Goal: Task Accomplishment & Management: Manage account settings

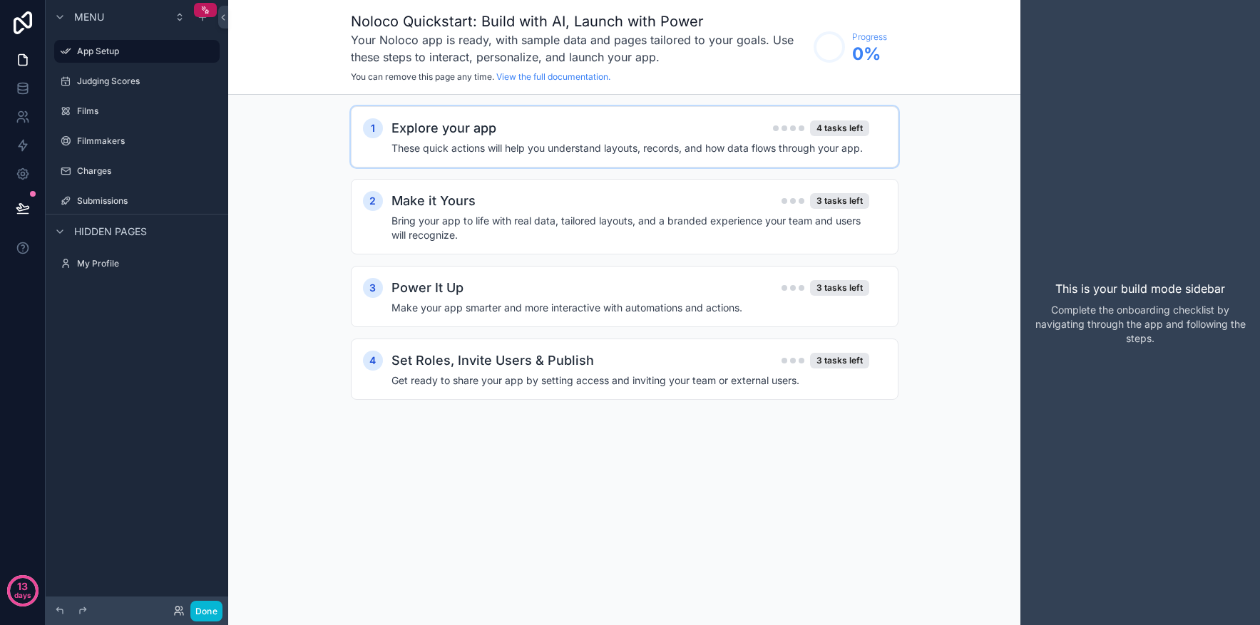
click at [488, 136] on h2 "Explore your app" at bounding box center [443, 128] width 105 height 20
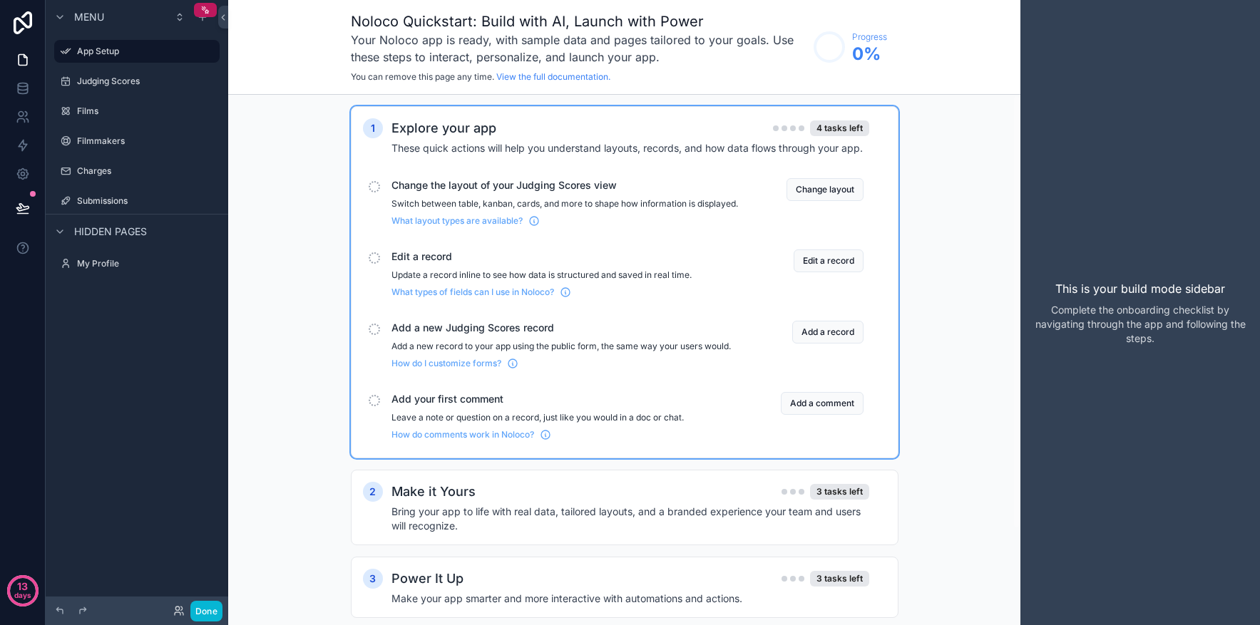
click at [547, 185] on span "Change the layout of your Judging Scores view" at bounding box center [564, 185] width 347 height 14
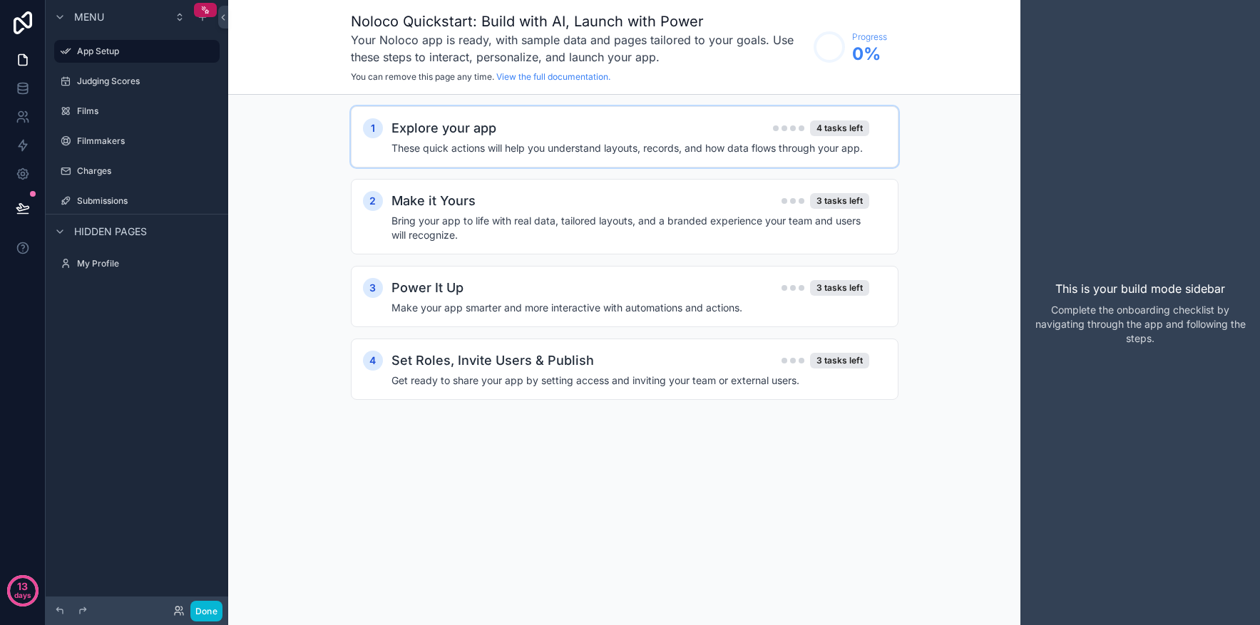
click at [542, 143] on h4 "These quick actions will help you understand layouts, records, and how data flo…" at bounding box center [630, 148] width 478 height 14
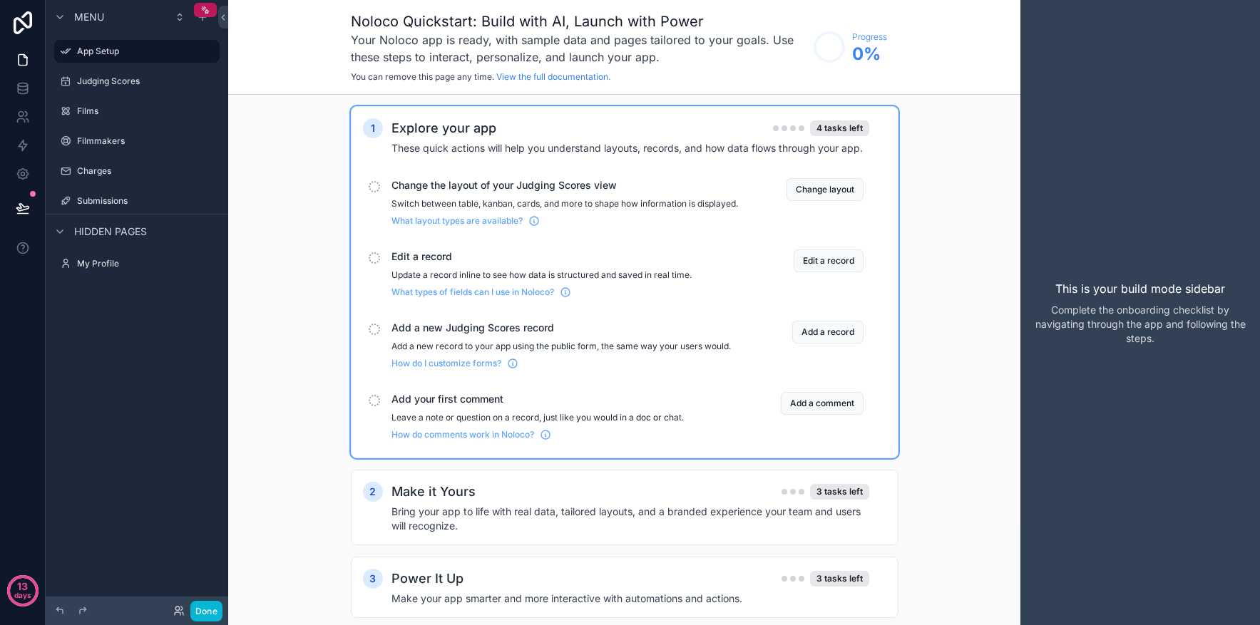
click at [571, 349] on div "Add a new Judging Scores record Add a new record to your app using the public f…" at bounding box center [564, 345] width 347 height 48
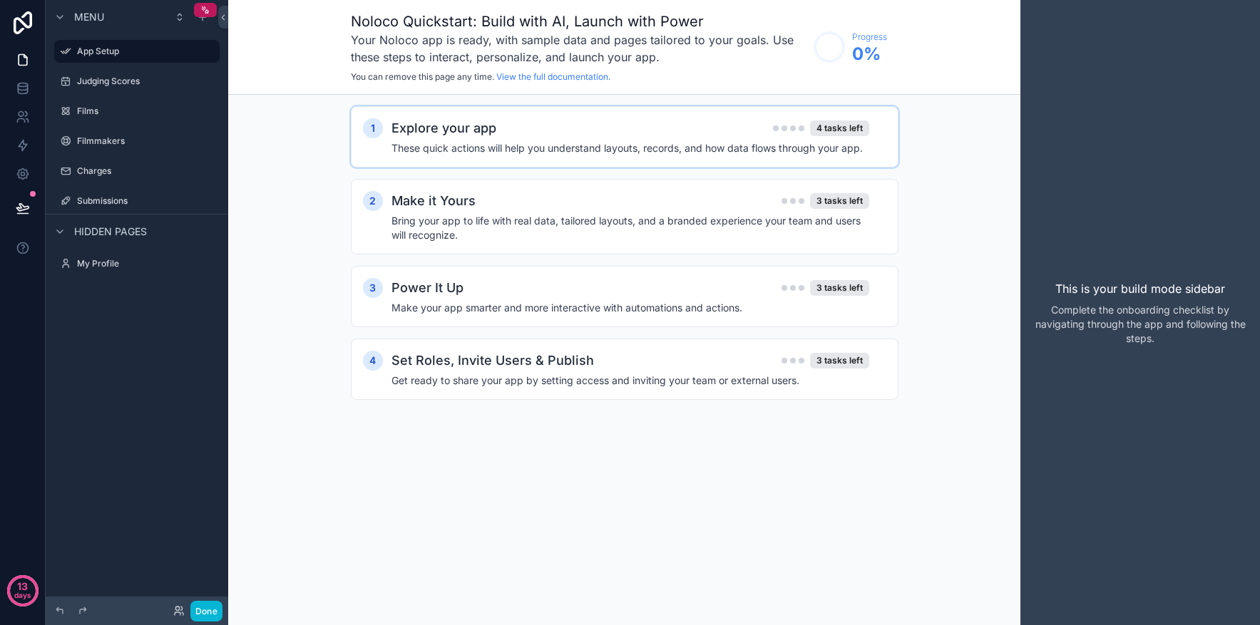
click at [611, 149] on h4 "These quick actions will help you understand layouts, records, and how data flo…" at bounding box center [630, 148] width 478 height 14
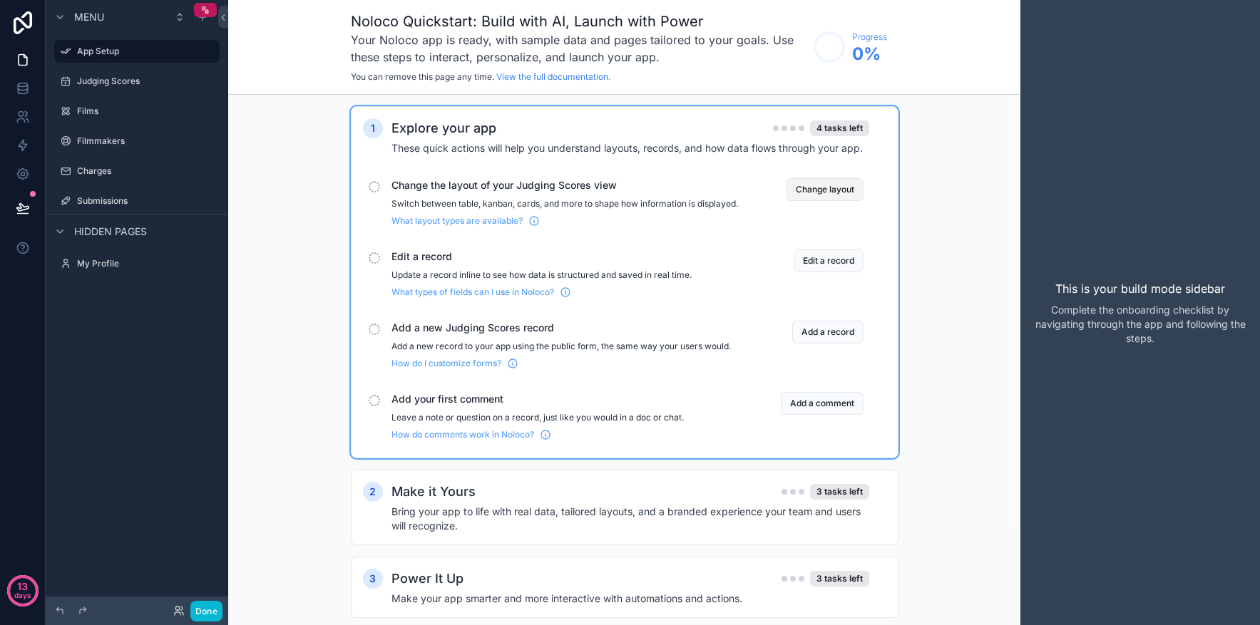
click at [810, 193] on button "Change layout" at bounding box center [825, 189] width 77 height 23
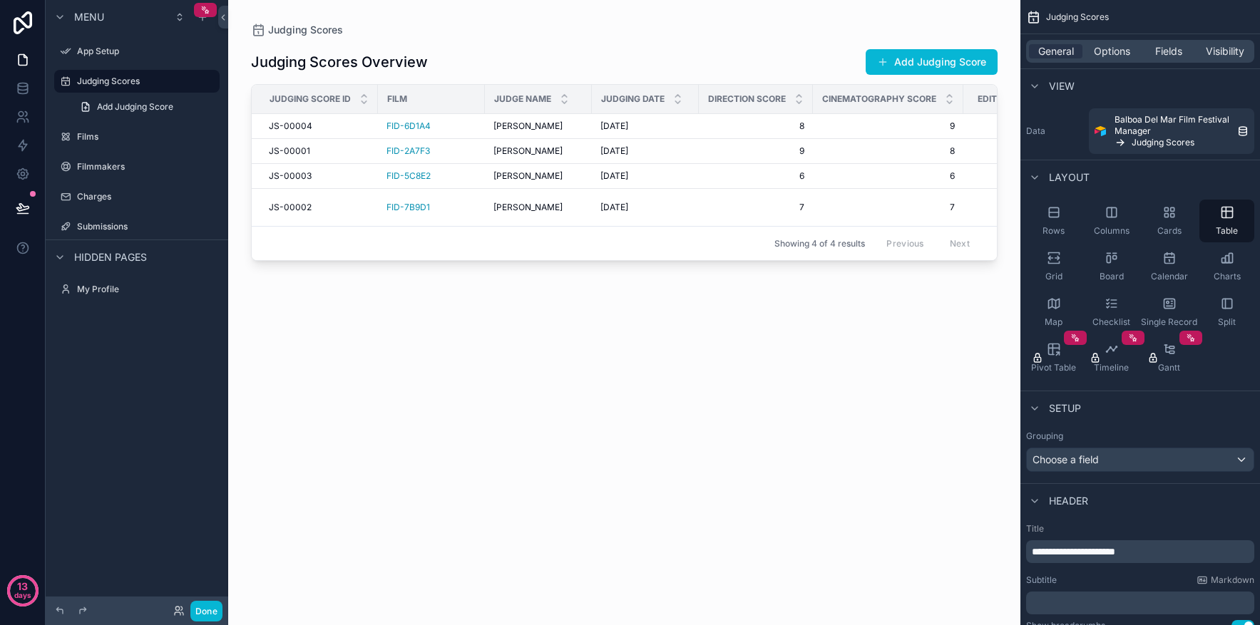
drag, startPoint x: 676, startPoint y: 265, endPoint x: 823, endPoint y: 272, distance: 147.1
click at [823, 272] on div "scrollable content" at bounding box center [624, 304] width 792 height 608
click at [112, 167] on label "Filmmakers" at bounding box center [134, 166] width 114 height 11
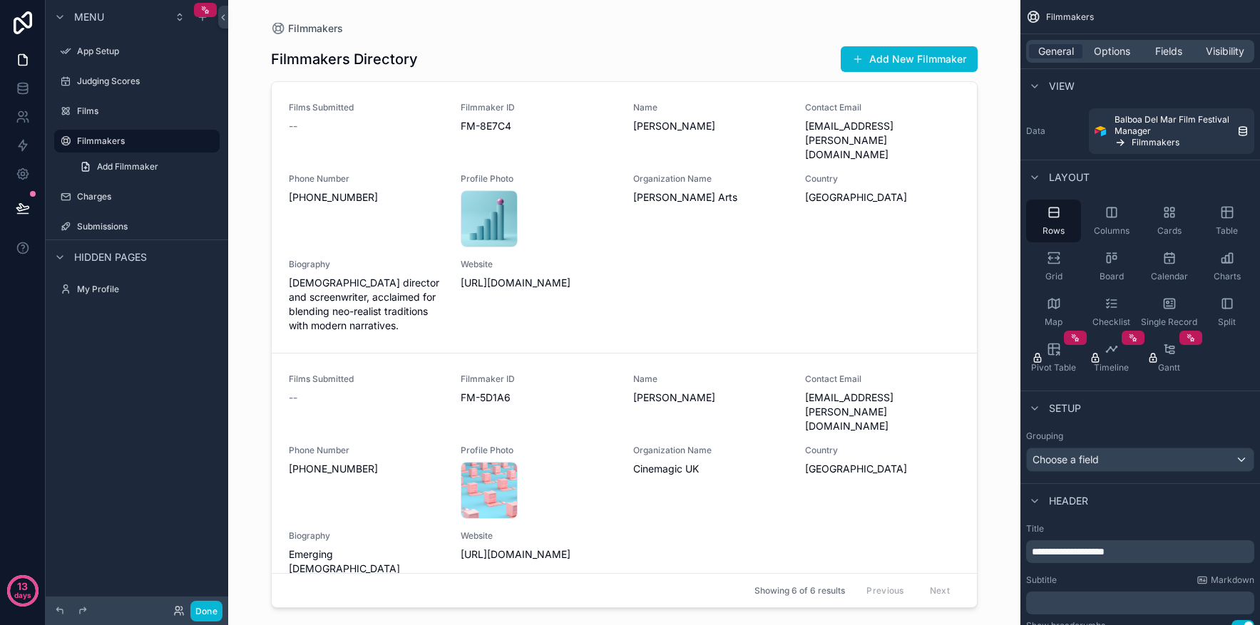
drag, startPoint x: 972, startPoint y: 147, endPoint x: 971, endPoint y: 173, distance: 25.7
click at [971, 173] on div "scrollable content" at bounding box center [624, 304] width 729 height 608
click at [1226, 215] on icon "scrollable content" at bounding box center [1226, 213] width 0 height 11
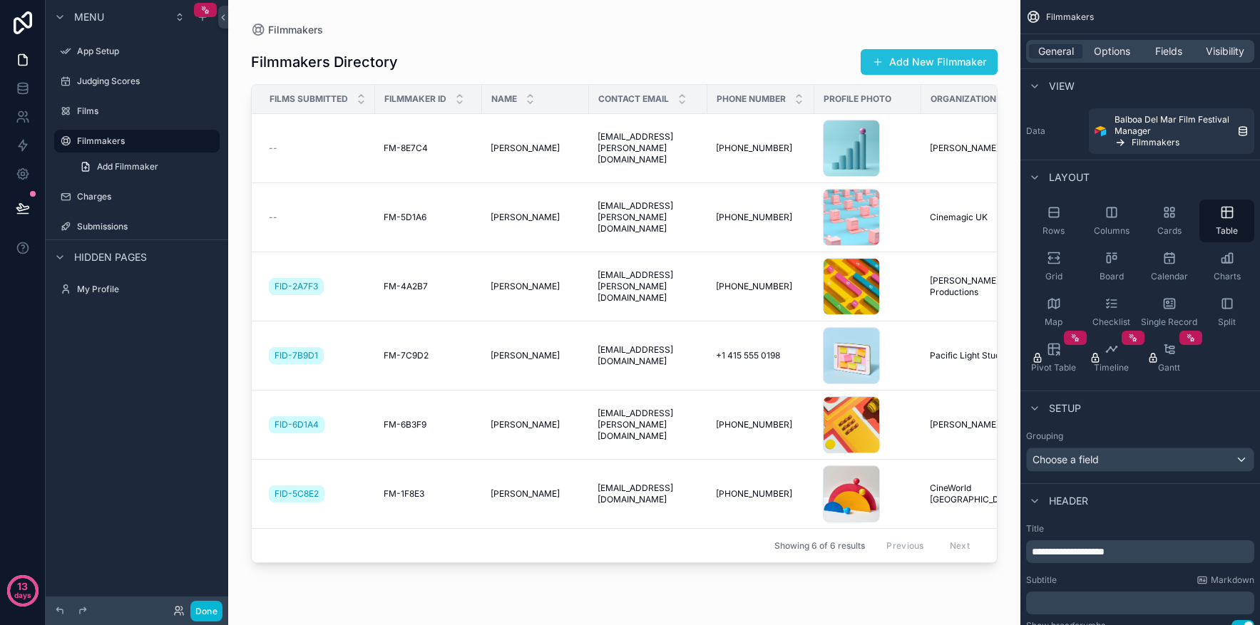
click at [879, 61] on span "scrollable content" at bounding box center [877, 61] width 11 height 11
click at [224, 18] on icon at bounding box center [223, 17] width 10 height 11
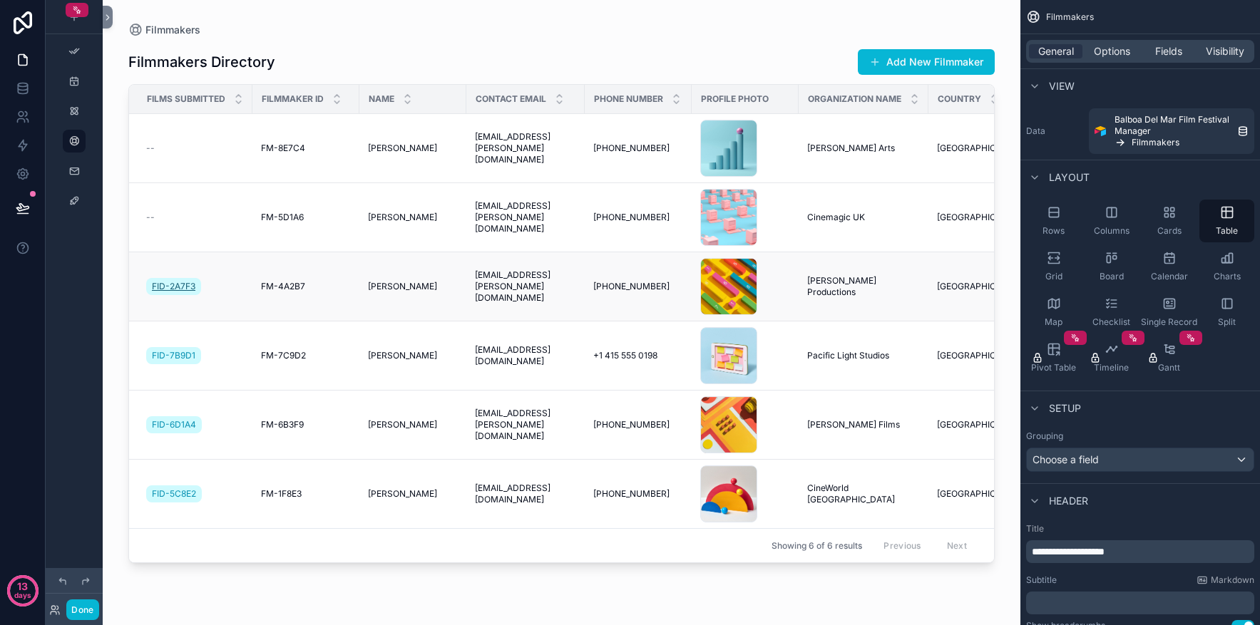
click at [173, 287] on span "FID-2A7F3" at bounding box center [173, 286] width 43 height 11
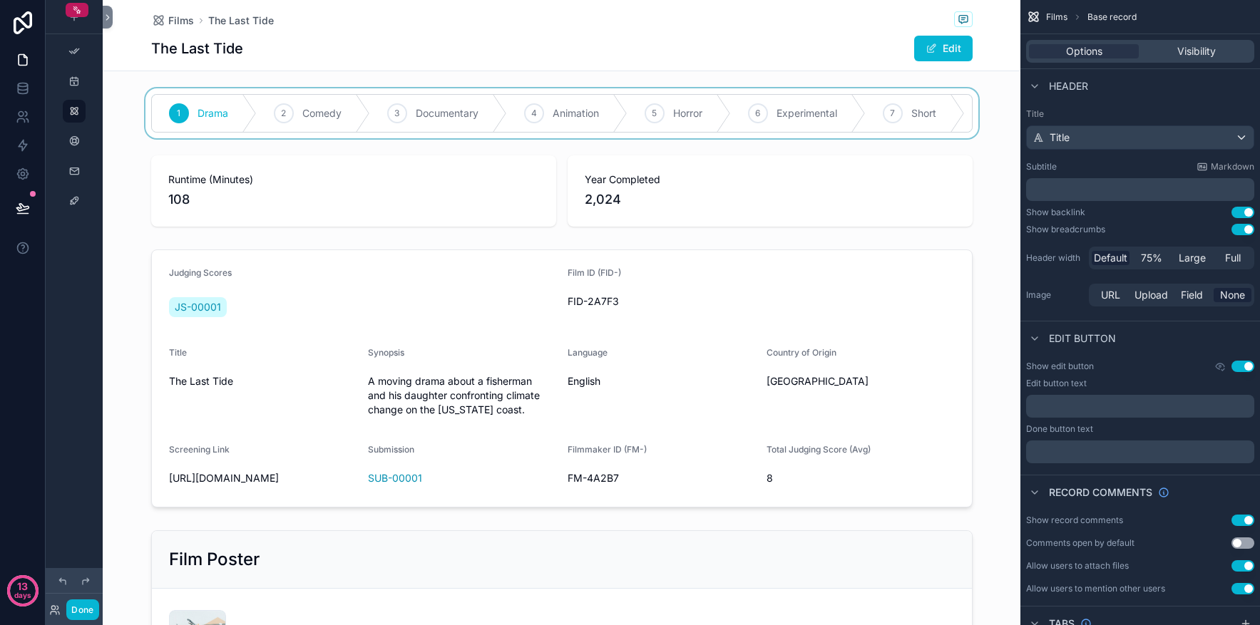
click at [324, 119] on div "scrollable content" at bounding box center [562, 113] width 918 height 50
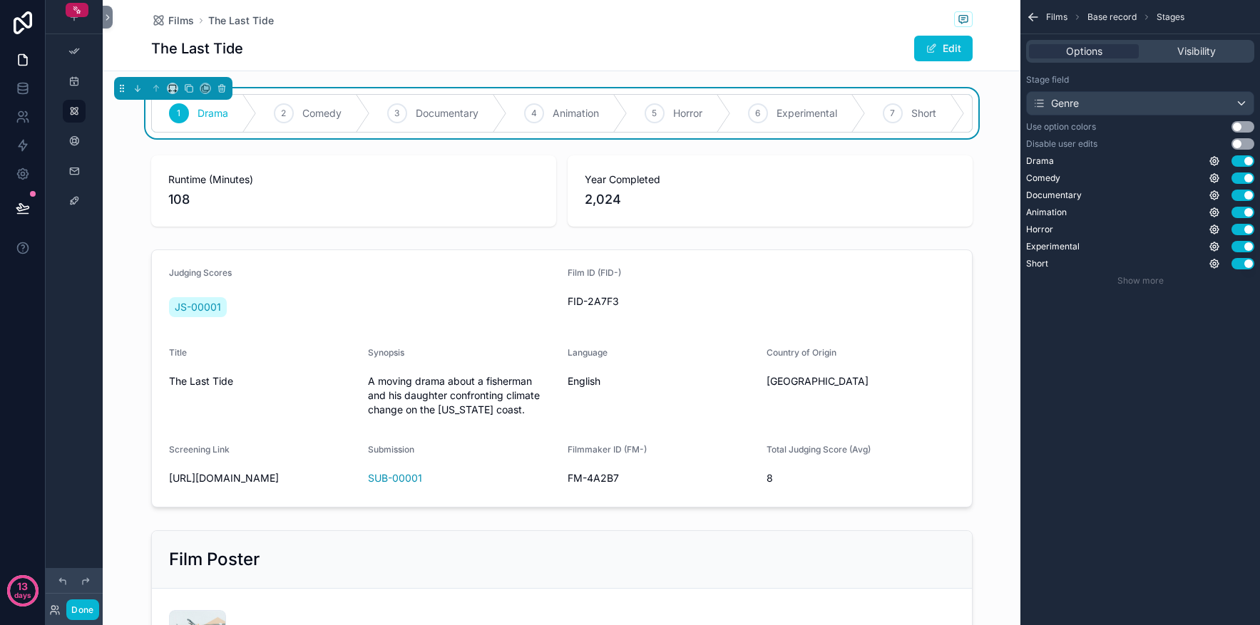
click at [111, 153] on div "1 Drama 2 Comedy 3 Documentary 4 Animation 5 Horror 6 Experimental 7 Short 8 Fe…" at bounding box center [562, 519] width 918 height 863
click at [112, 14] on icon at bounding box center [108, 17] width 10 height 11
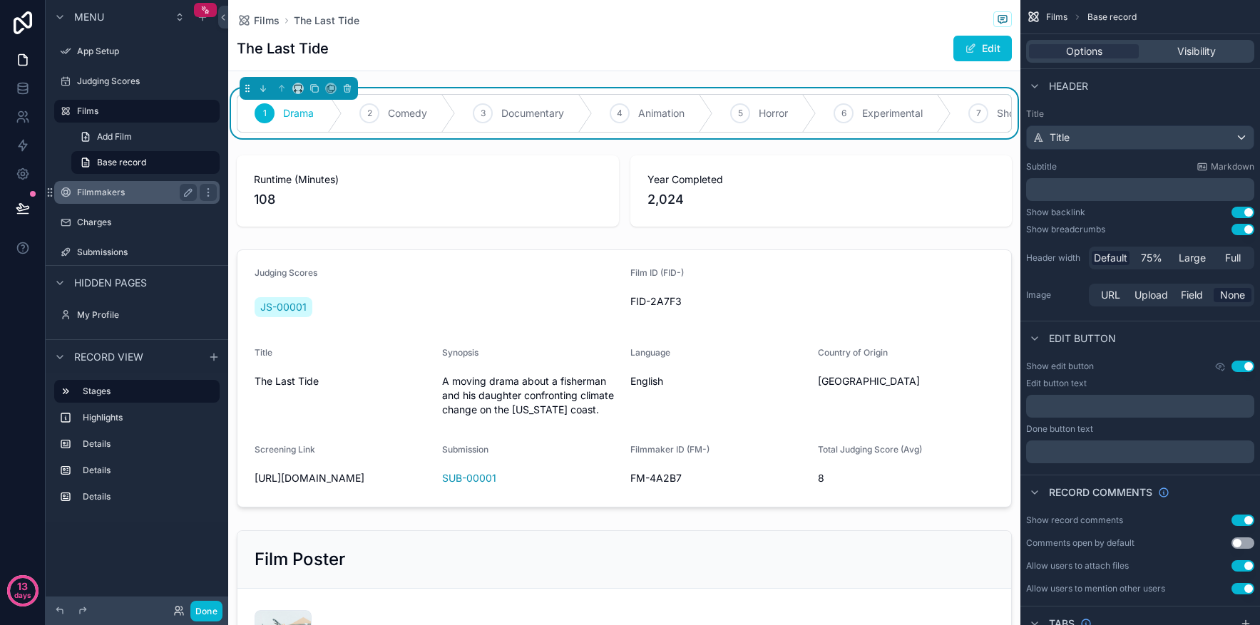
click at [110, 193] on label "Filmmakers" at bounding box center [134, 192] width 114 height 11
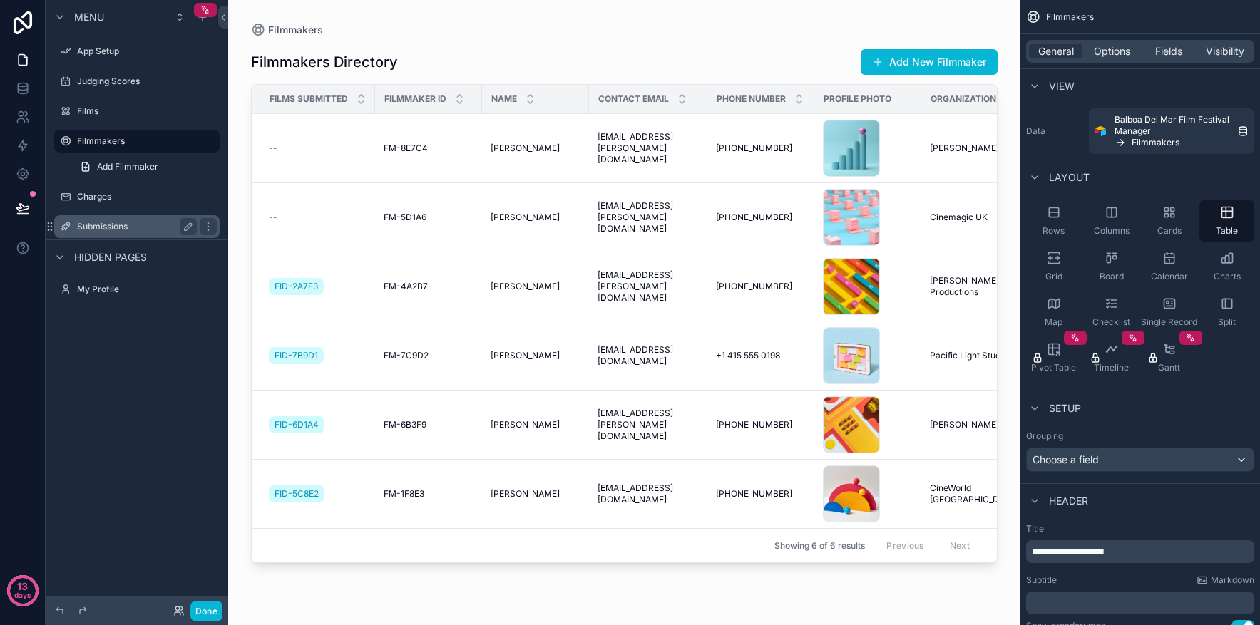
click at [104, 224] on label "Submissions" at bounding box center [134, 226] width 114 height 11
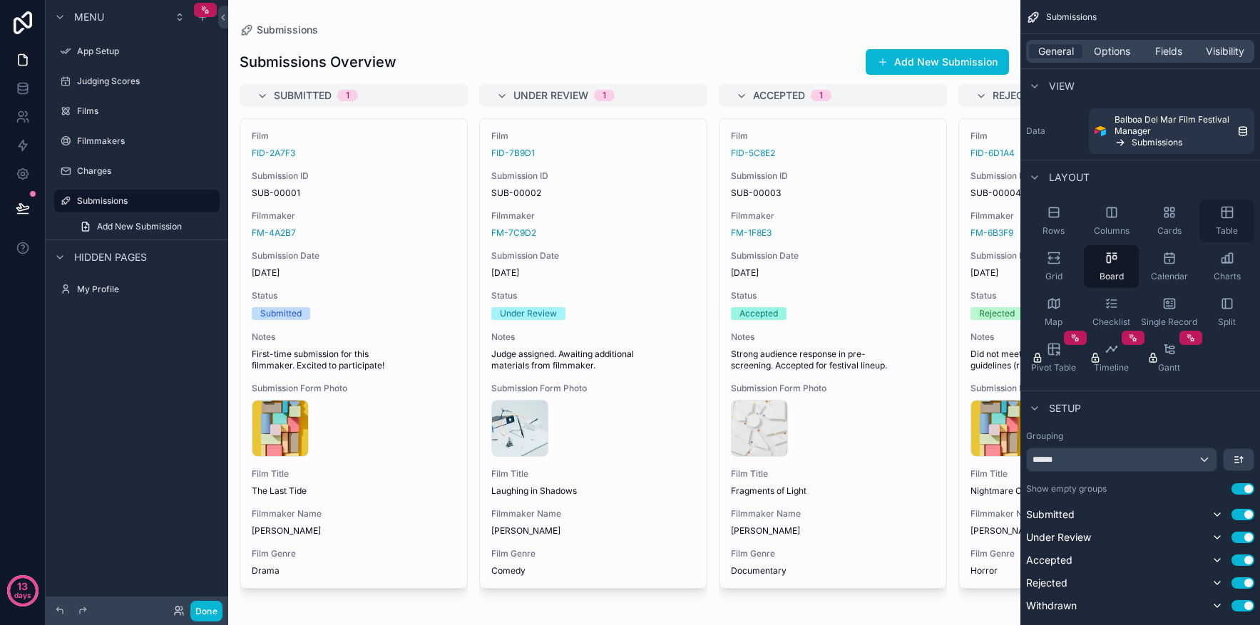
click at [1229, 210] on icon "scrollable content" at bounding box center [1227, 212] width 14 height 14
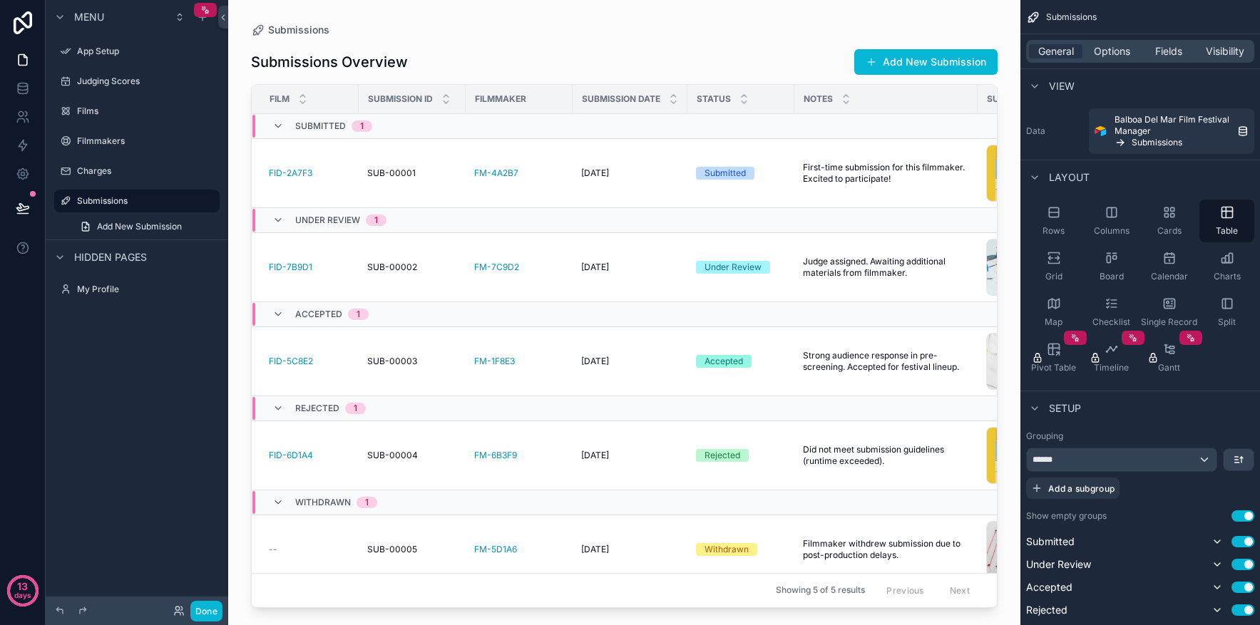
drag, startPoint x: 993, startPoint y: 160, endPoint x: 992, endPoint y: 195, distance: 34.9
click at [992, 195] on div "scrollable content" at bounding box center [624, 304] width 792 height 608
click at [96, 171] on label "Charges" at bounding box center [134, 170] width 114 height 11
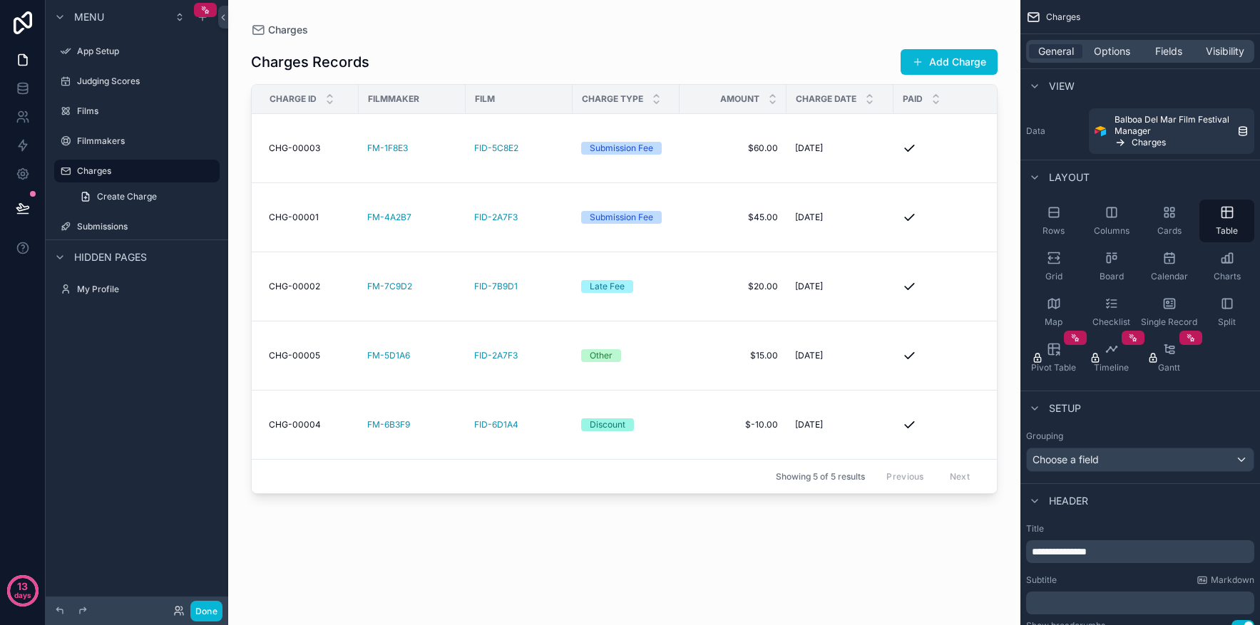
drag, startPoint x: 734, startPoint y: 499, endPoint x: 797, endPoint y: 498, distance: 62.0
click at [797, 498] on div "scrollable content" at bounding box center [624, 304] width 792 height 608
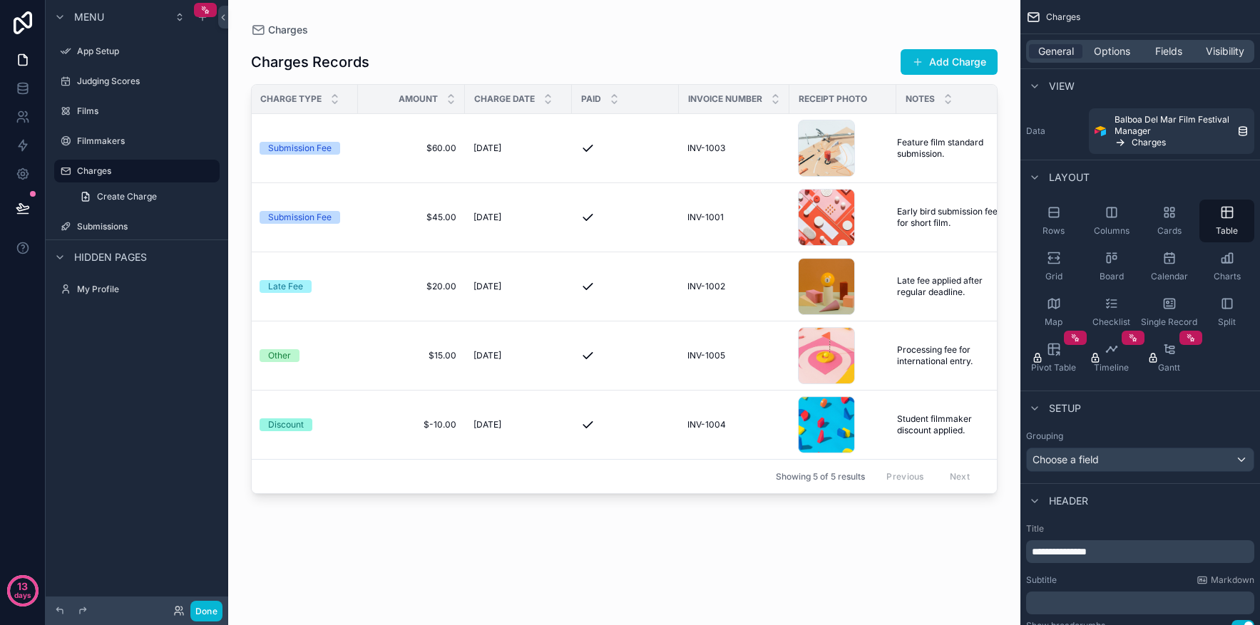
scroll to position [0, 342]
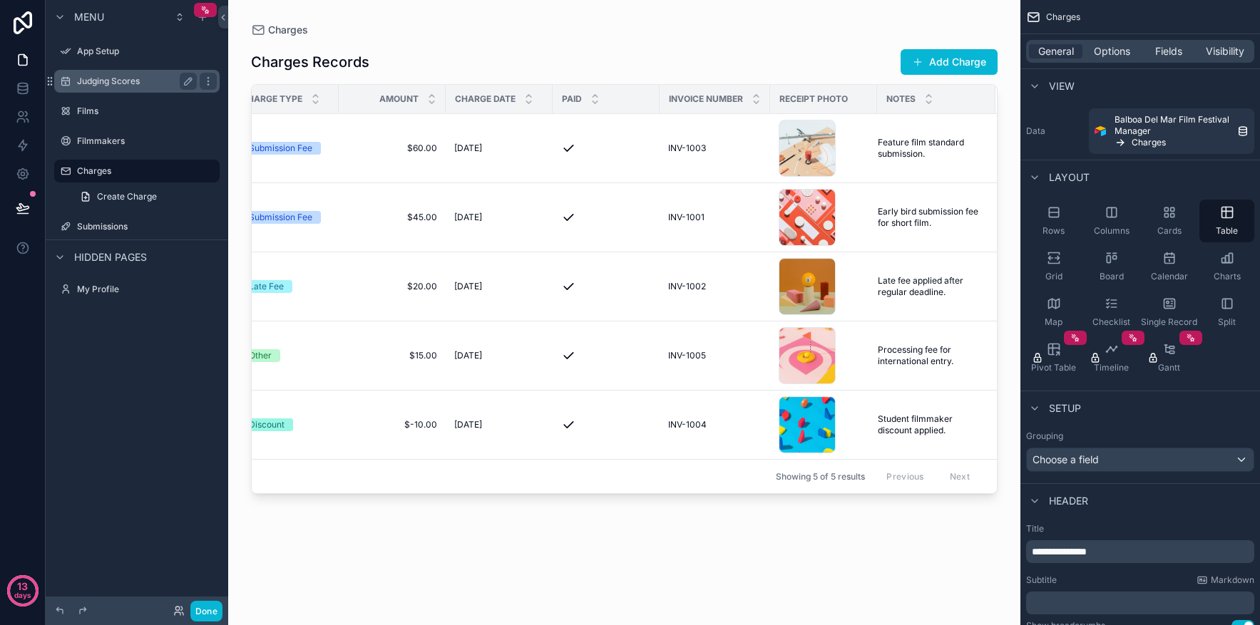
click at [120, 83] on label "Judging Scores" at bounding box center [134, 81] width 114 height 11
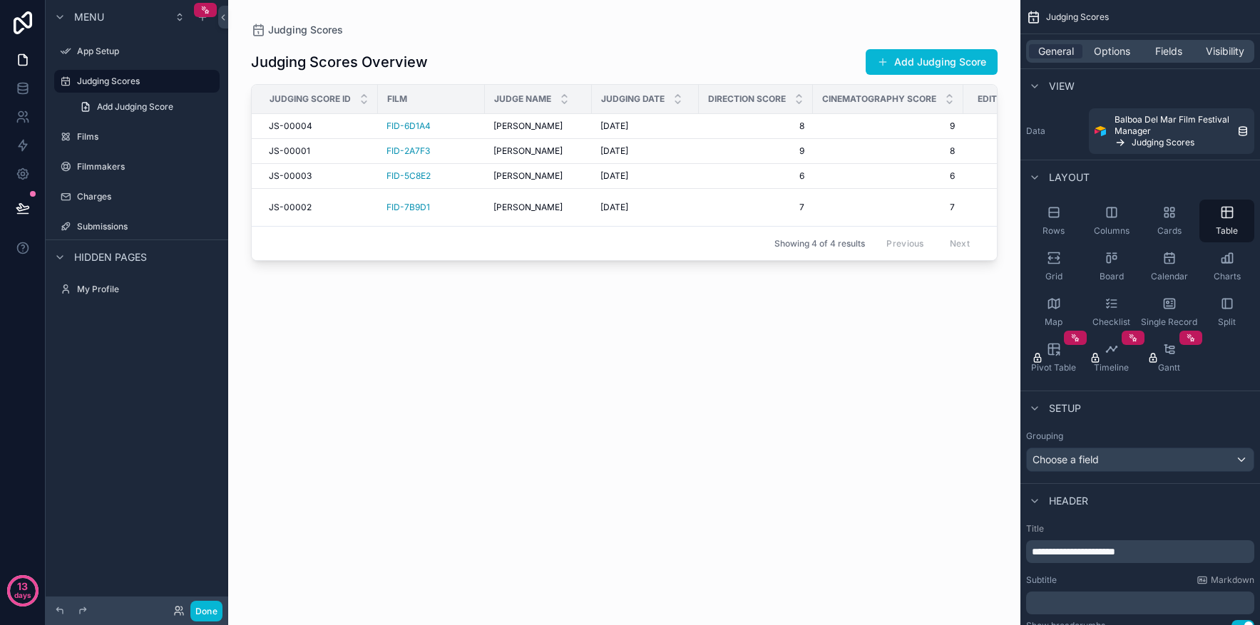
drag, startPoint x: 458, startPoint y: 263, endPoint x: 607, endPoint y: 260, distance: 149.1
click at [607, 260] on div "Judging Scores Judging Scores Overview Add Judging Score Judging Score ID Film …" at bounding box center [624, 304] width 792 height 608
drag, startPoint x: 551, startPoint y: 269, endPoint x: 724, endPoint y: 259, distance: 173.6
click at [724, 259] on div "Judging Scores Judging Scores Overview Add Judging Score Judging Score ID Film …" at bounding box center [624, 304] width 792 height 608
drag, startPoint x: 690, startPoint y: 265, endPoint x: 815, endPoint y: 266, distance: 125.5
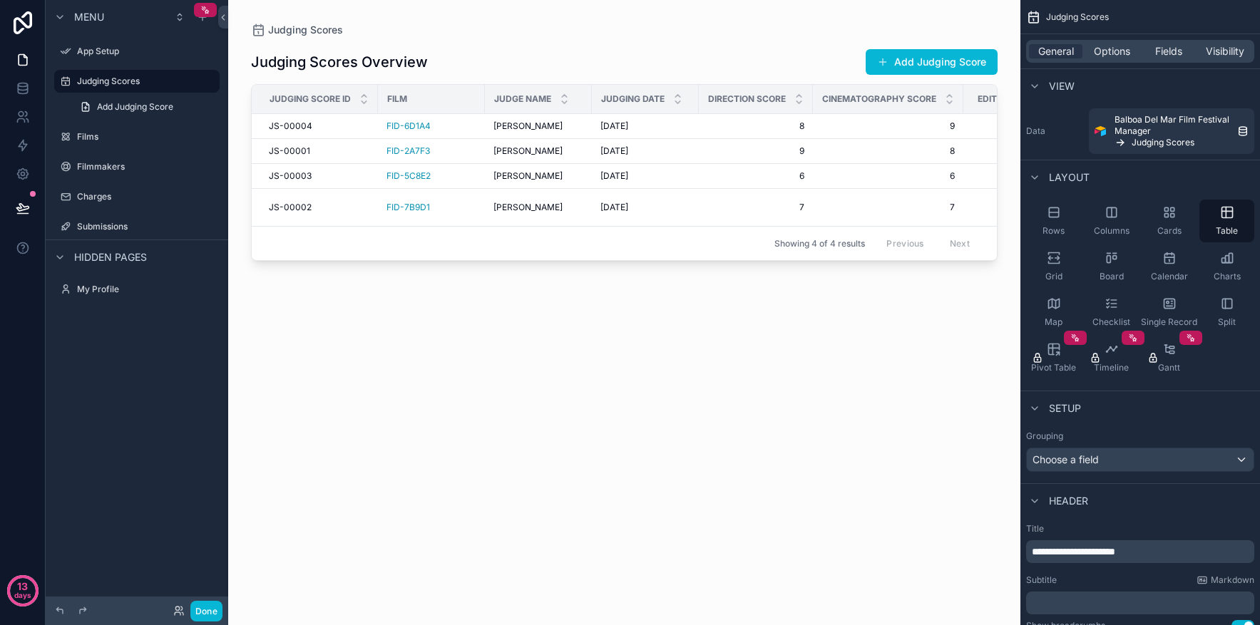
click at [815, 266] on div "scrollable content" at bounding box center [624, 304] width 792 height 608
click at [406, 123] on span "FID-6D1A4" at bounding box center [408, 126] width 44 height 11
click at [411, 123] on span "FID-6D1A4" at bounding box center [408, 126] width 44 height 11
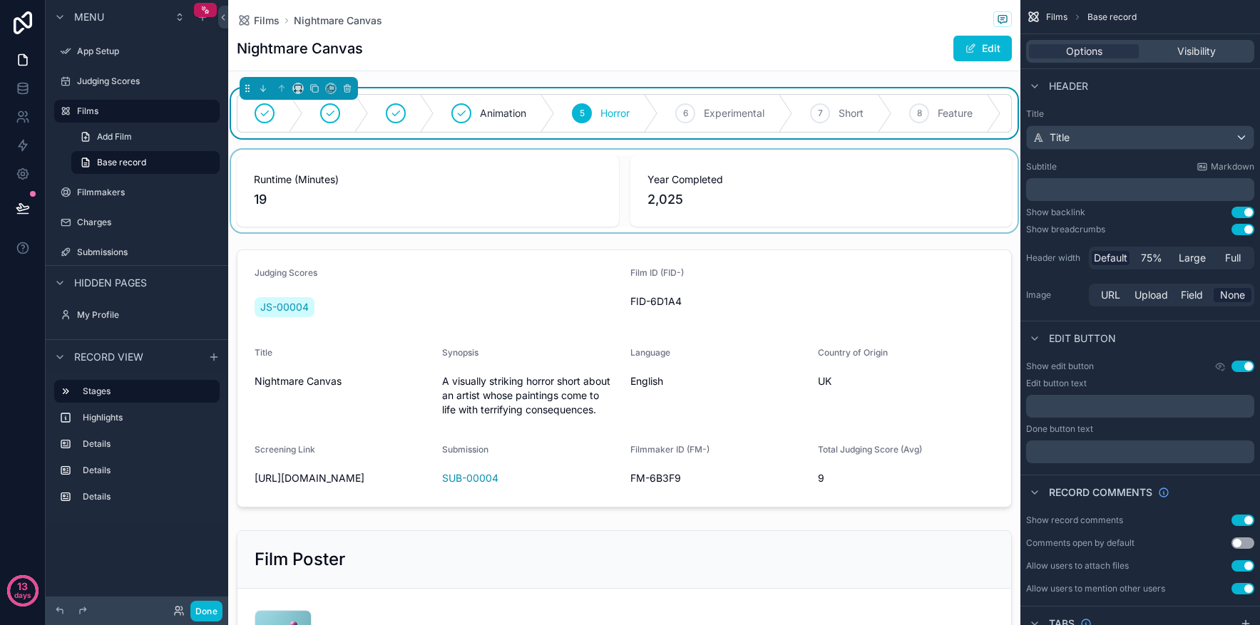
scroll to position [1, 0]
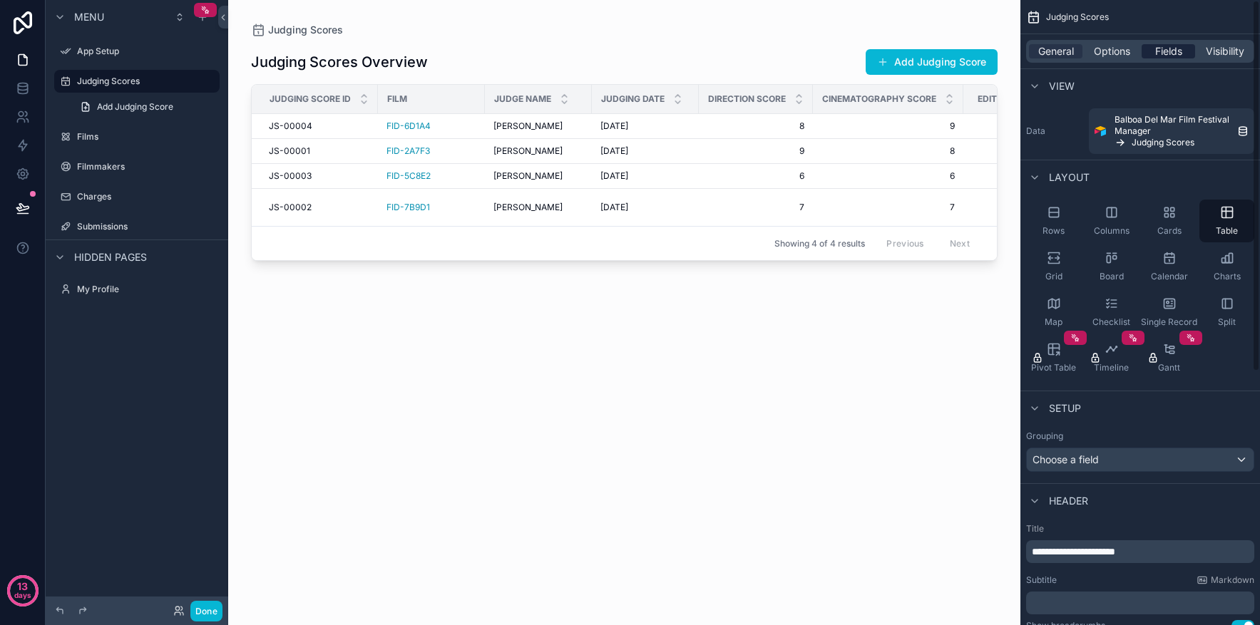
click at [1164, 56] on span "Fields" at bounding box center [1168, 51] width 27 height 14
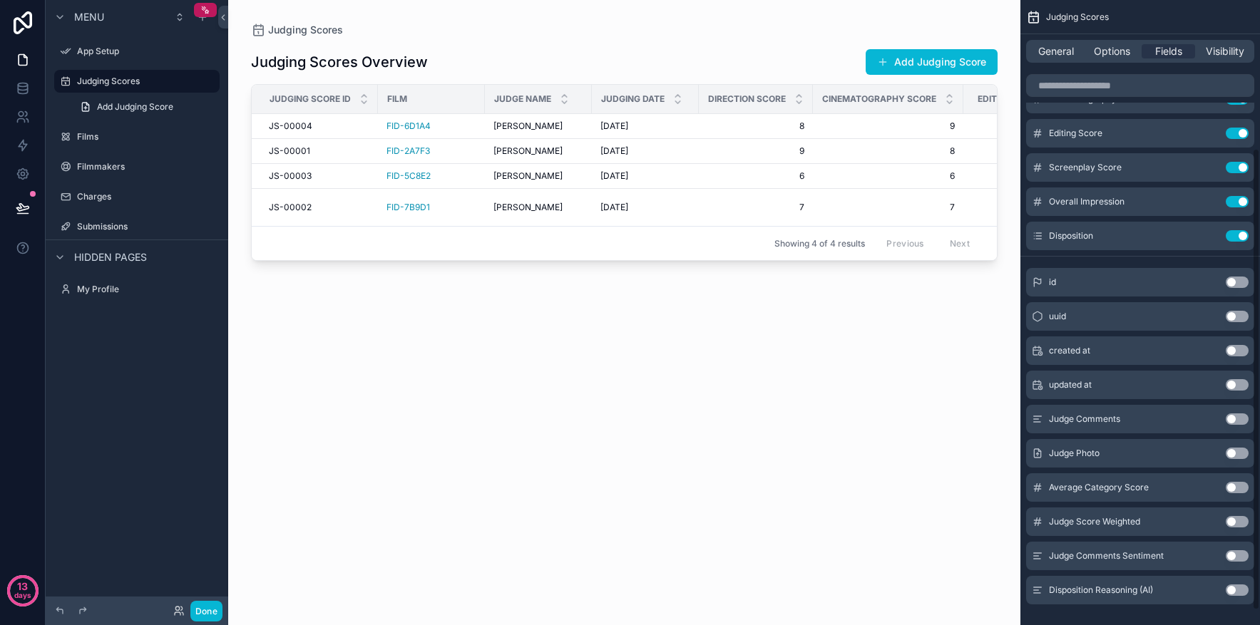
scroll to position [210, 0]
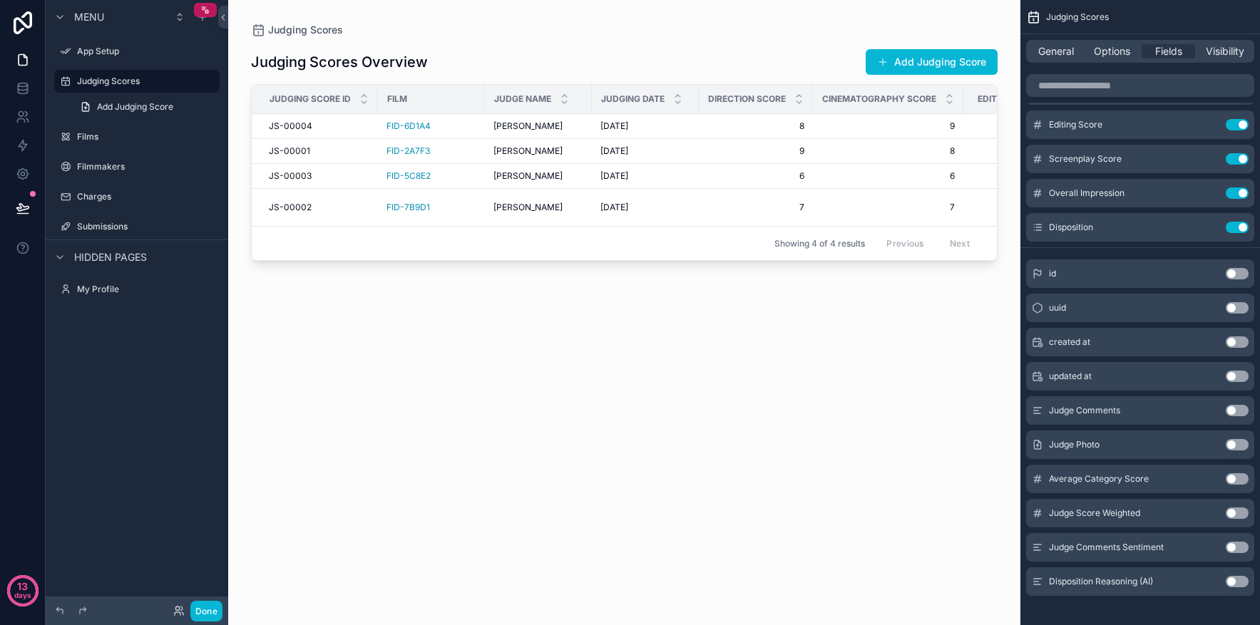
click at [1233, 483] on button "Use setting" at bounding box center [1237, 478] width 23 height 11
click at [1231, 514] on button "Use setting" at bounding box center [1237, 513] width 23 height 11
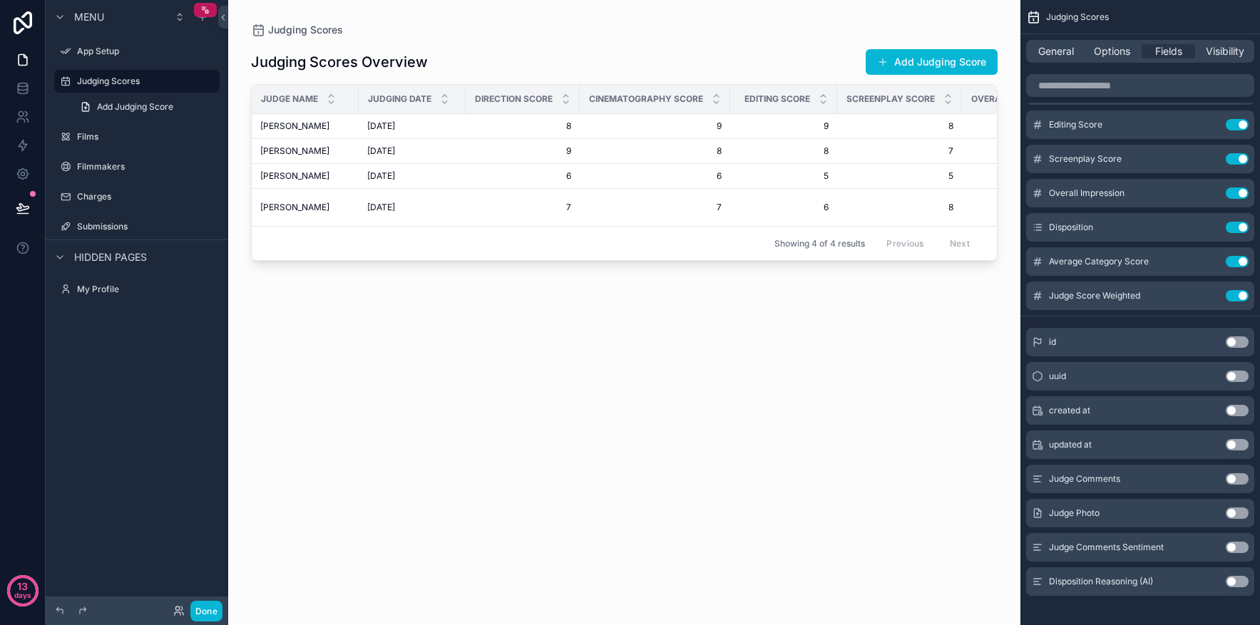
scroll to position [0, 0]
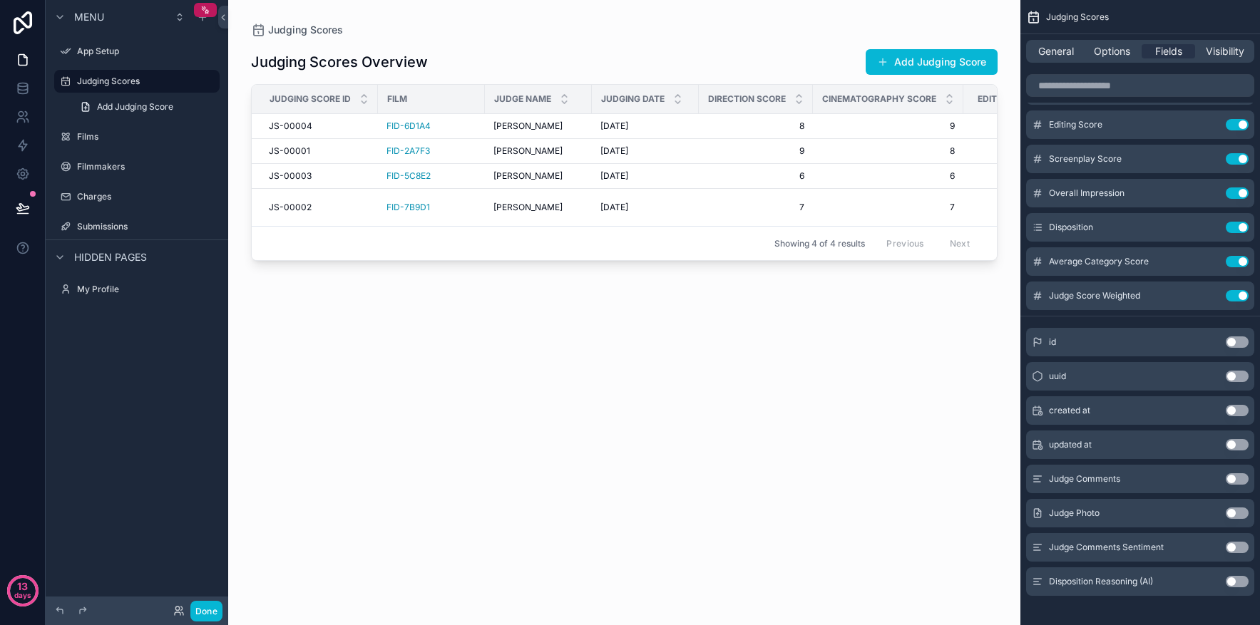
click at [1234, 477] on button "Use setting" at bounding box center [1237, 478] width 23 height 11
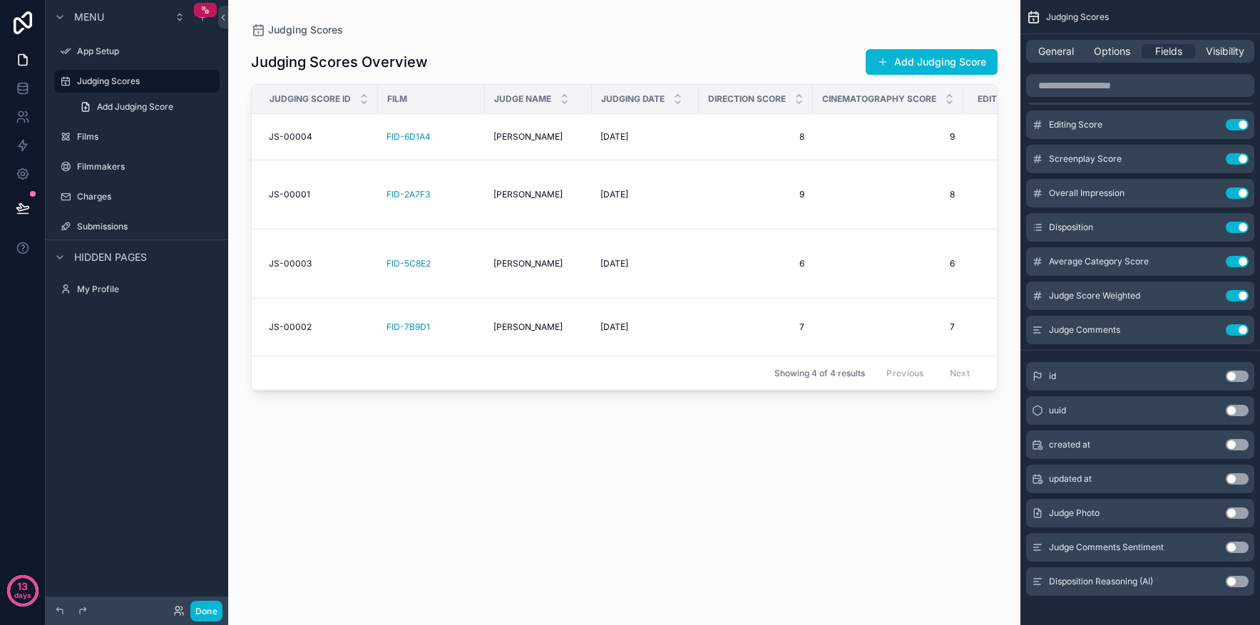
click at [885, 59] on span "scrollable content" at bounding box center [882, 61] width 11 height 11
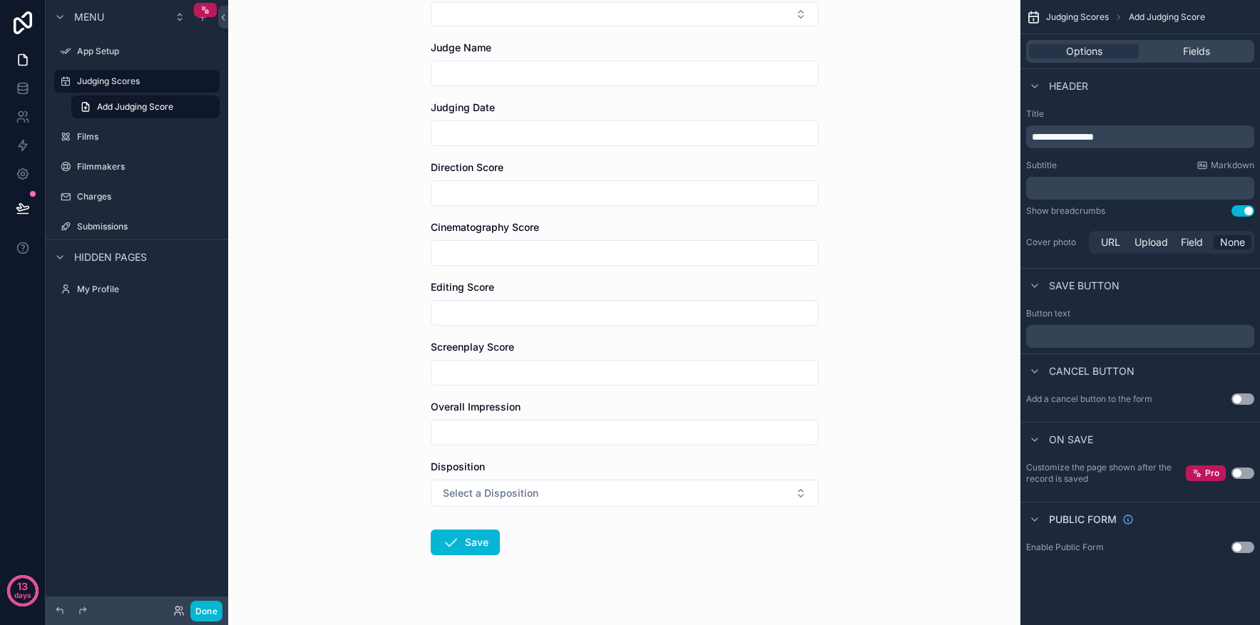
scroll to position [185, 0]
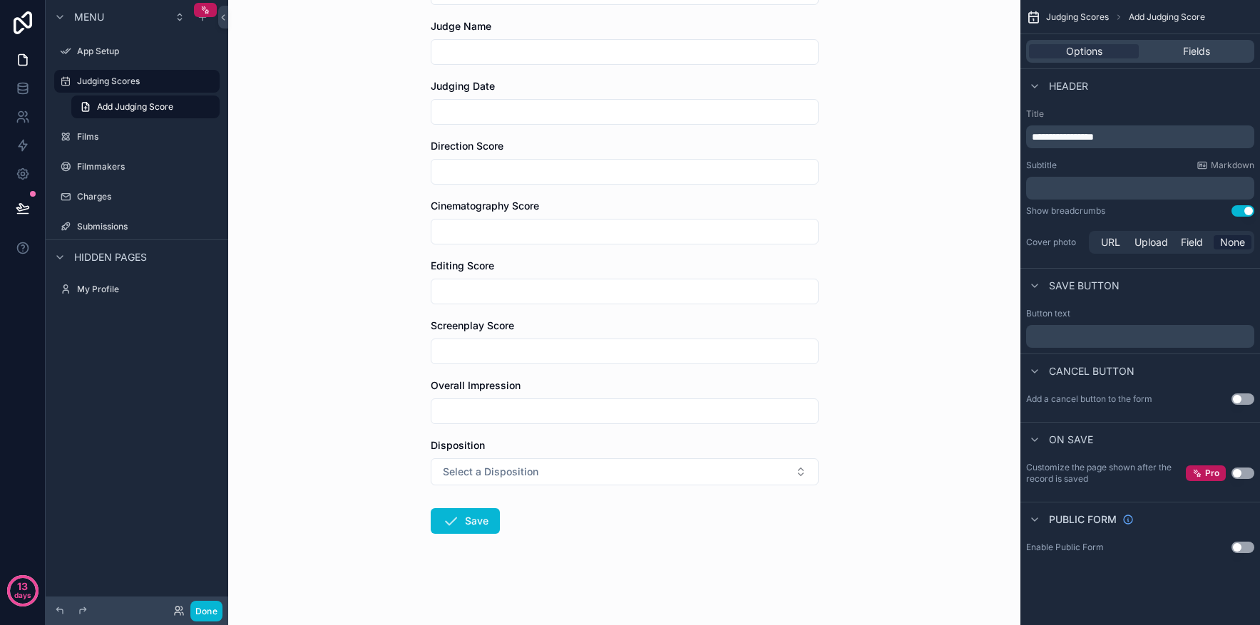
click at [806, 225] on input "scrollable content" at bounding box center [624, 232] width 386 height 20
click at [318, 392] on div "Judging Scores Add Judging Score Add Judging Score Judging Score ID Film Judge …" at bounding box center [624, 127] width 792 height 625
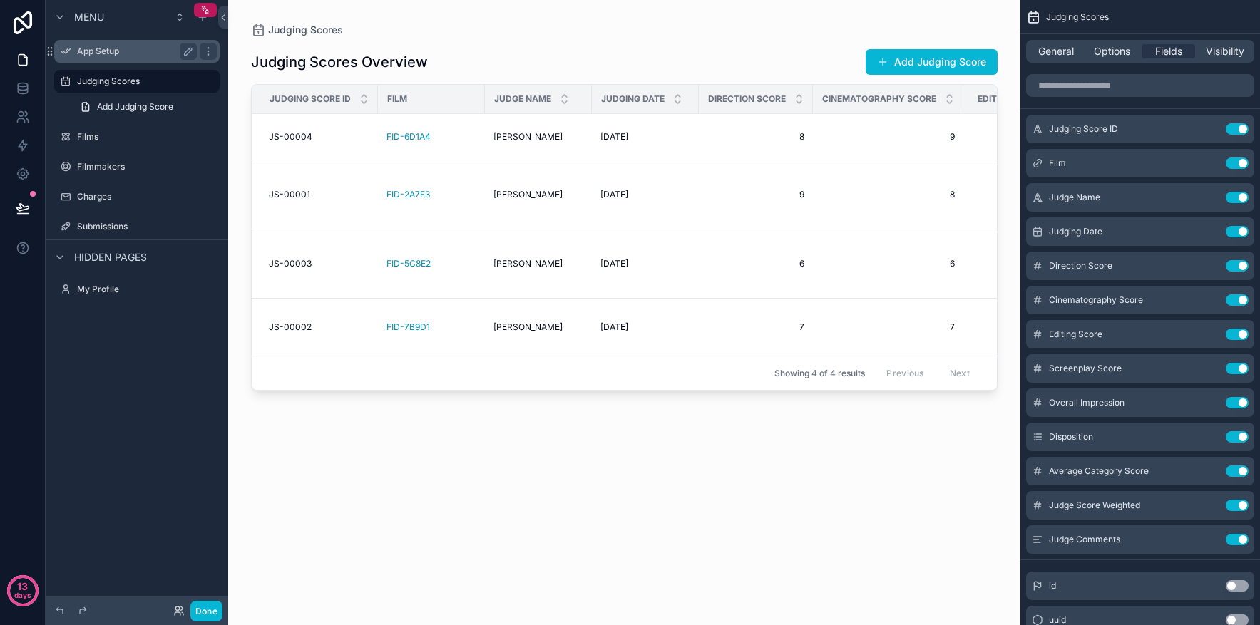
click at [105, 46] on label "App Setup" at bounding box center [134, 51] width 114 height 11
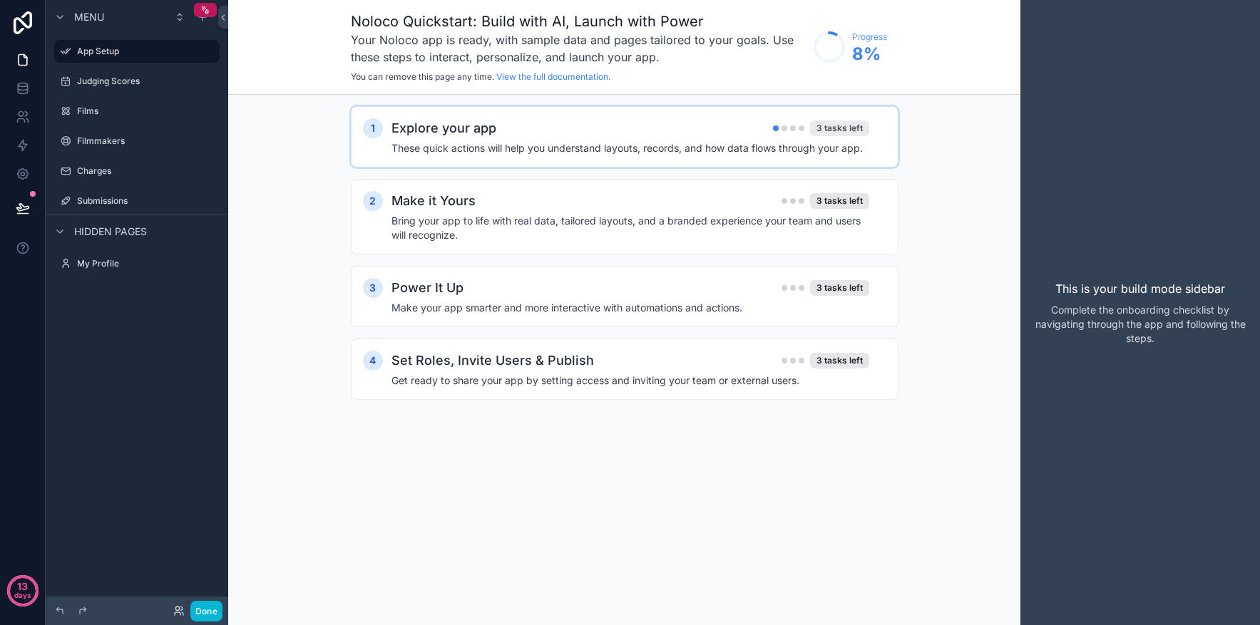
click at [835, 128] on div "3 tasks left" at bounding box center [839, 129] width 59 height 16
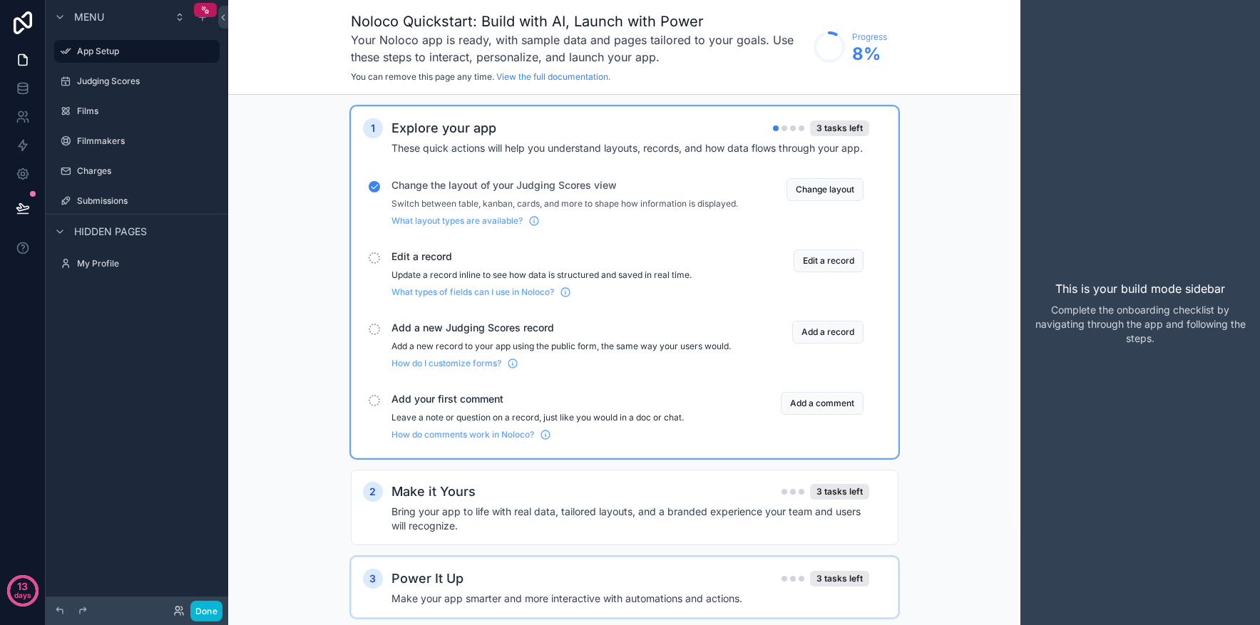
click at [375, 264] on div "scrollable content" at bounding box center [374, 257] width 11 height 11
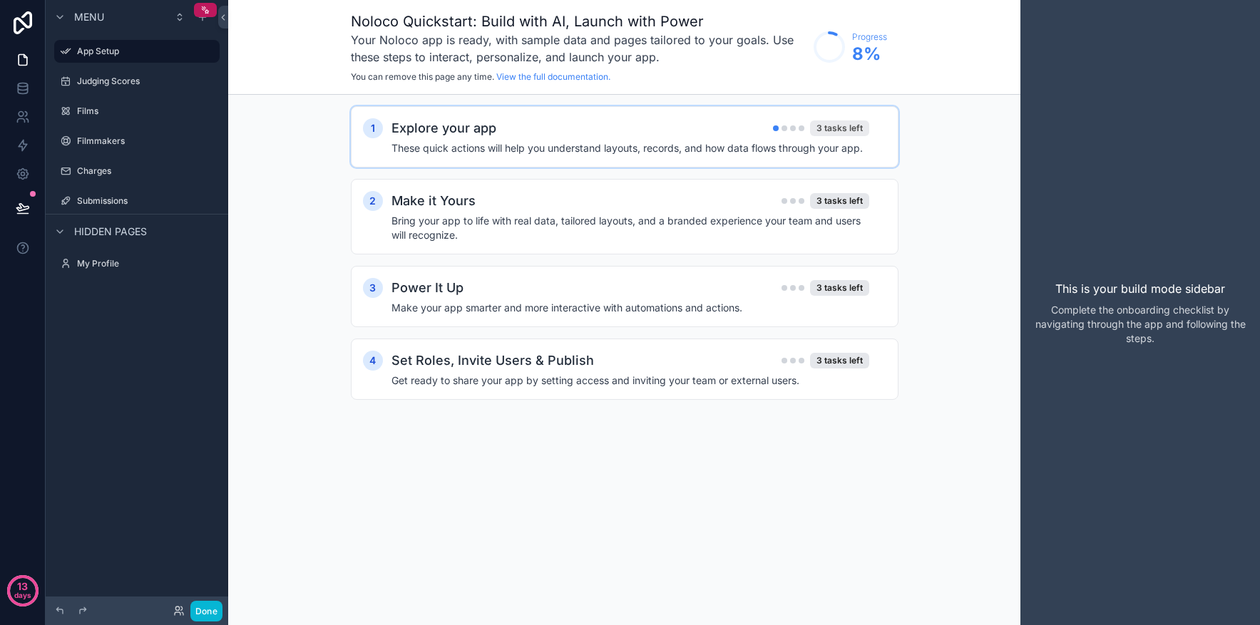
click at [835, 129] on div "3 tasks left" at bounding box center [839, 129] width 59 height 16
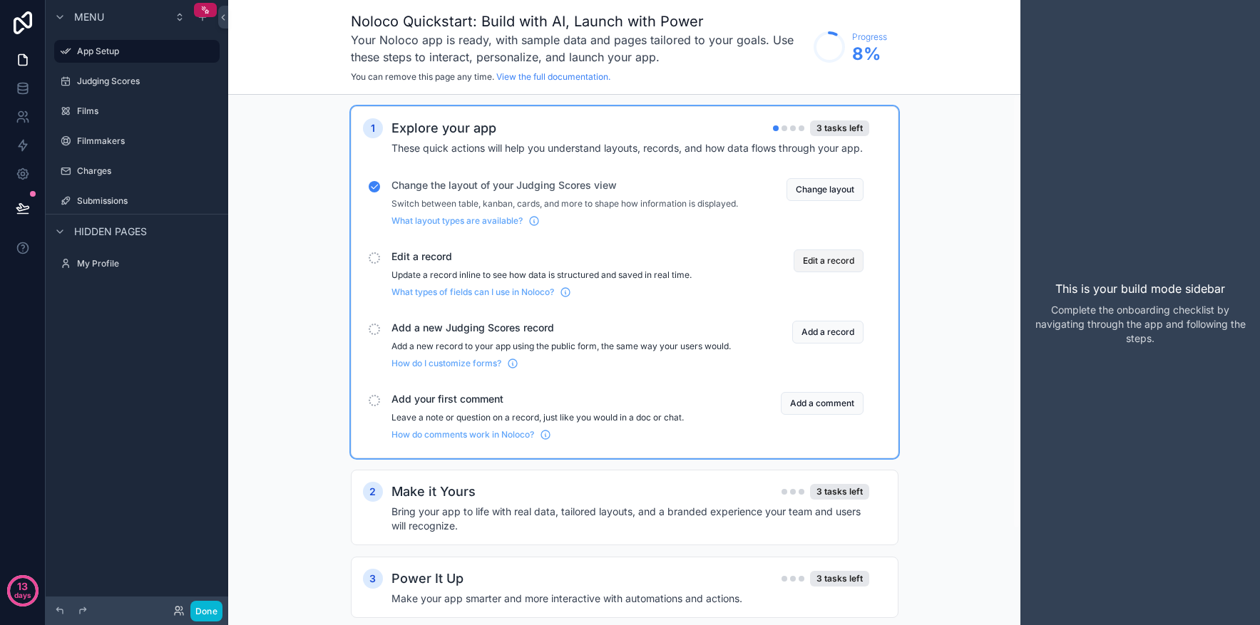
click at [831, 267] on button "Edit a record" at bounding box center [829, 261] width 70 height 23
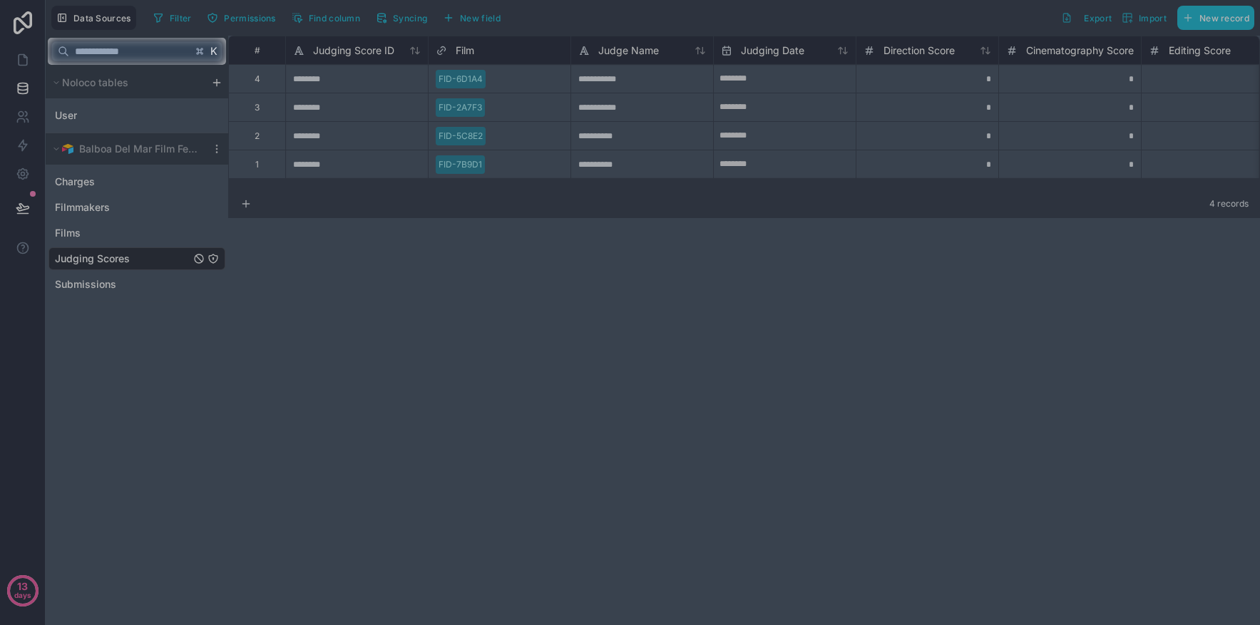
click at [270, 139] on div at bounding box center [630, 345] width 1260 height 560
click at [475, 141] on div at bounding box center [630, 345] width 1260 height 560
click at [547, 333] on div at bounding box center [630, 345] width 1260 height 560
click at [645, 139] on div at bounding box center [630, 345] width 1260 height 560
click at [135, 48] on input "text" at bounding box center [130, 52] width 123 height 26
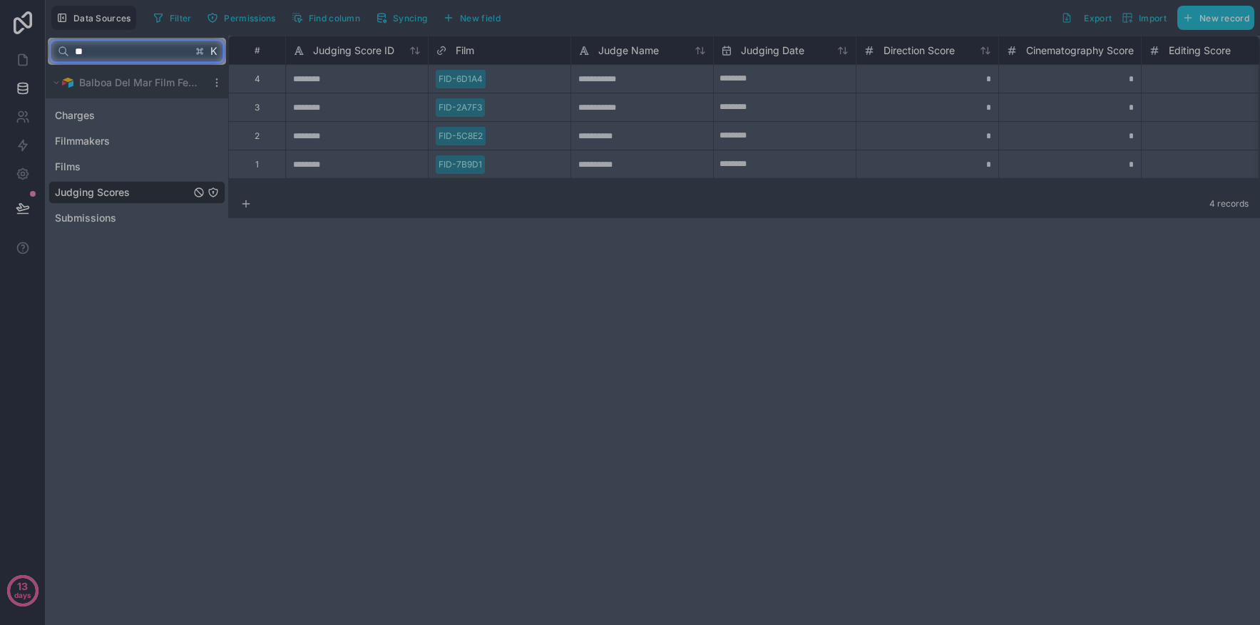
type input "*"
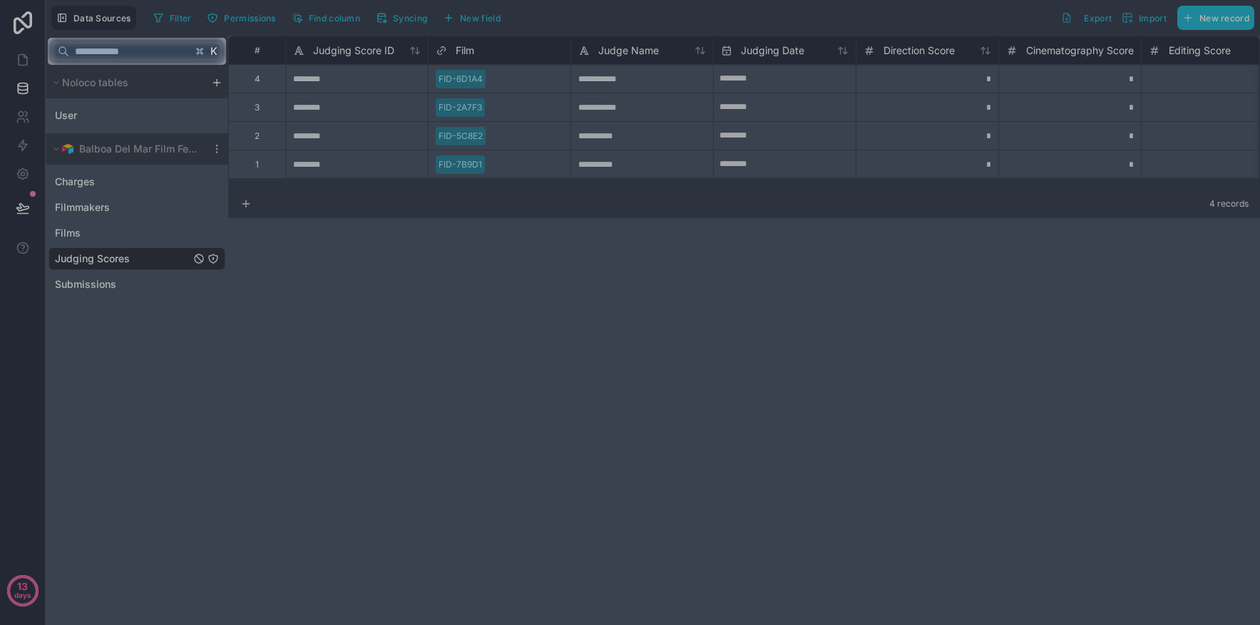
click at [86, 292] on div at bounding box center [630, 345] width 1260 height 560
click at [88, 287] on div at bounding box center [630, 345] width 1260 height 560
click at [354, 203] on div at bounding box center [630, 345] width 1260 height 560
click at [247, 208] on div at bounding box center [630, 345] width 1260 height 560
click at [69, 186] on div at bounding box center [630, 345] width 1260 height 560
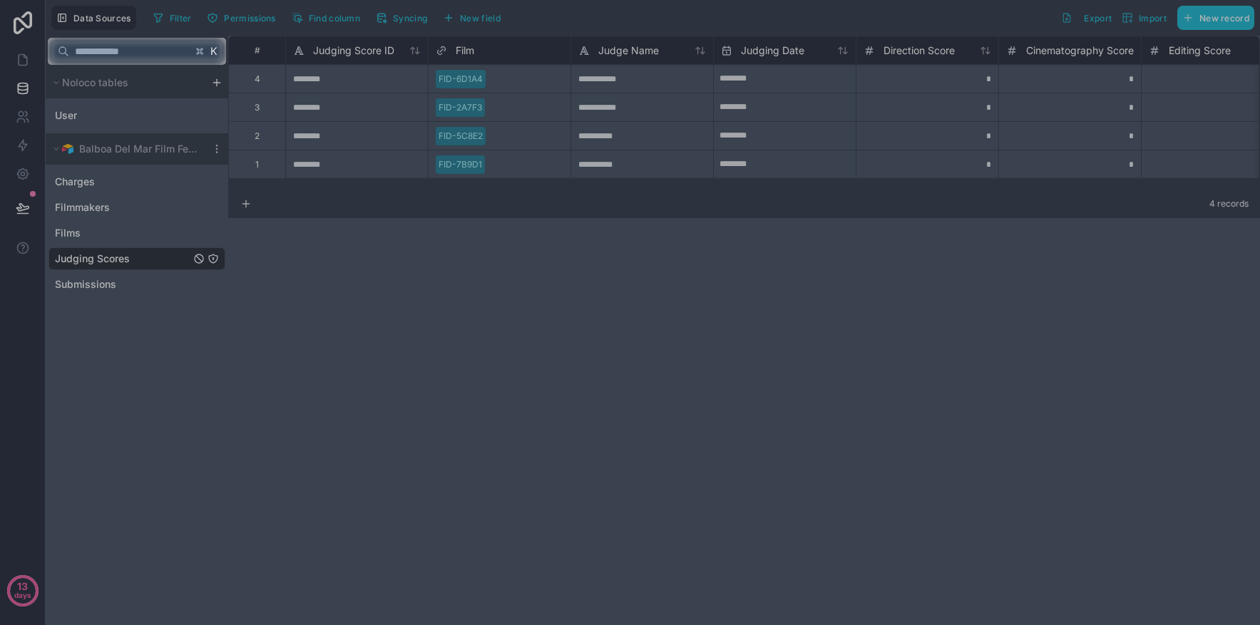
click at [70, 184] on div at bounding box center [630, 345] width 1260 height 560
click at [595, 339] on div at bounding box center [630, 345] width 1260 height 560
click at [1189, 19] on div at bounding box center [630, 19] width 1260 height 38
click at [224, 40] on div "K" at bounding box center [137, 51] width 183 height 31
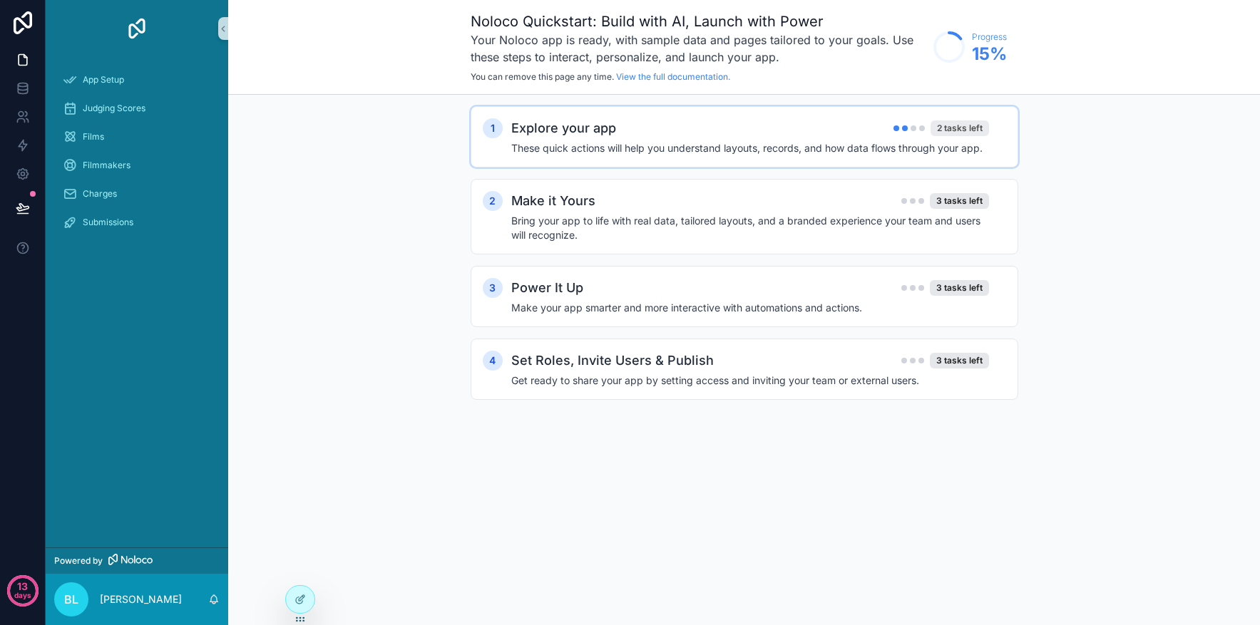
click at [958, 126] on div "2 tasks left" at bounding box center [960, 129] width 58 height 16
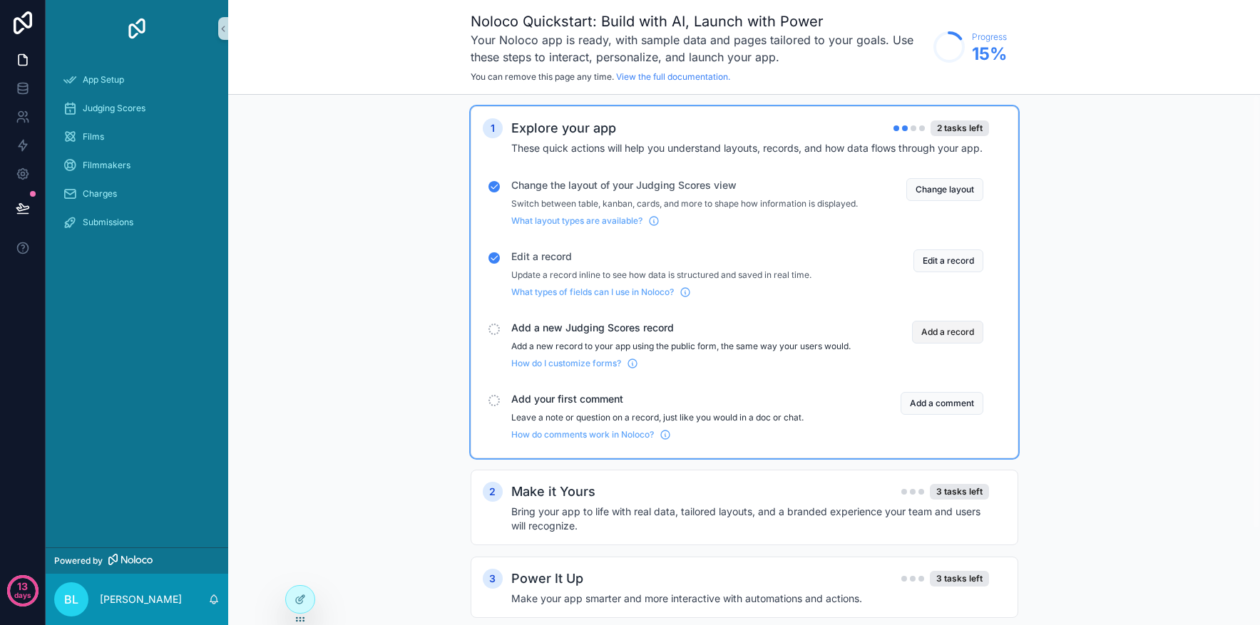
click at [938, 344] on button "Add a record" at bounding box center [947, 332] width 71 height 23
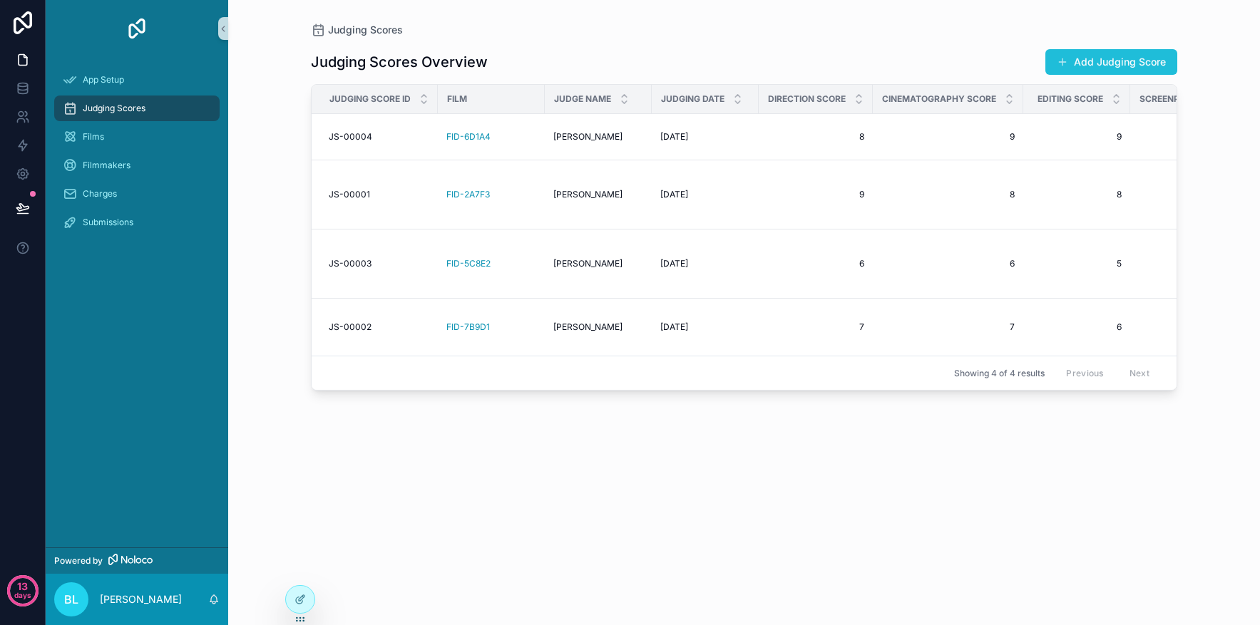
click at [1062, 63] on span "scrollable content" at bounding box center [1062, 61] width 11 height 11
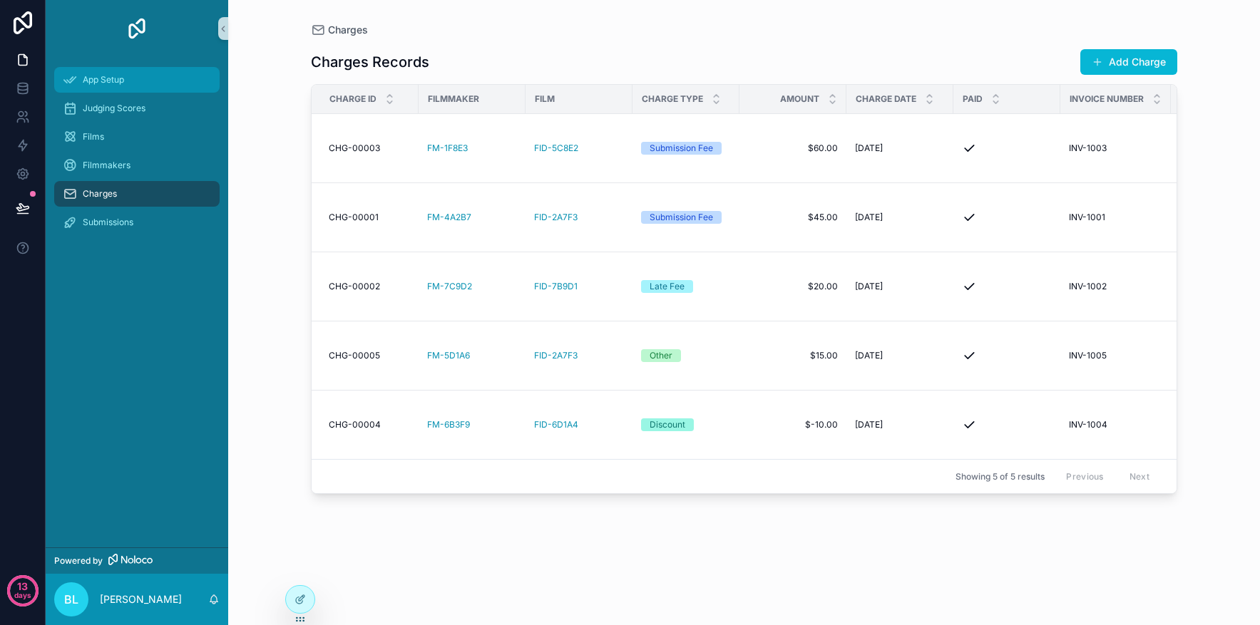
click at [100, 81] on span "App Setup" at bounding box center [103, 79] width 41 height 11
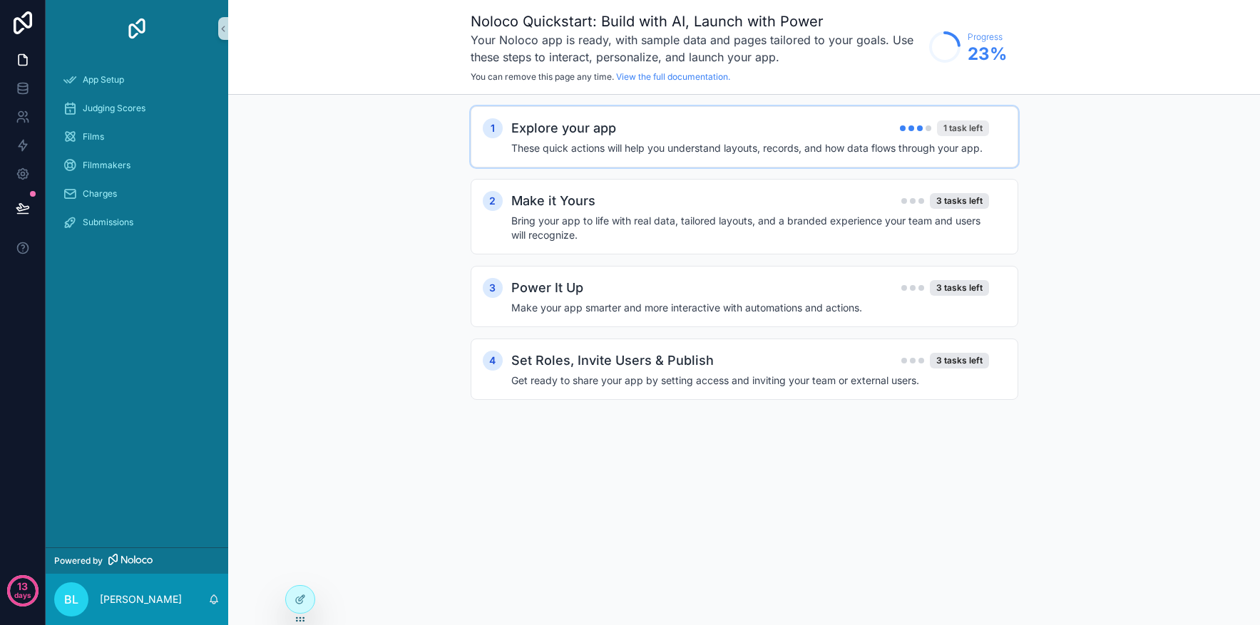
click at [956, 126] on div "1 task left" at bounding box center [963, 129] width 52 height 16
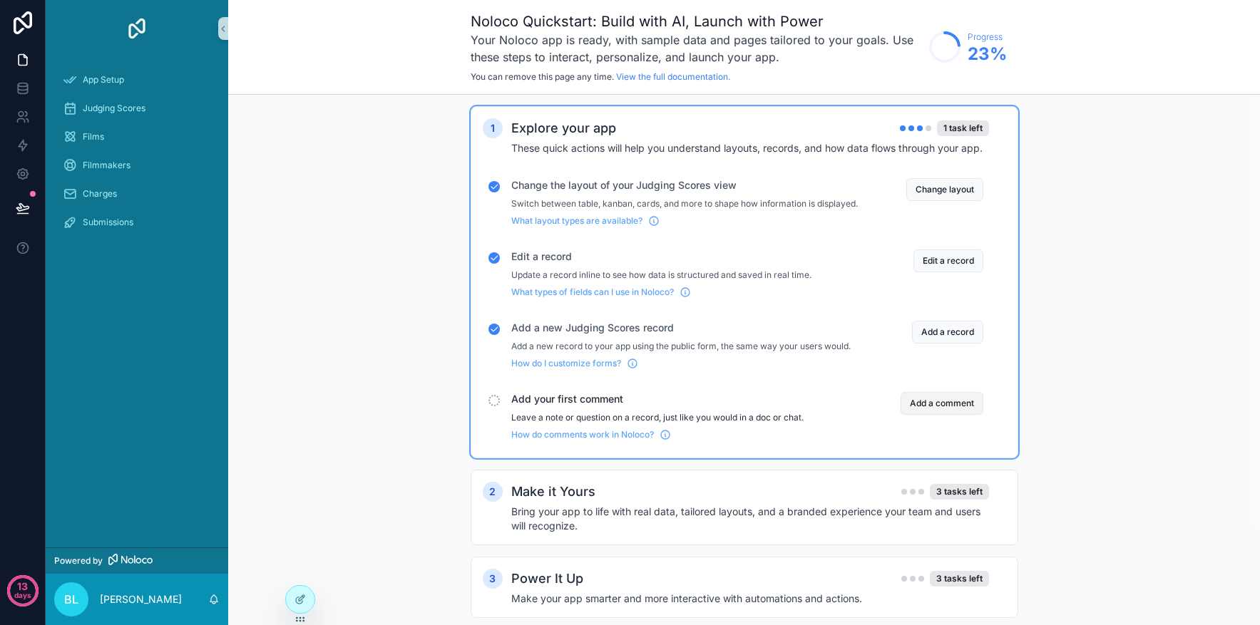
click at [942, 415] on button "Add a comment" at bounding box center [942, 403] width 83 height 23
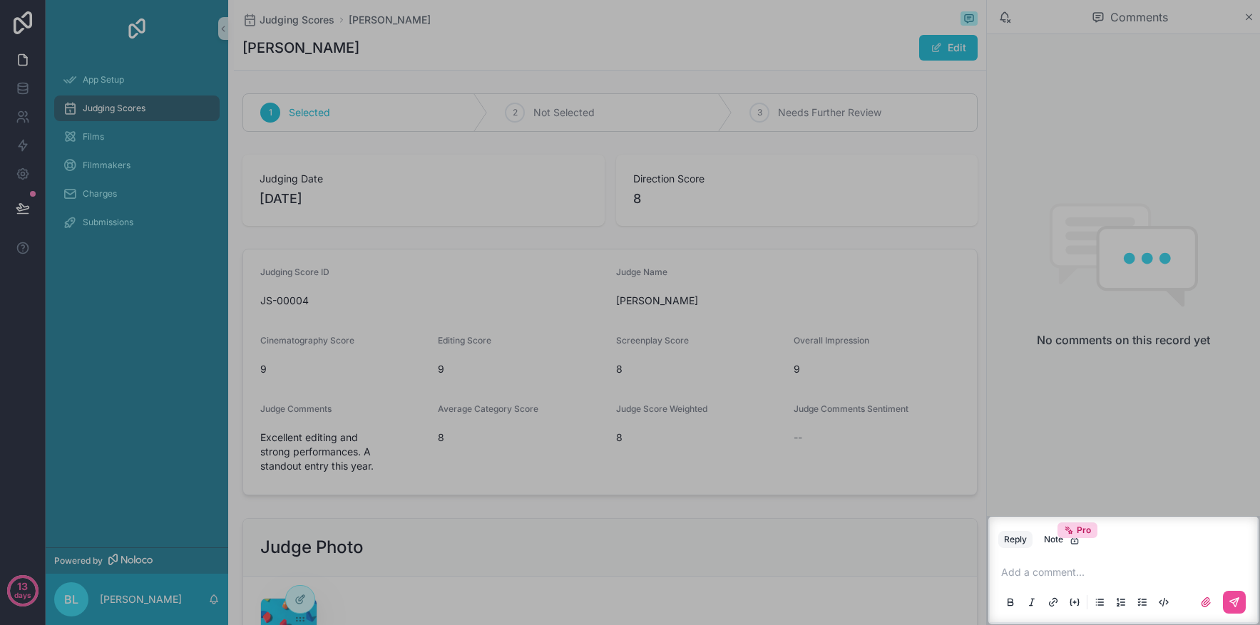
click at [1036, 570] on p "scrollable content" at bounding box center [1126, 572] width 250 height 14
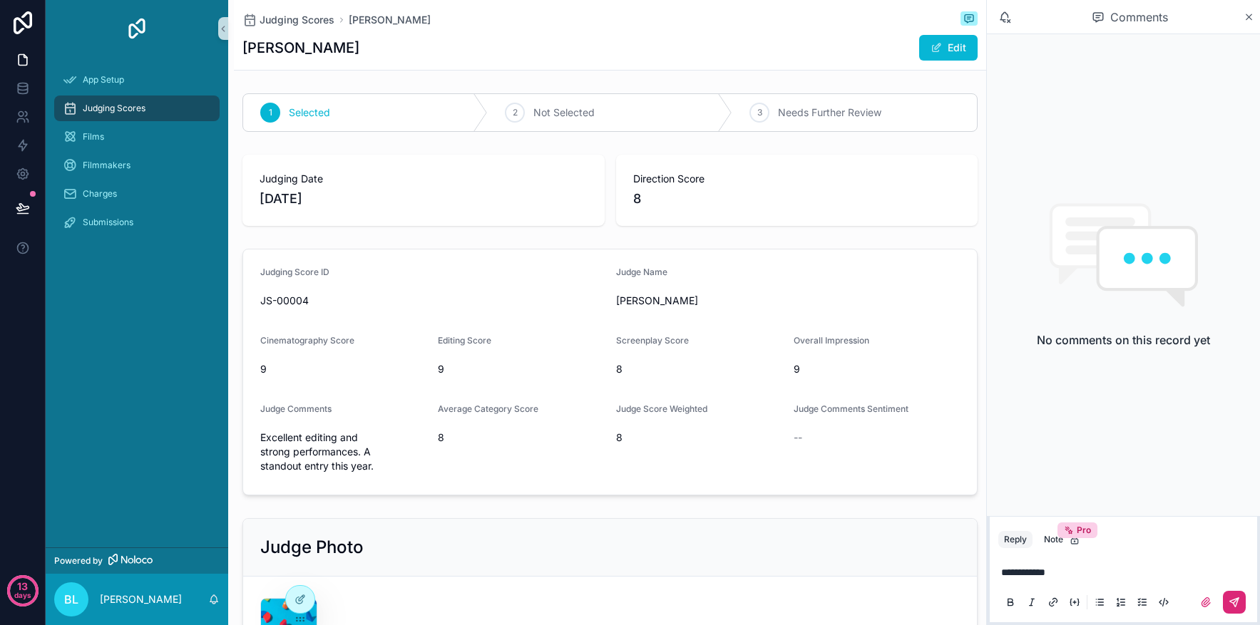
click at [1232, 604] on icon "scrollable content" at bounding box center [1234, 602] width 11 height 11
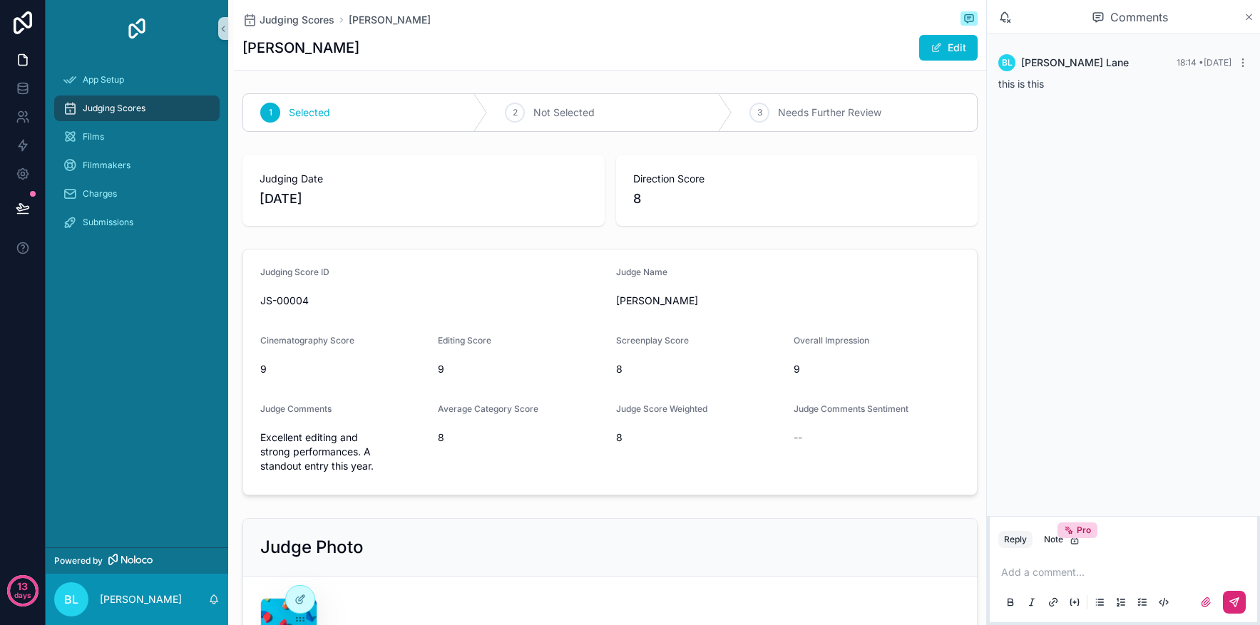
click at [1250, 18] on icon "scrollable content" at bounding box center [1249, 16] width 11 height 11
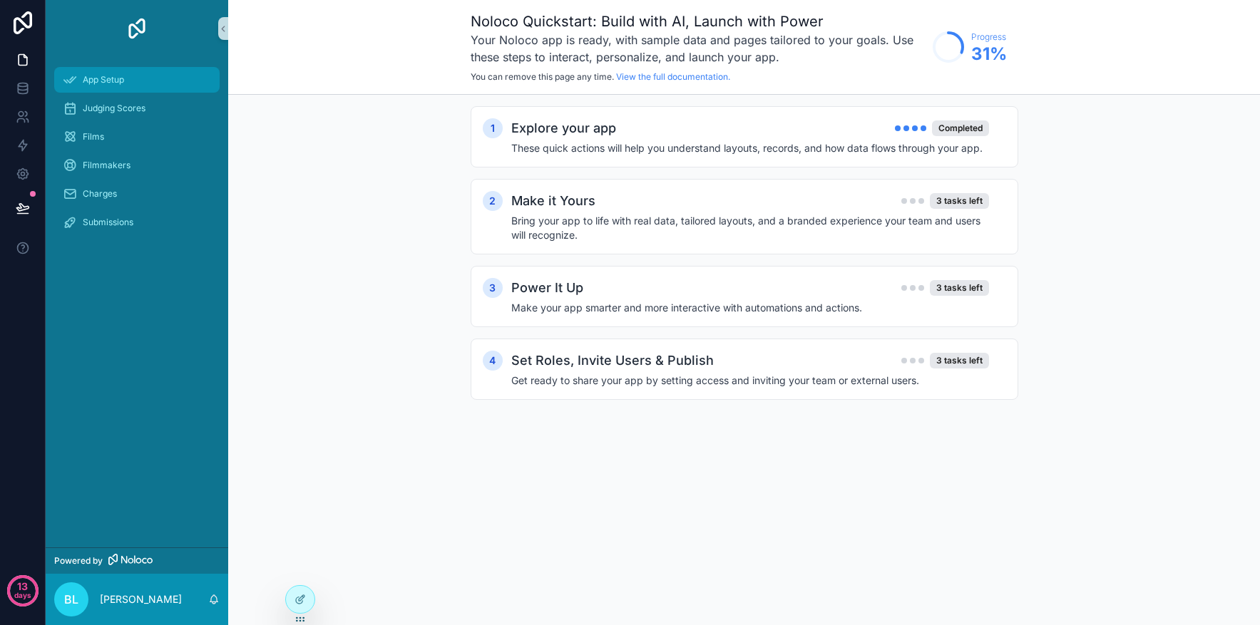
click at [113, 81] on span "App Setup" at bounding box center [103, 79] width 41 height 11
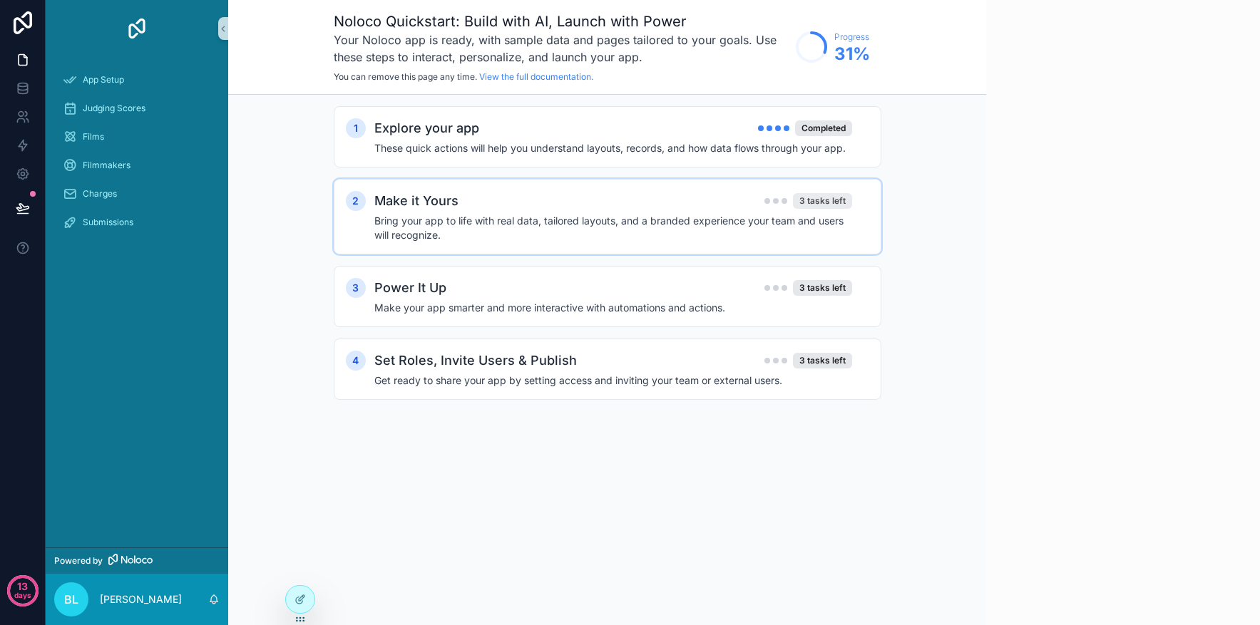
click at [819, 200] on div "3 tasks left" at bounding box center [822, 201] width 59 height 16
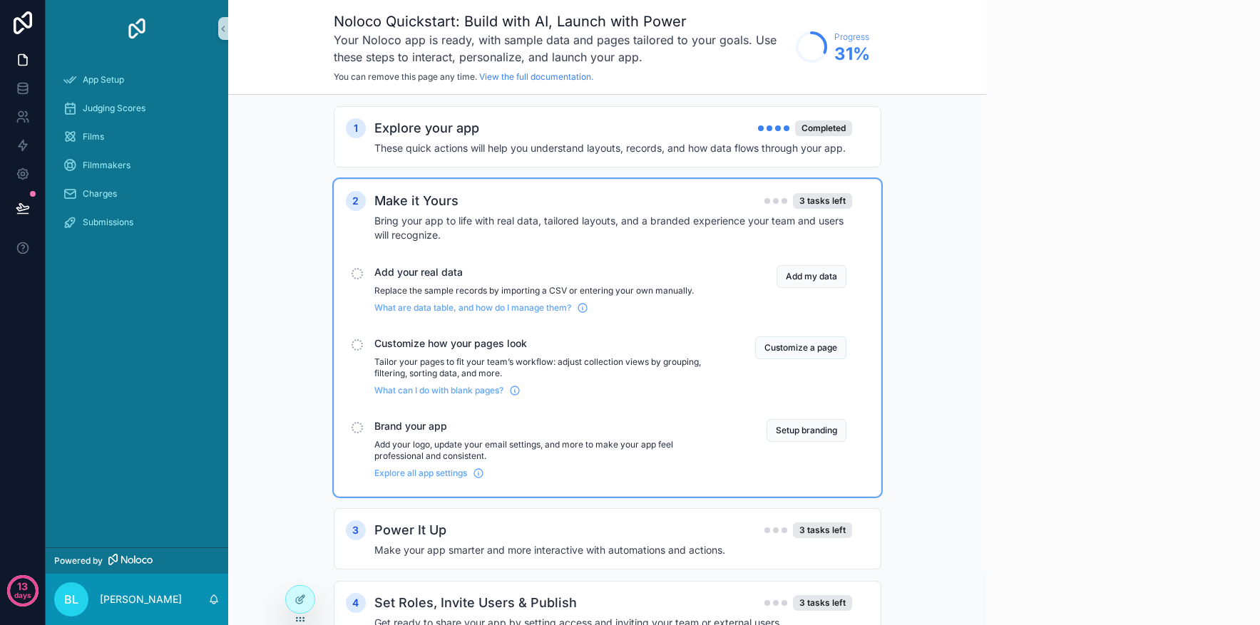
click at [965, 231] on div "1 Explore your app Completed These quick actions will help you understand layou…" at bounding box center [607, 389] width 758 height 588
click at [821, 202] on div "3 tasks left" at bounding box center [822, 201] width 59 height 16
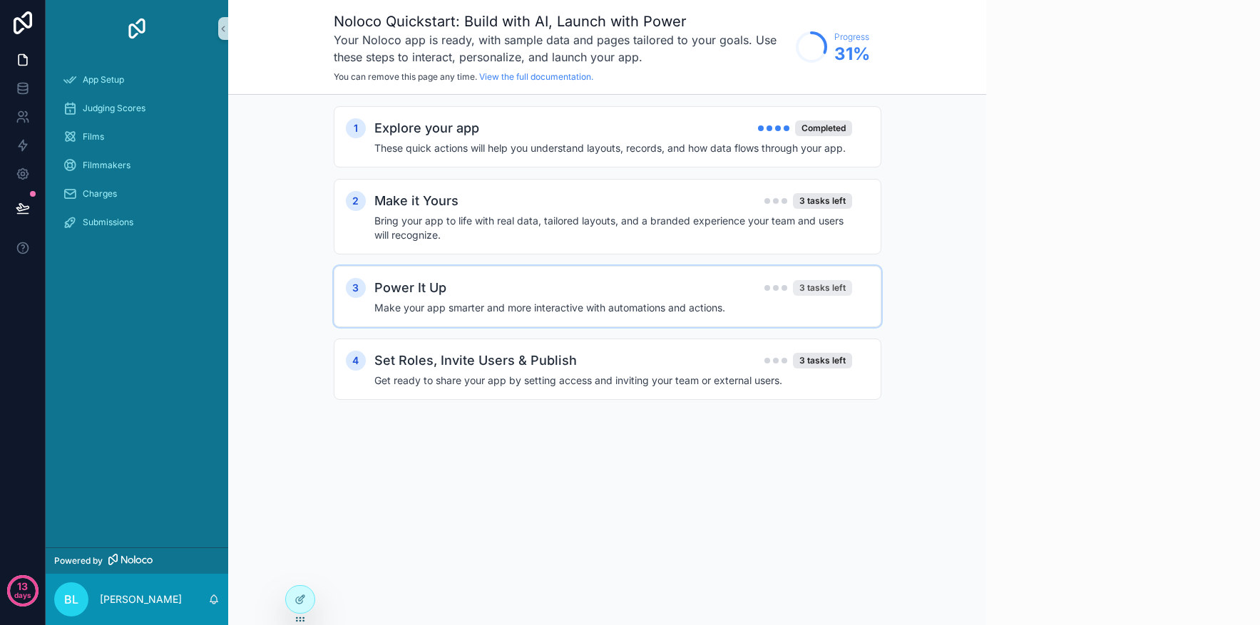
click at [833, 284] on div "3 tasks left" at bounding box center [822, 288] width 59 height 16
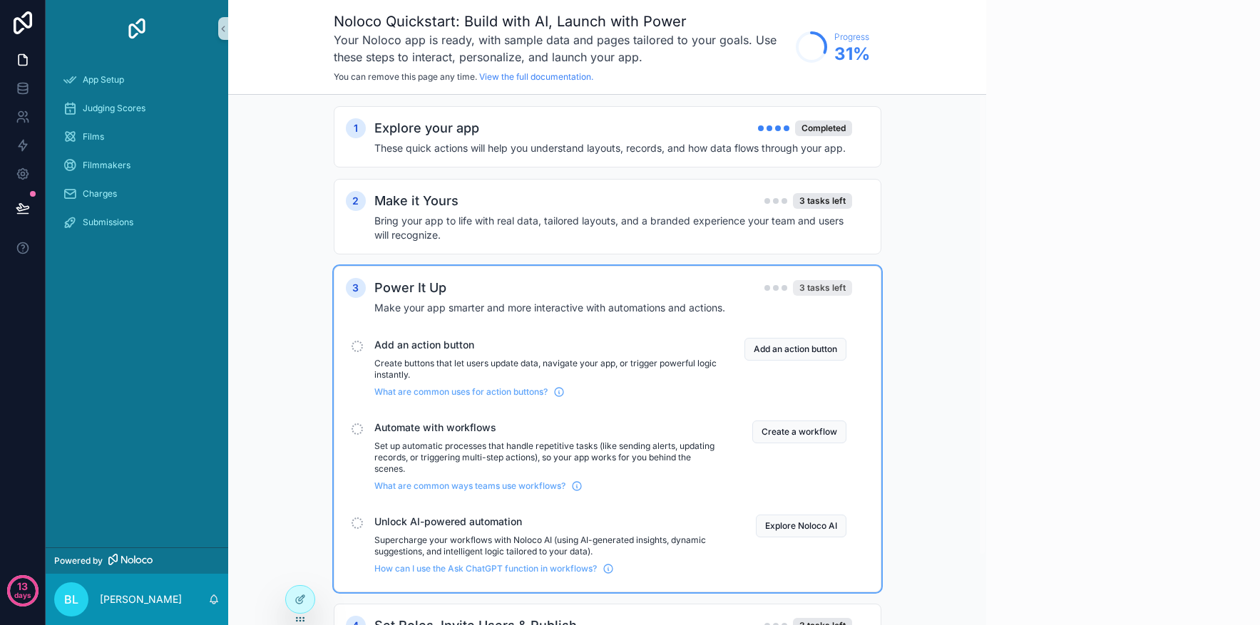
click at [833, 284] on div "3 tasks left" at bounding box center [822, 288] width 59 height 16
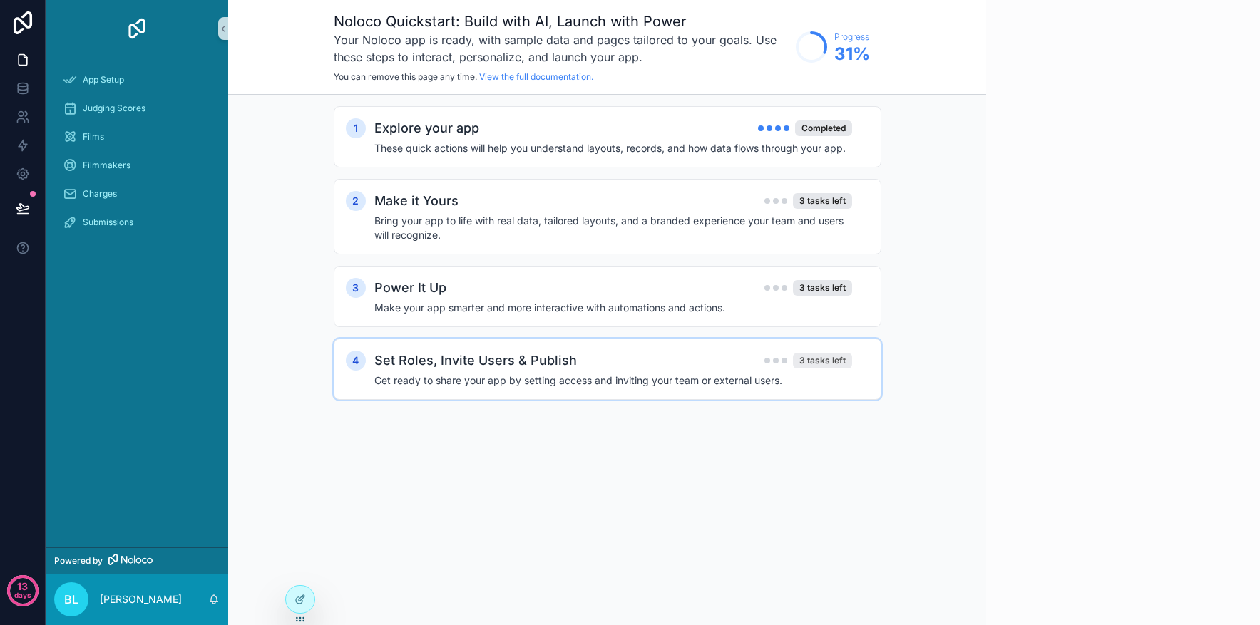
click at [828, 359] on div "3 tasks left" at bounding box center [822, 361] width 59 height 16
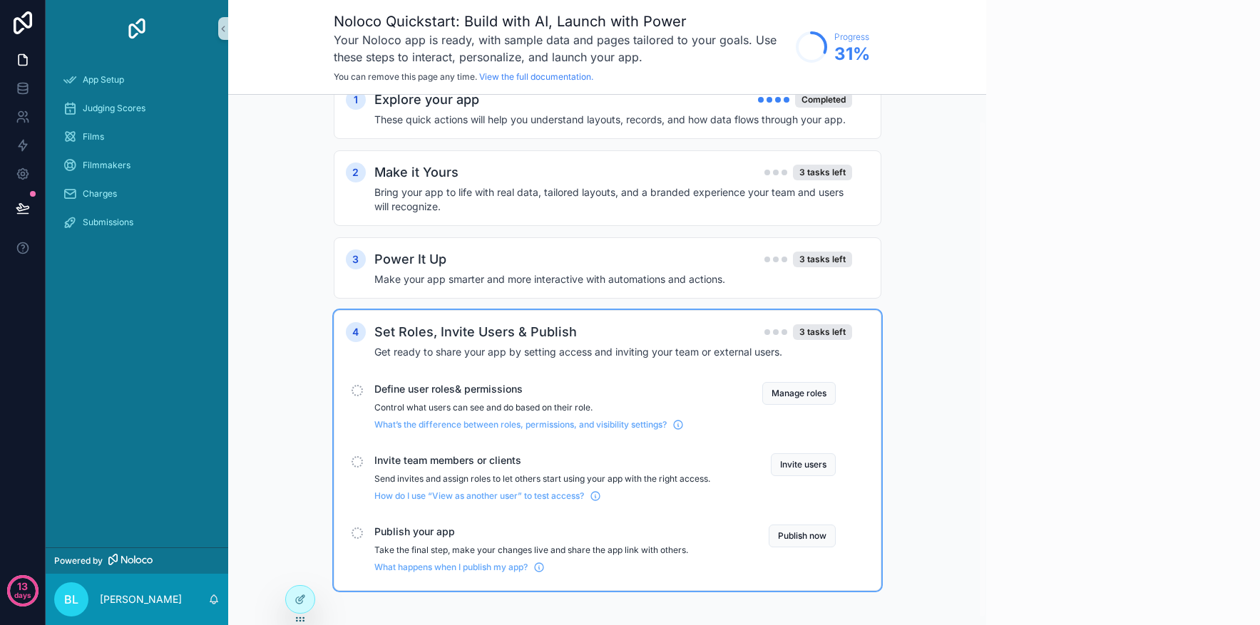
scroll to position [27, 0]
click at [830, 329] on div "3 tasks left" at bounding box center [822, 334] width 59 height 16
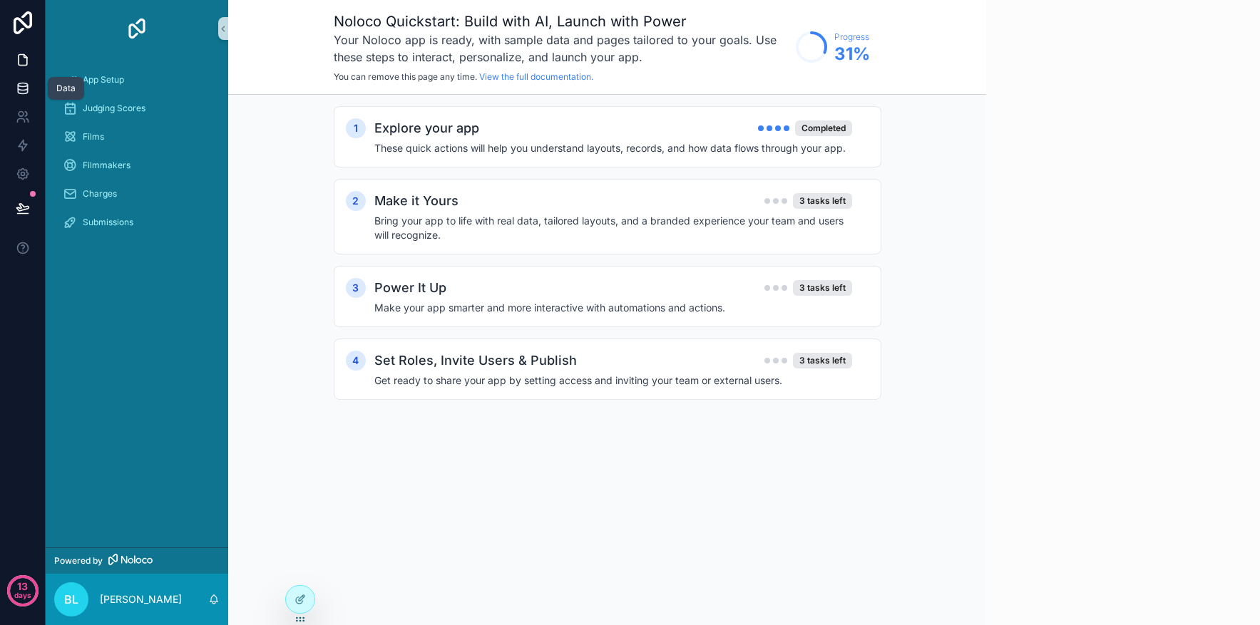
click at [27, 86] on icon at bounding box center [22, 88] width 9 height 6
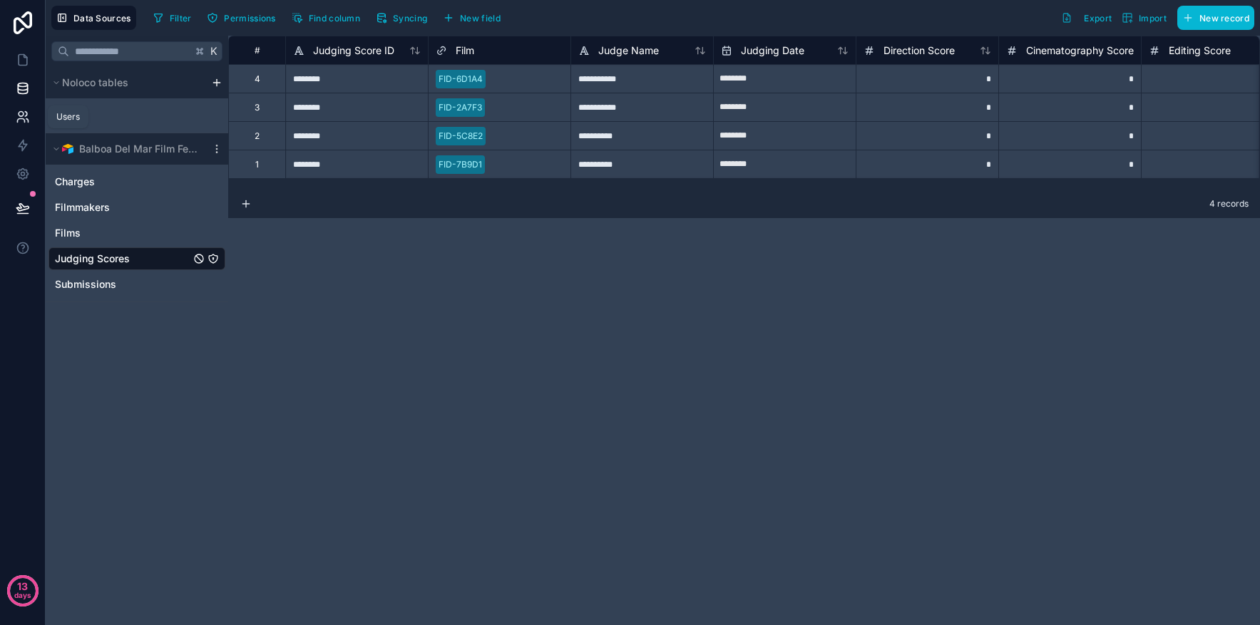
click at [17, 111] on icon at bounding box center [23, 117] width 14 height 14
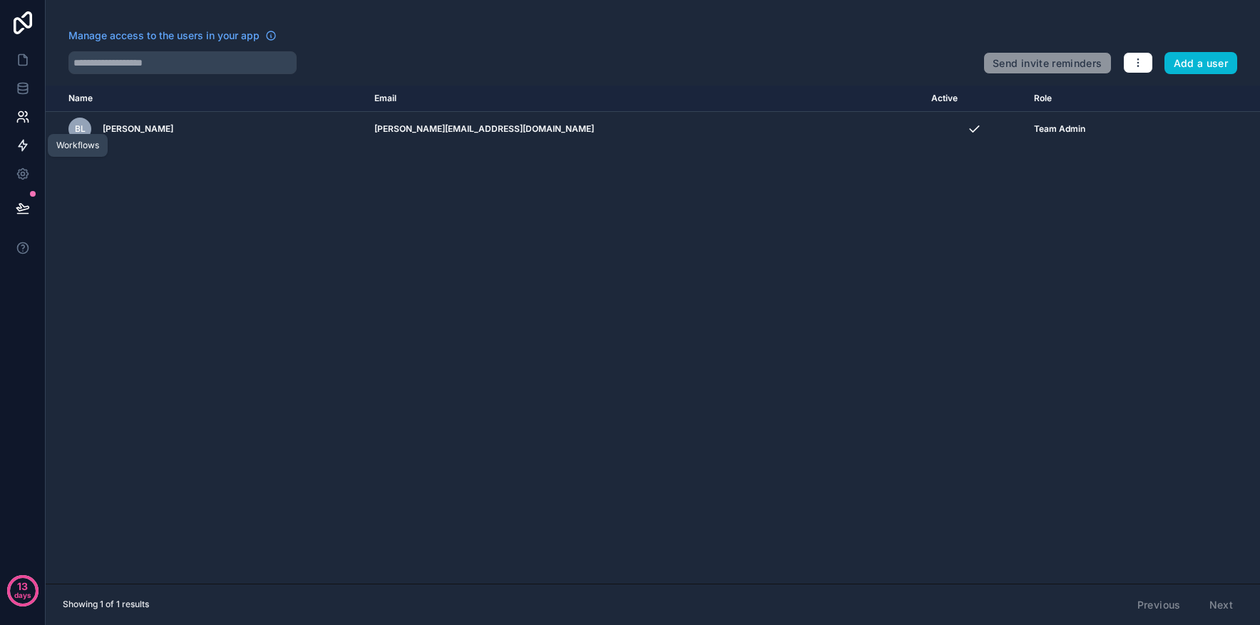
click at [19, 145] on icon at bounding box center [23, 145] width 9 height 11
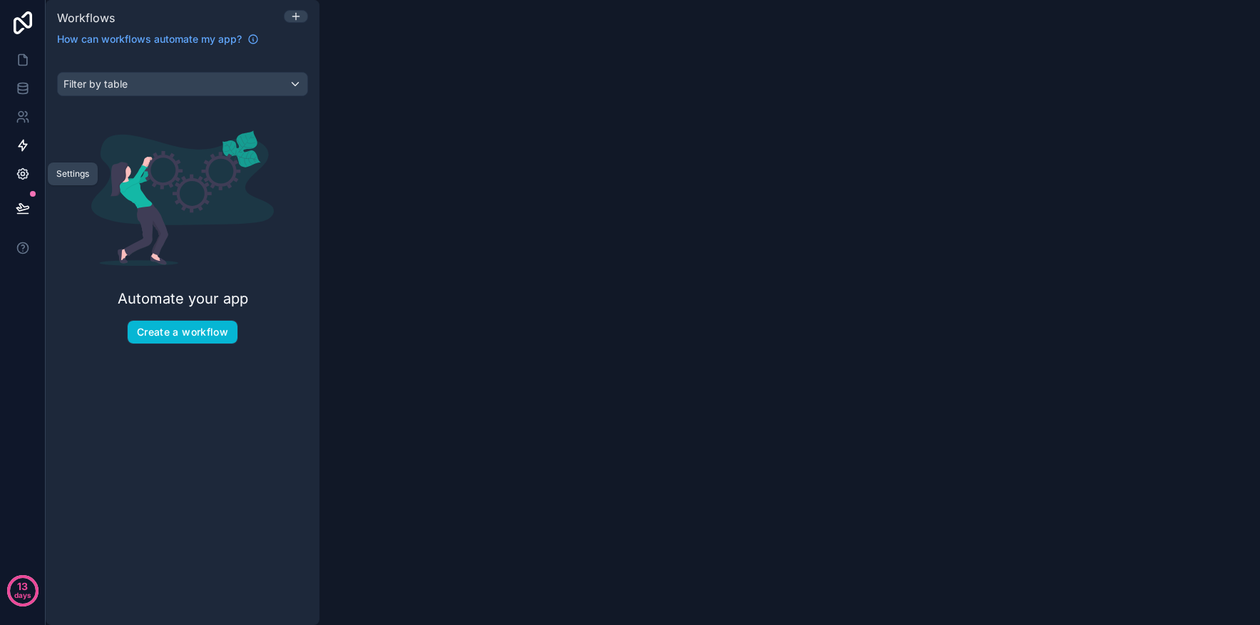
click at [21, 173] on icon at bounding box center [23, 175] width 4 height 4
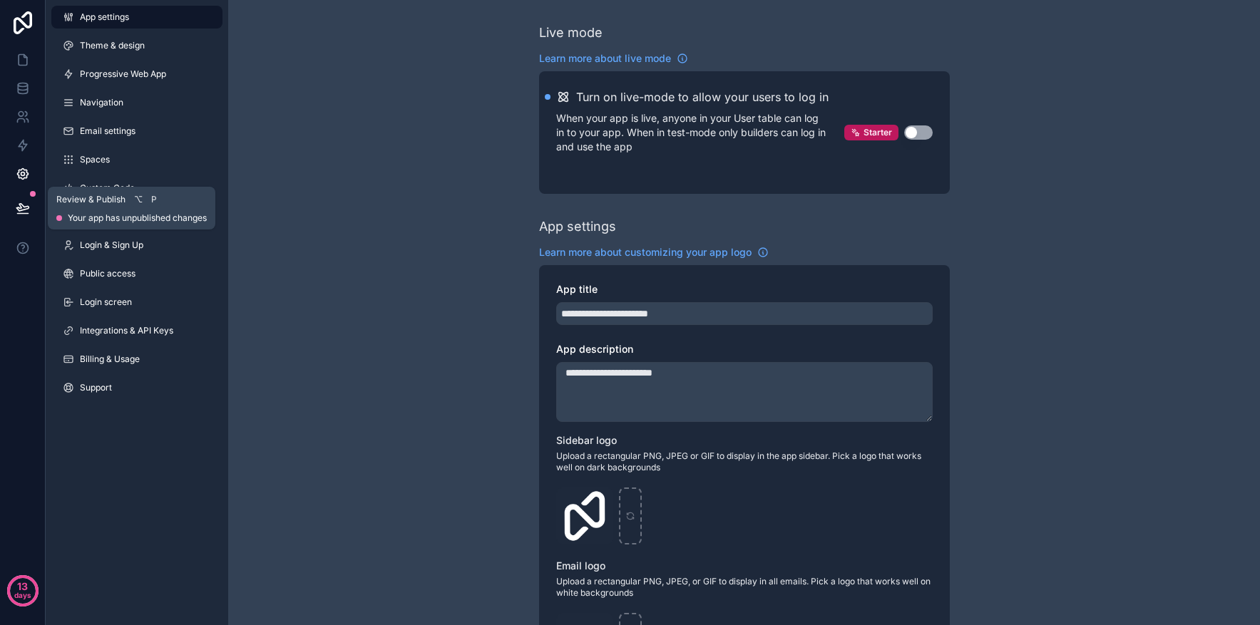
click at [24, 211] on icon at bounding box center [23, 208] width 14 height 14
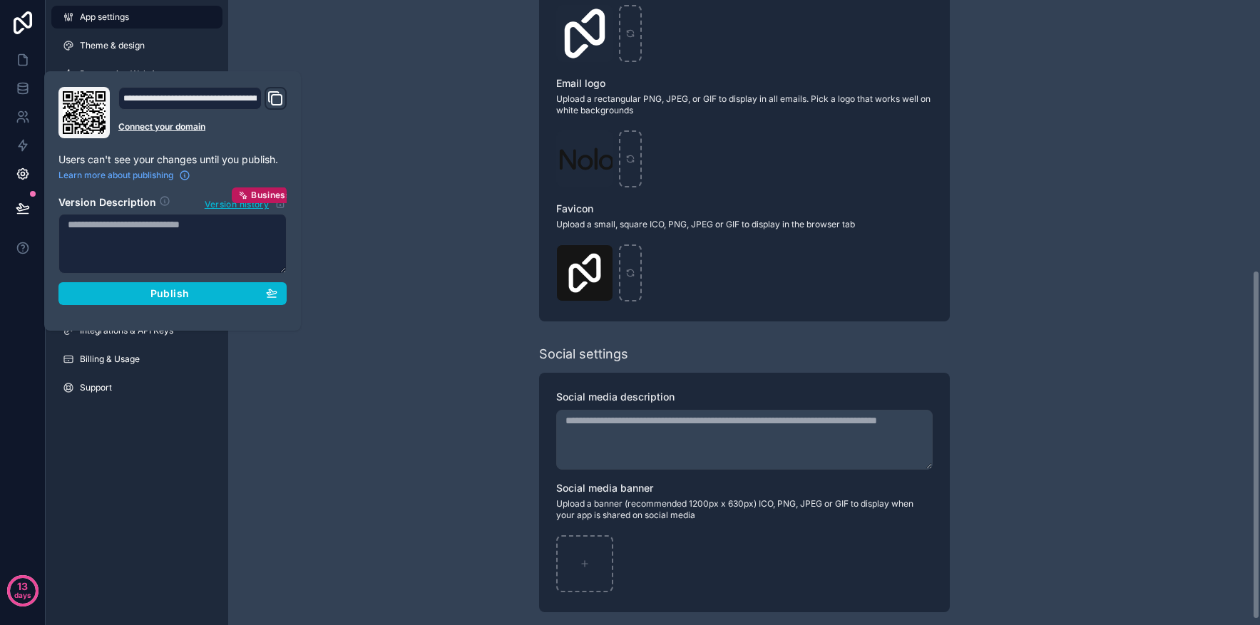
scroll to position [481, 0]
click at [407, 268] on div "**********" at bounding box center [744, 78] width 1032 height 1118
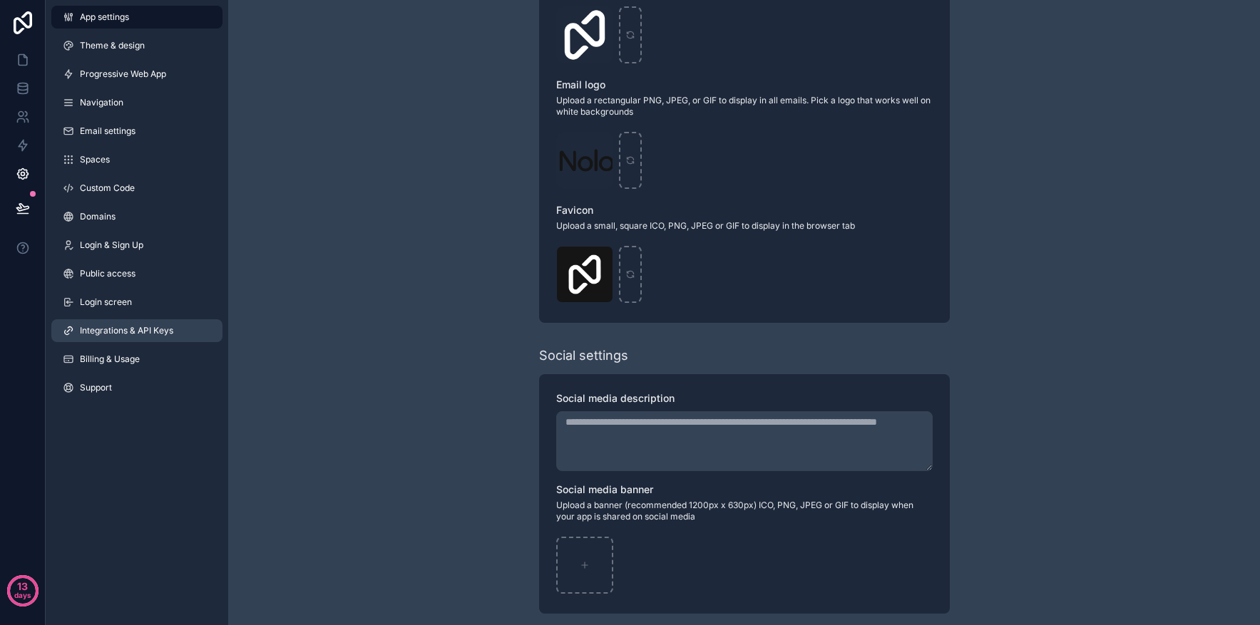
click at [116, 329] on span "Integrations & API Keys" at bounding box center [126, 330] width 93 height 11
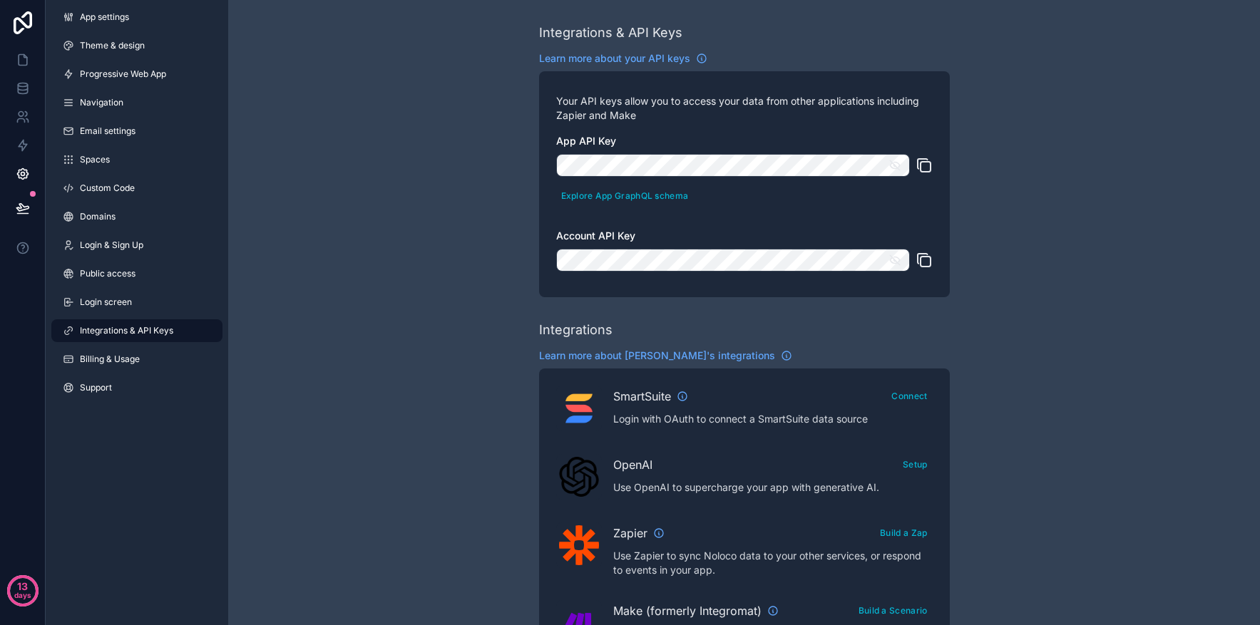
click at [926, 167] on icon "scrollable content" at bounding box center [924, 165] width 17 height 17
click at [927, 264] on icon "scrollable content" at bounding box center [924, 260] width 17 height 17
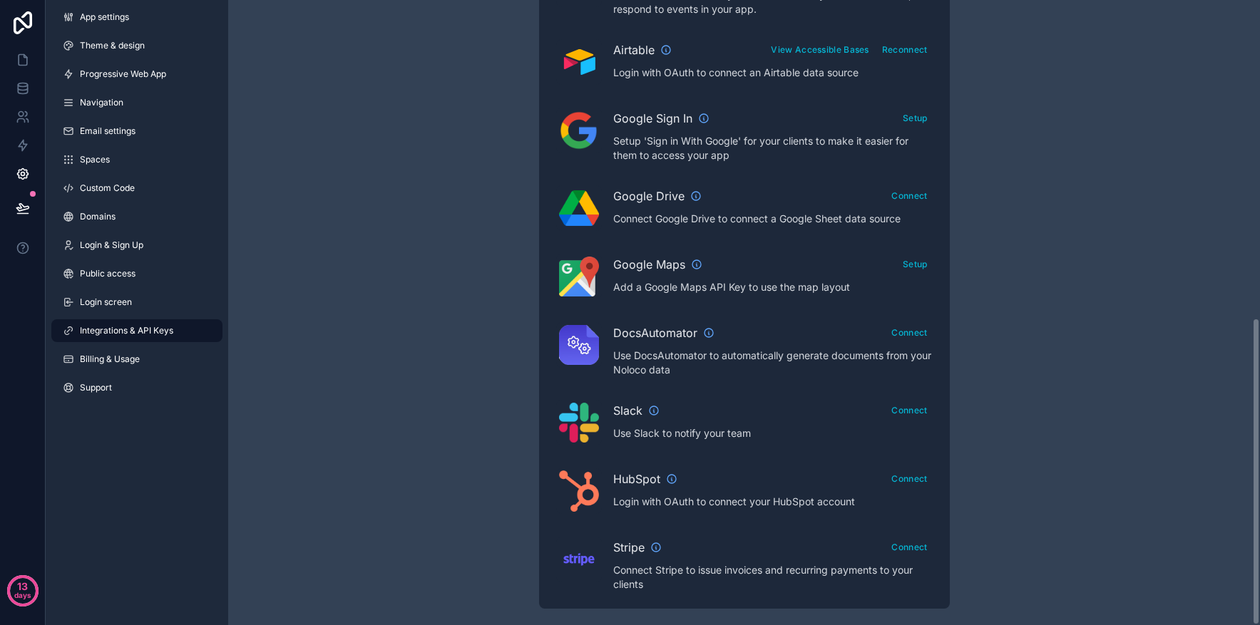
scroll to position [645, 0]
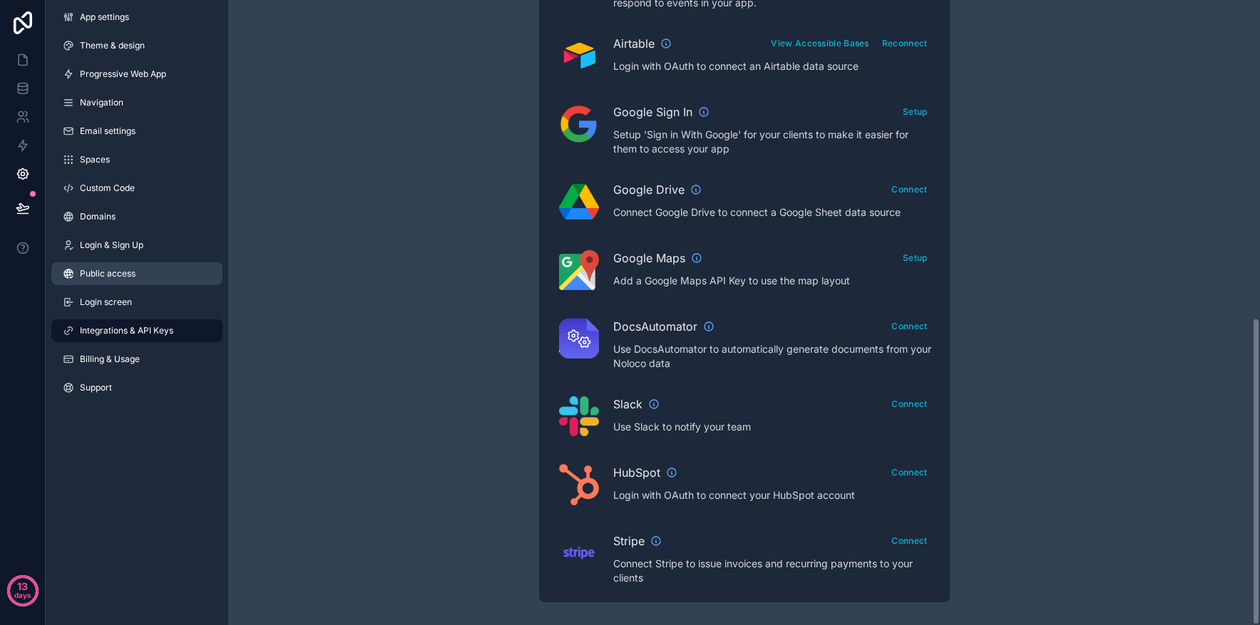
click at [135, 275] on span "Public access" at bounding box center [108, 273] width 56 height 11
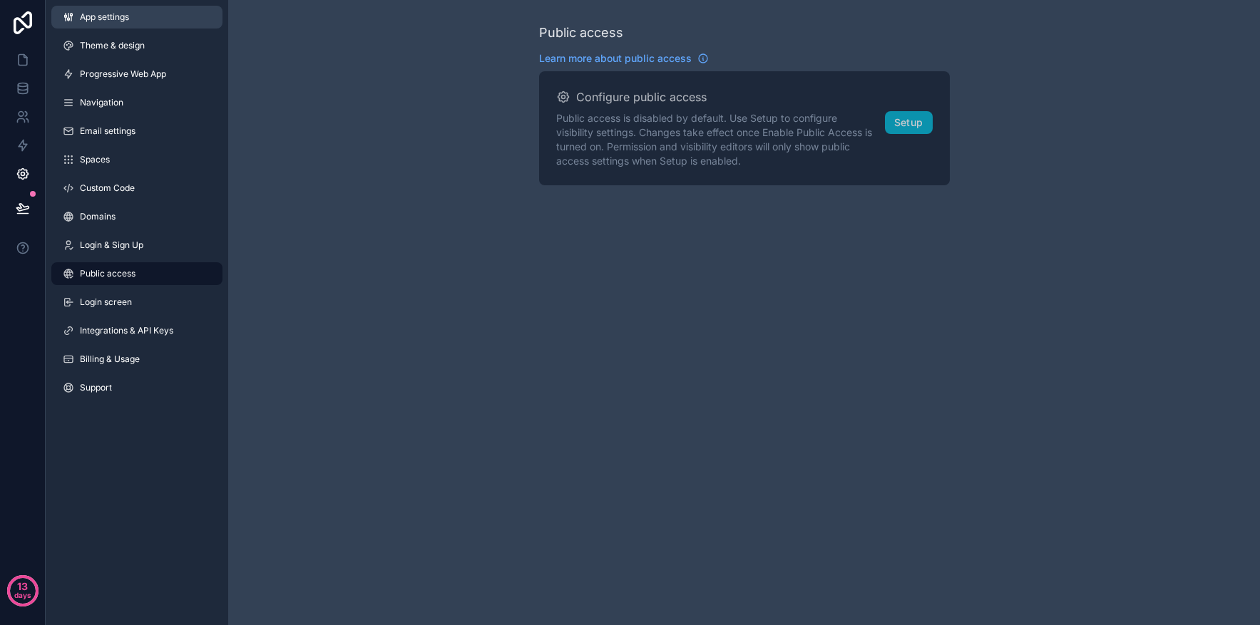
click at [121, 18] on span "App settings" at bounding box center [104, 16] width 49 height 11
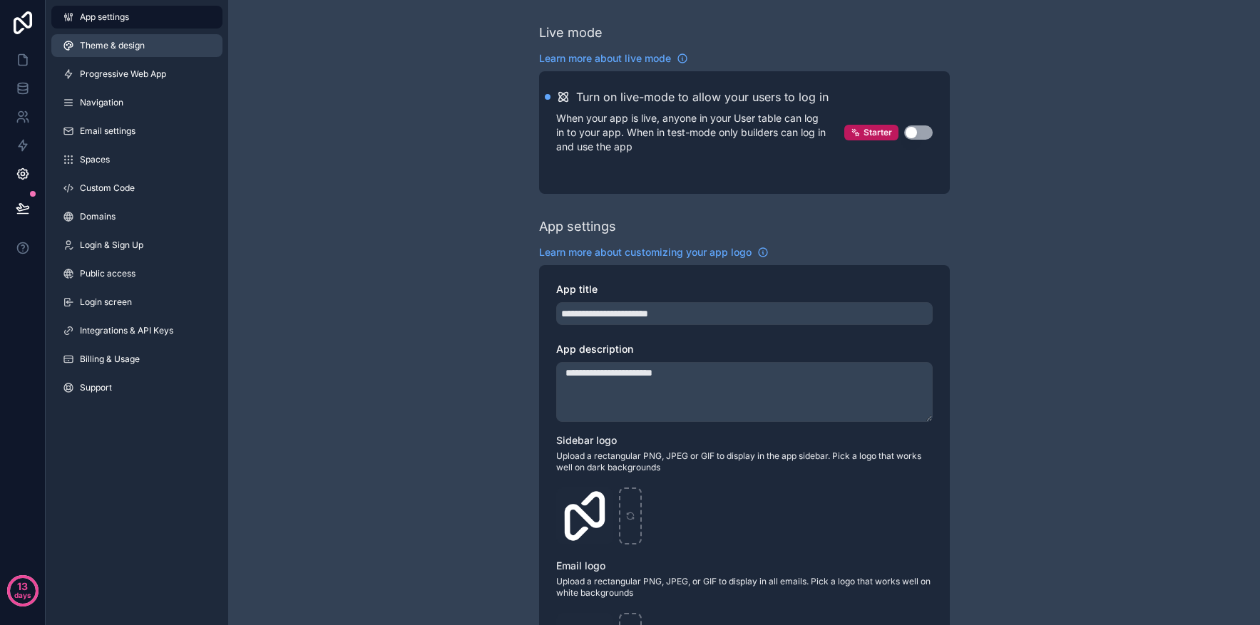
click at [125, 41] on span "Theme & design" at bounding box center [112, 45] width 65 height 11
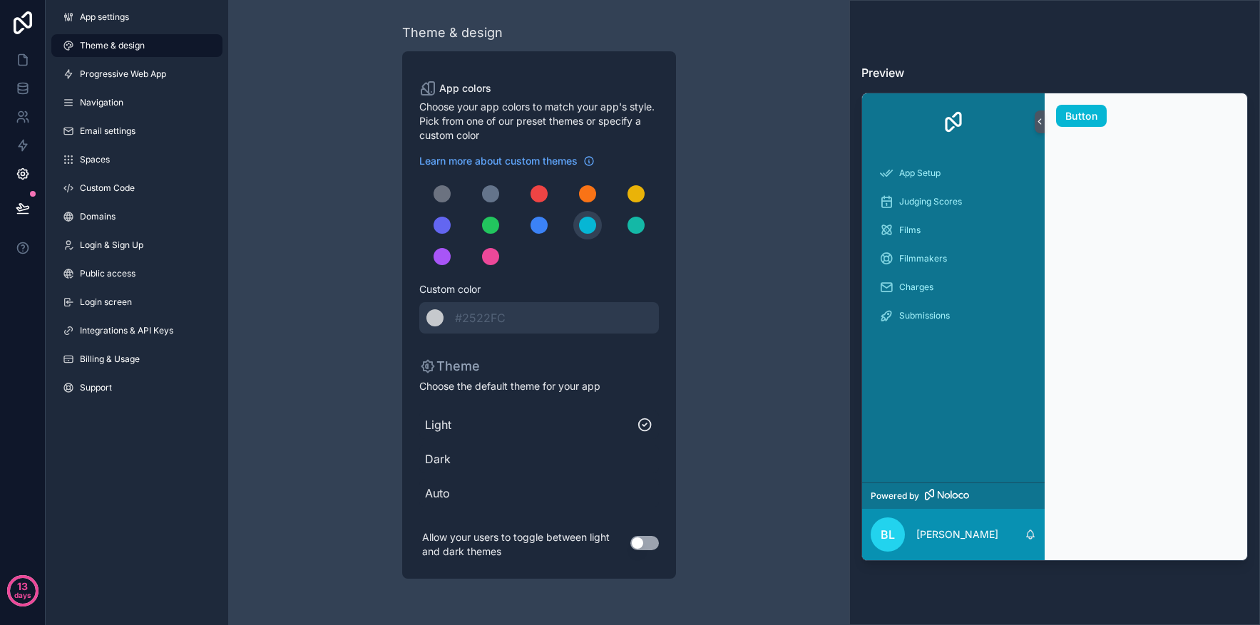
click at [642, 460] on span "Dark" at bounding box center [539, 459] width 228 height 17
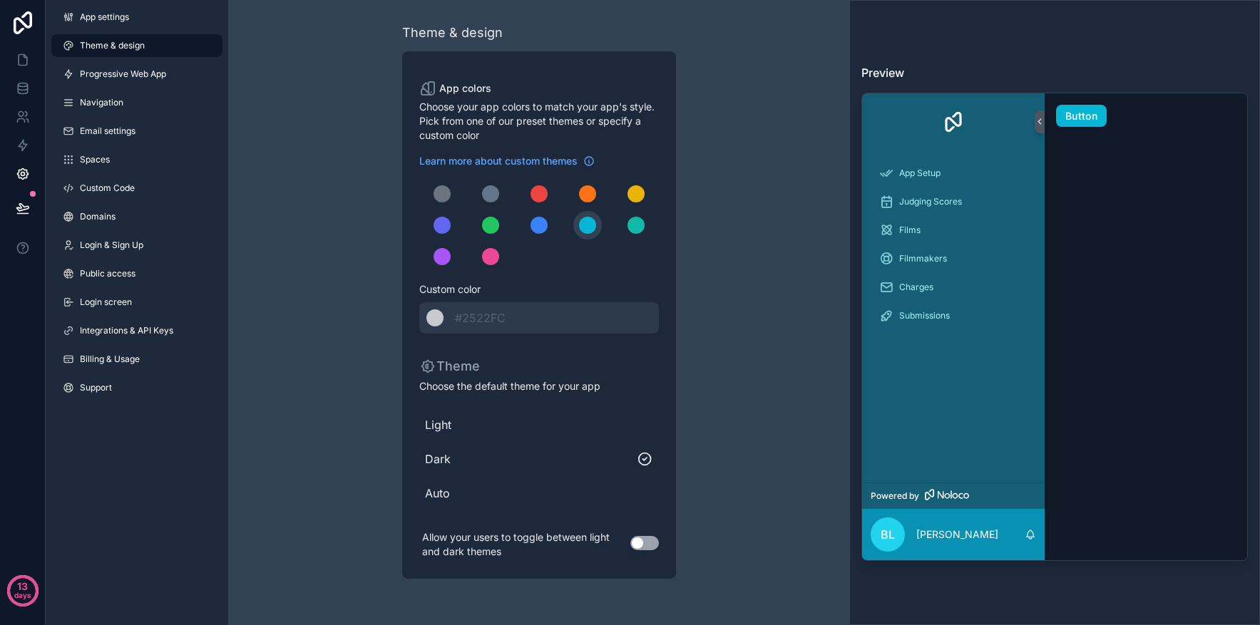
click at [647, 497] on span "Auto" at bounding box center [539, 493] width 228 height 17
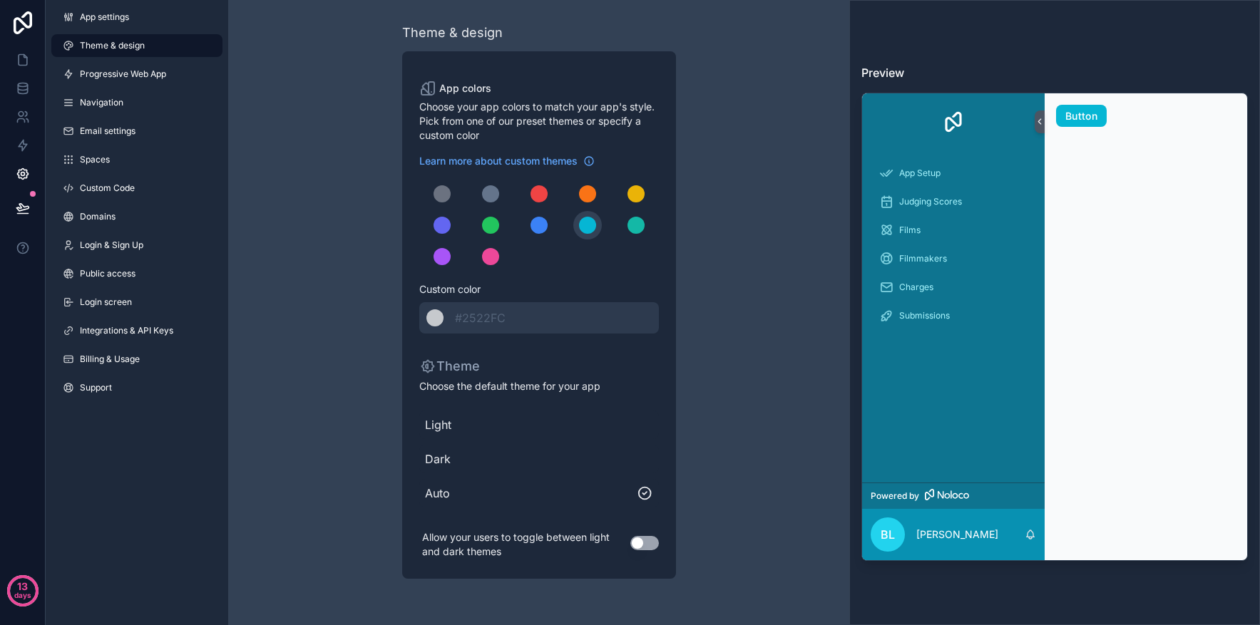
click at [643, 472] on div "Dark" at bounding box center [539, 459] width 240 height 29
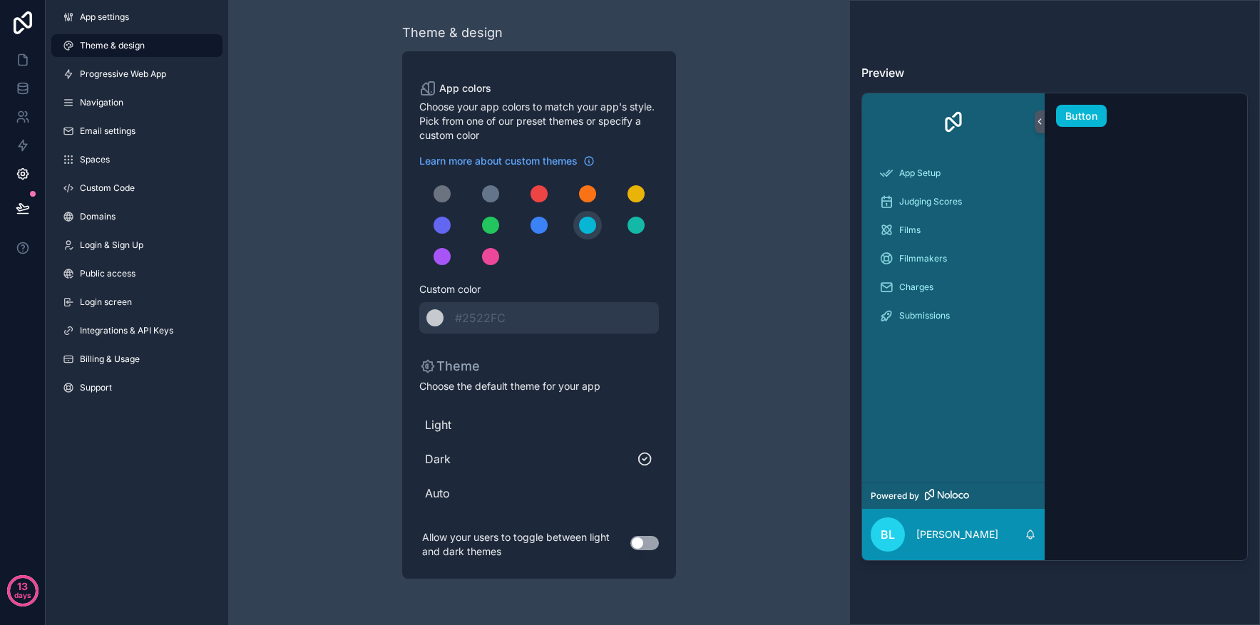
click at [646, 420] on span "Light" at bounding box center [539, 424] width 228 height 17
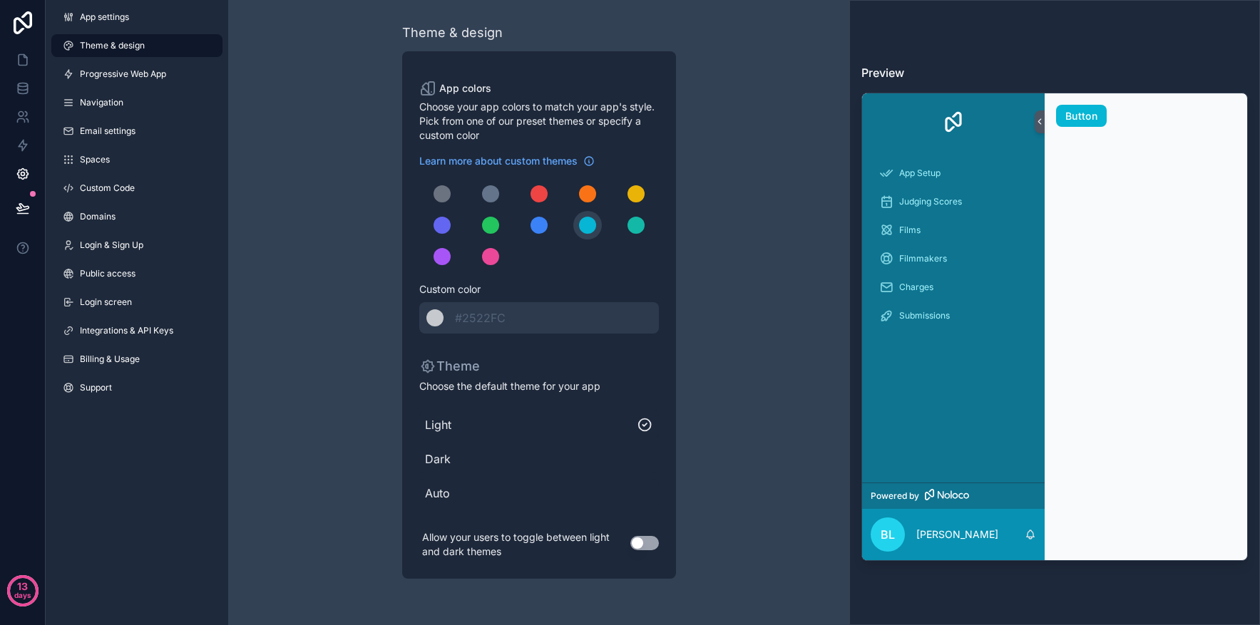
click at [644, 452] on span "Dark" at bounding box center [539, 459] width 228 height 17
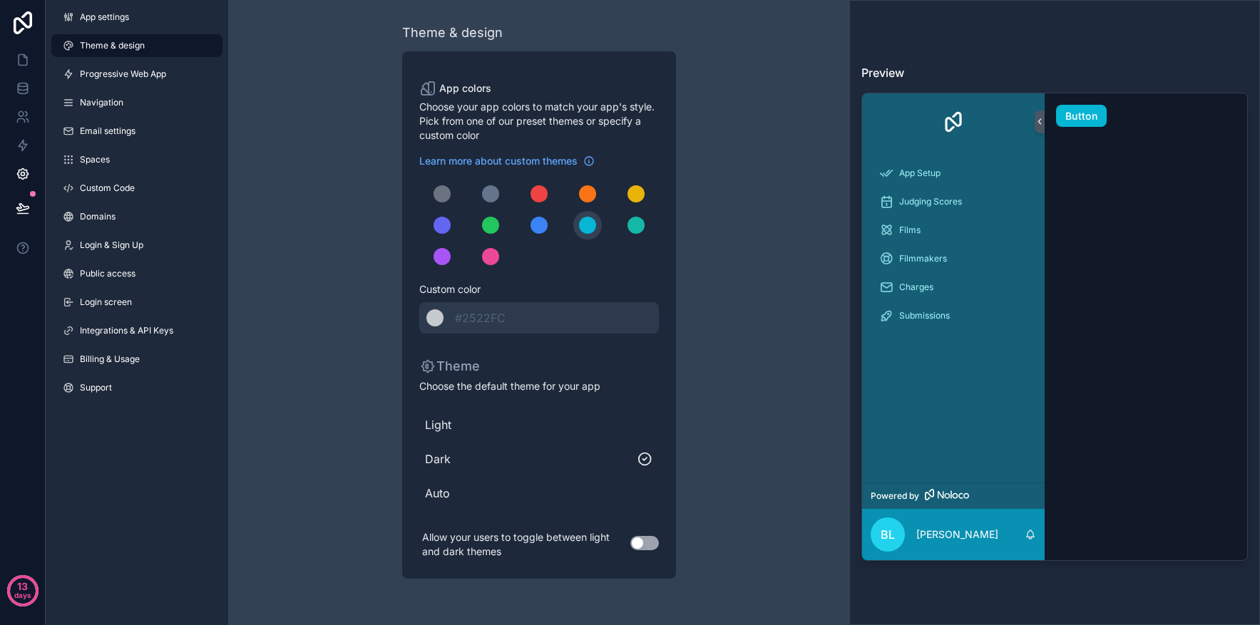
click at [644, 426] on span "Light" at bounding box center [539, 424] width 228 height 17
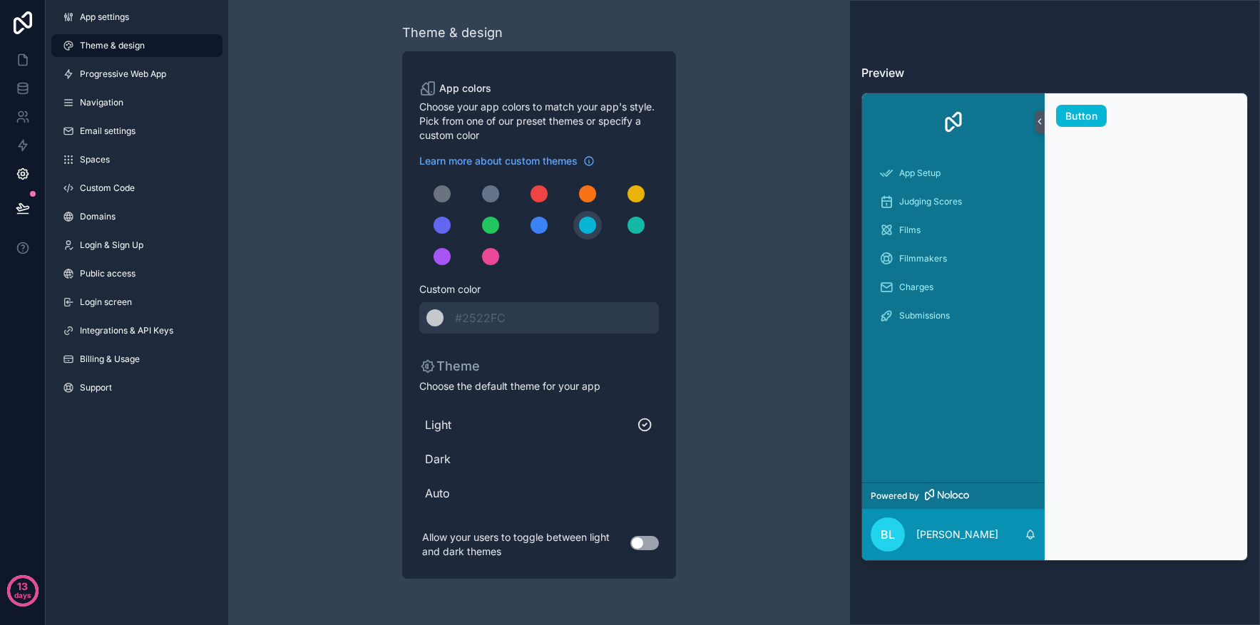
click at [330, 204] on div "Theme & design App colors Choose your app colors to match your app's style. Pic…" at bounding box center [538, 301] width 621 height 602
click at [250, 55] on div "Theme & design App colors Choose your app colors to match your app's style. Pic…" at bounding box center [538, 301] width 621 height 602
click at [168, 74] on link "Progressive Web App" at bounding box center [136, 74] width 171 height 23
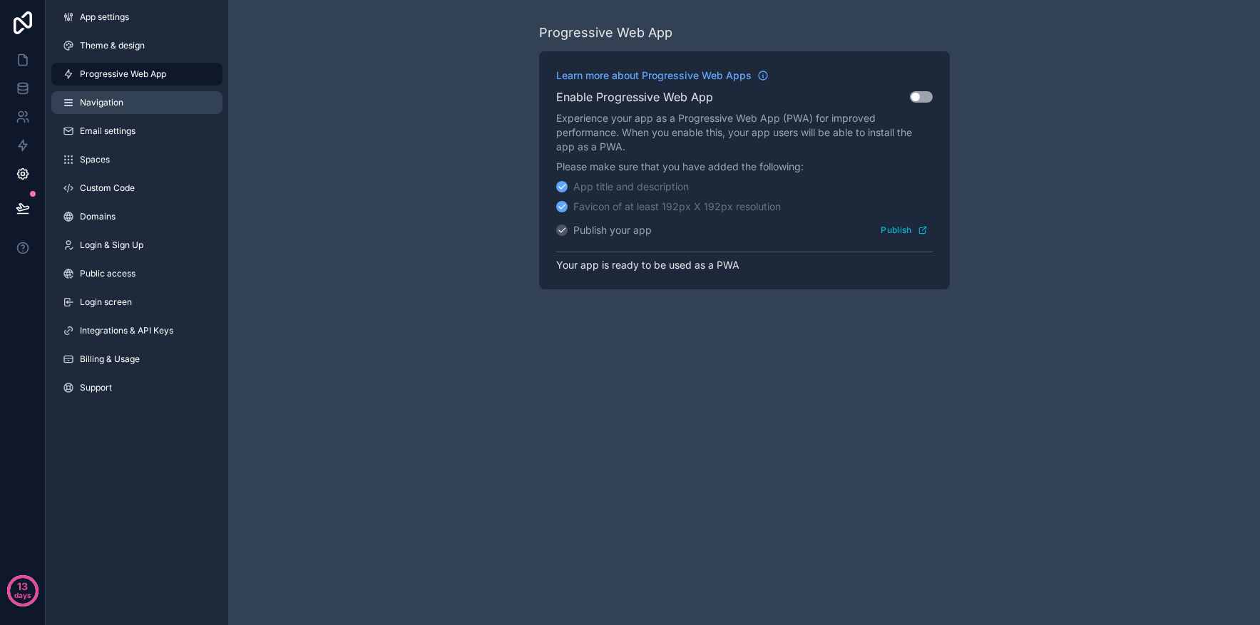
click at [118, 103] on span "Navigation" at bounding box center [101, 102] width 43 height 11
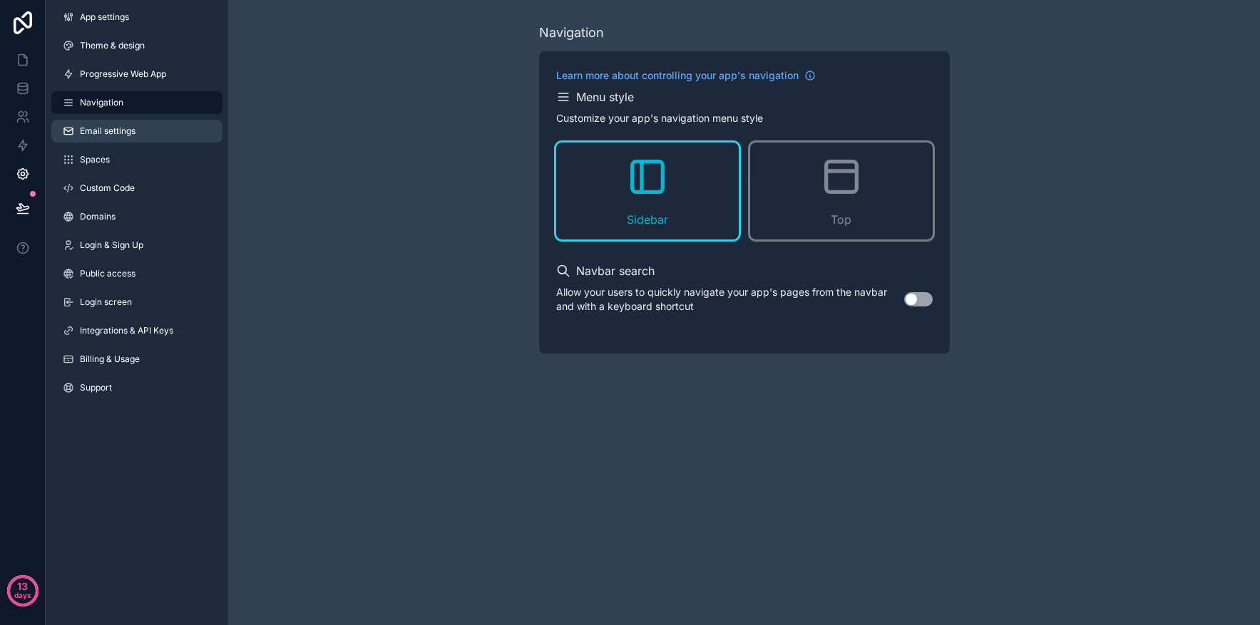
click at [124, 126] on span "Email settings" at bounding box center [108, 131] width 56 height 11
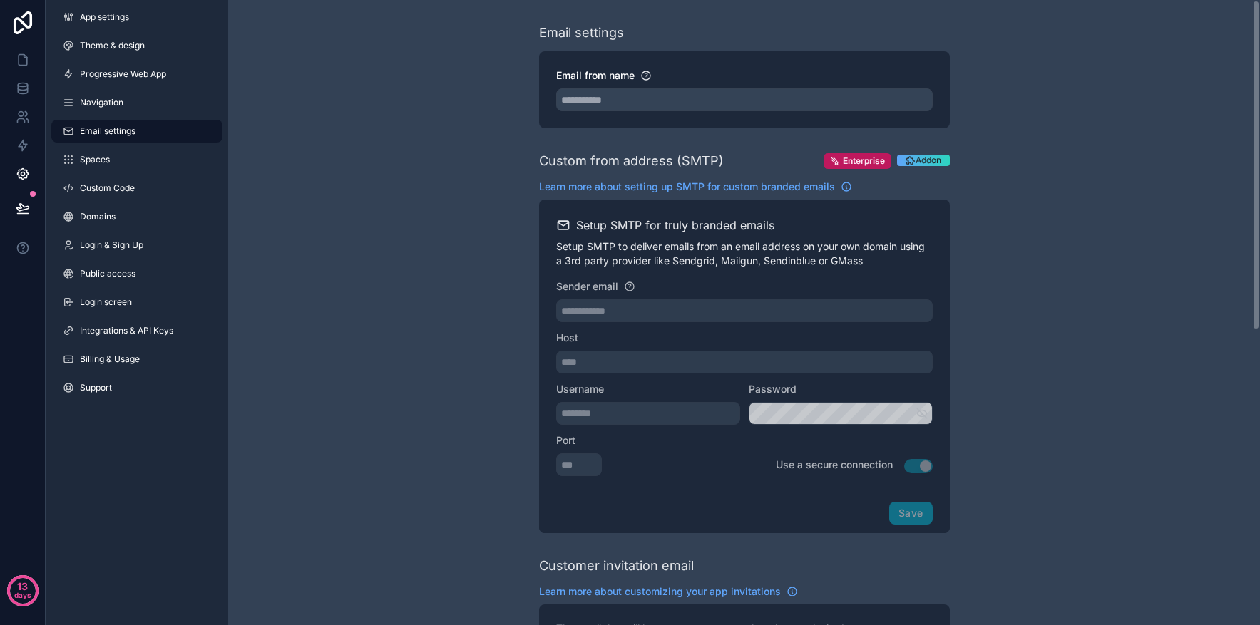
scroll to position [1, 0]
click at [921, 160] on span "Addon" at bounding box center [929, 158] width 26 height 11
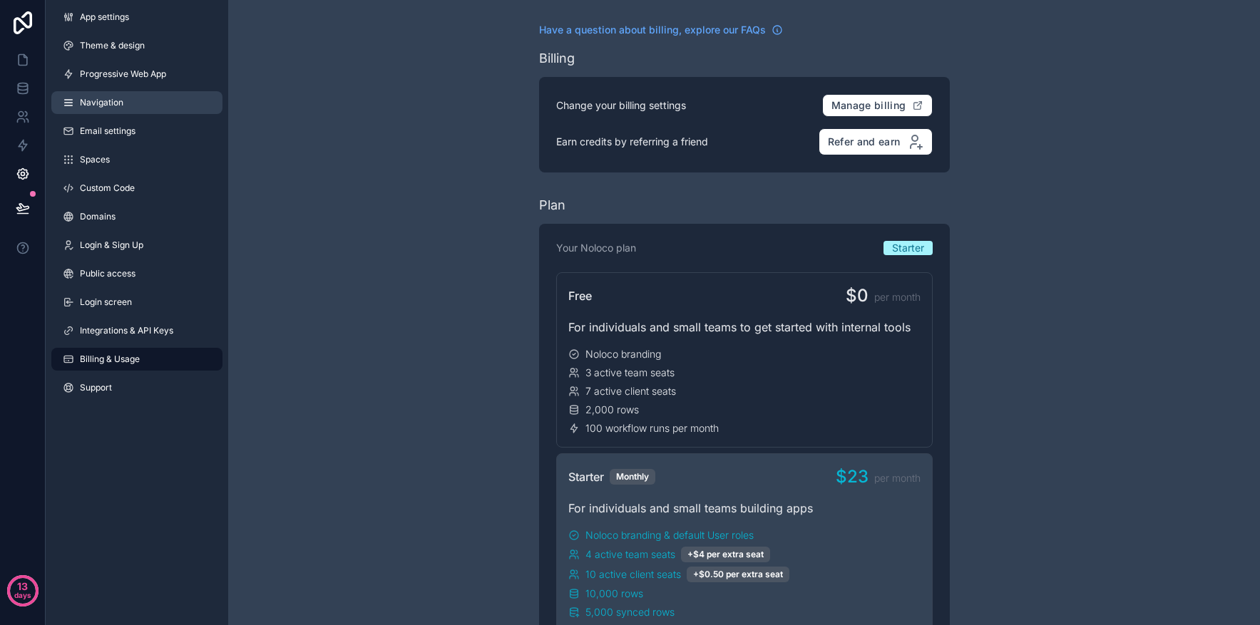
click at [122, 106] on span "Navigation" at bounding box center [101, 102] width 43 height 11
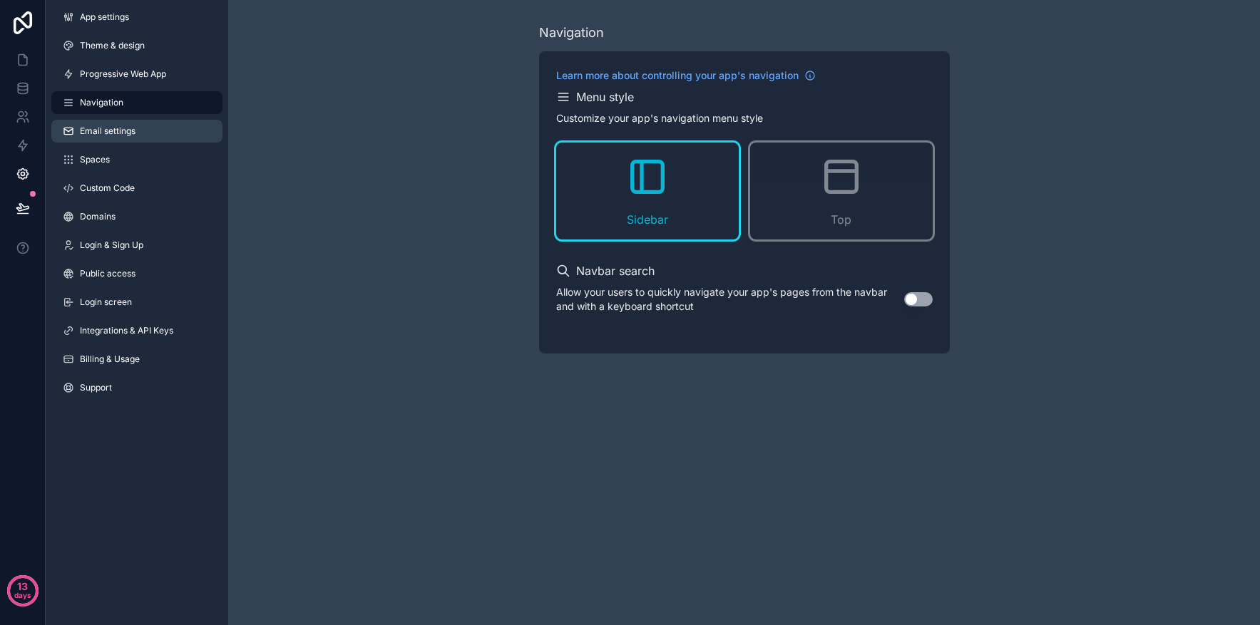
click at [118, 126] on span "Email settings" at bounding box center [108, 131] width 56 height 11
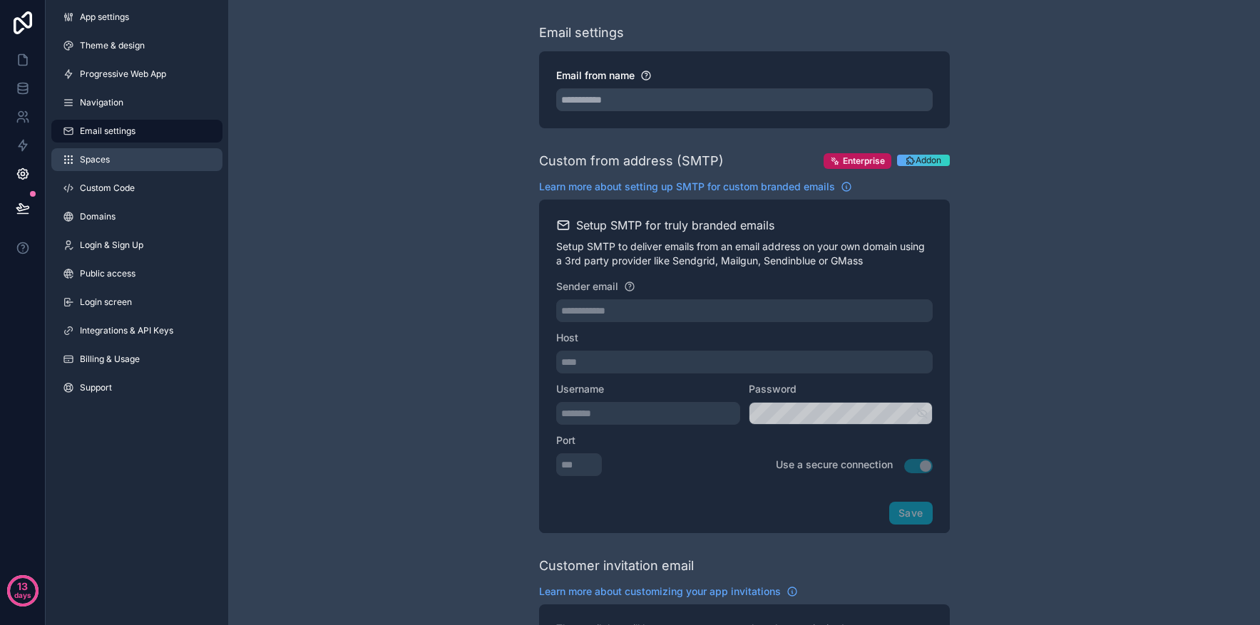
click at [102, 153] on link "Spaces" at bounding box center [136, 159] width 171 height 23
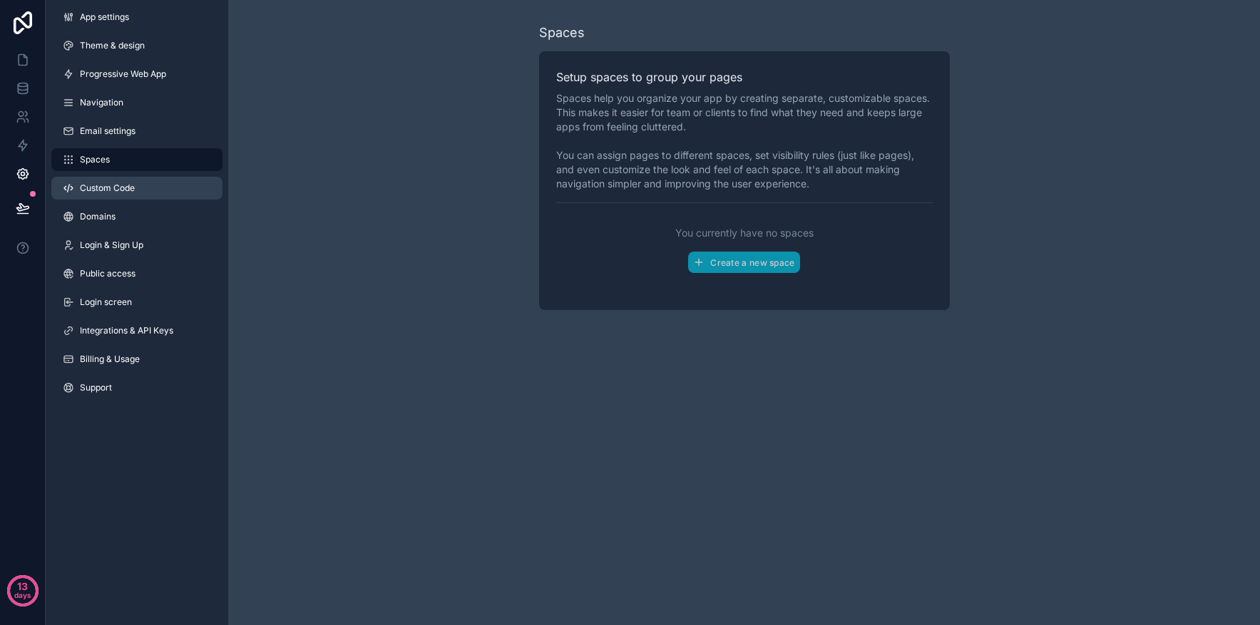
click at [105, 187] on span "Custom Code" at bounding box center [107, 188] width 55 height 11
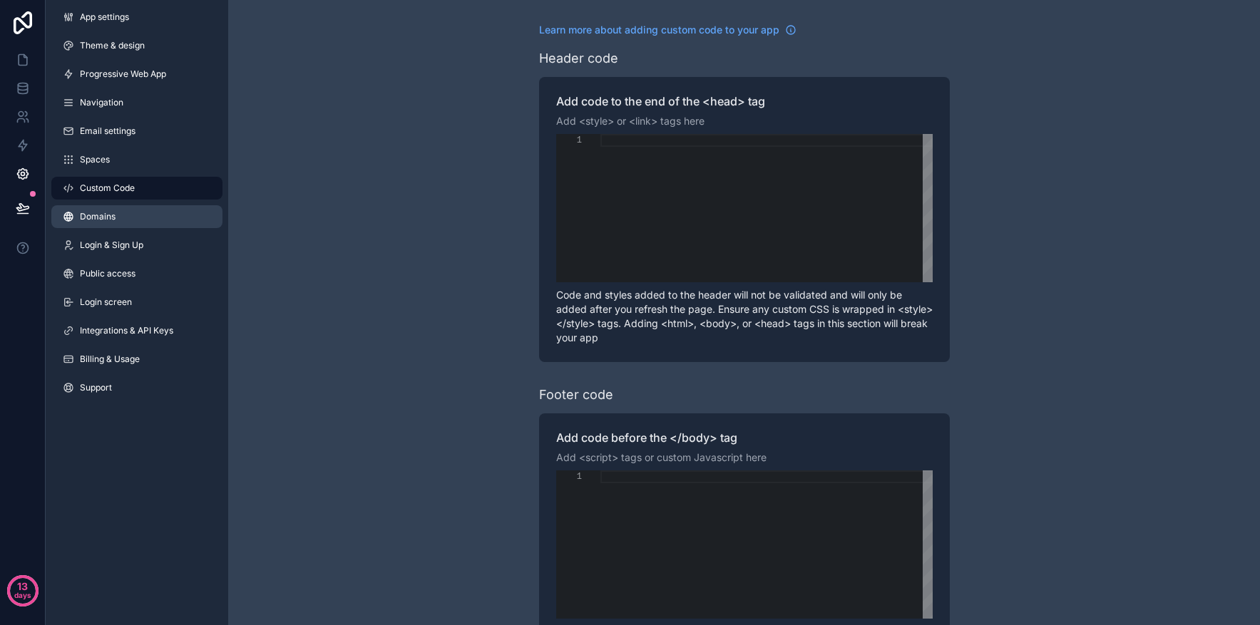
click at [106, 213] on span "Domains" at bounding box center [98, 216] width 36 height 11
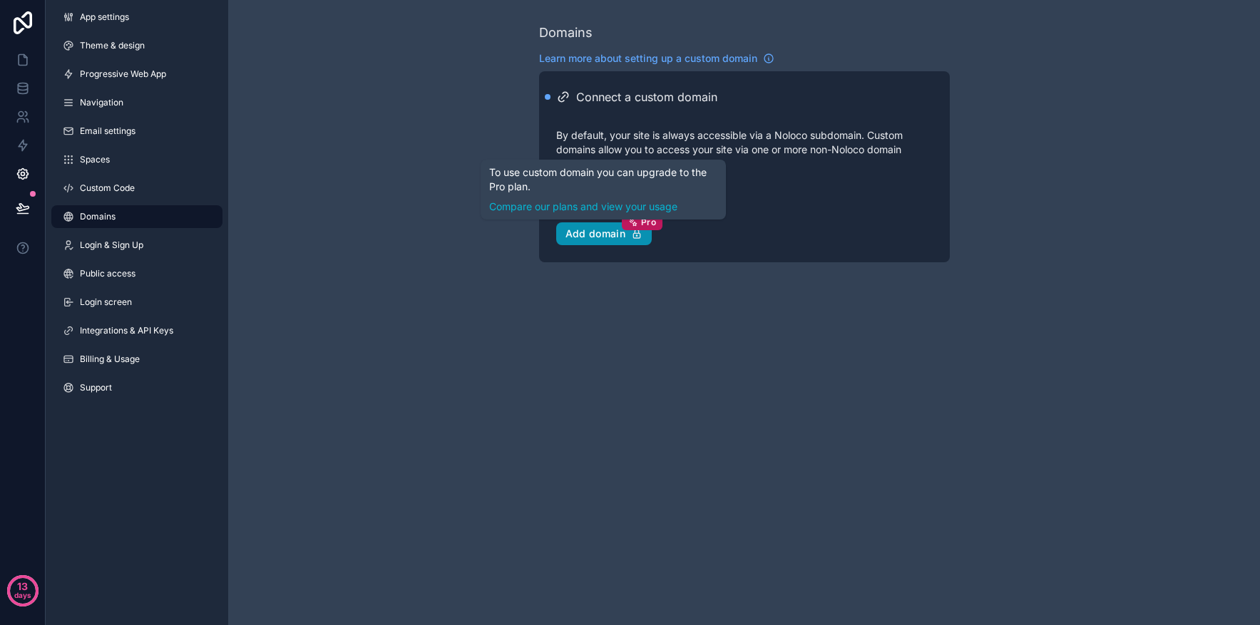
click at [582, 230] on div "Add domain Pro" at bounding box center [604, 233] width 78 height 13
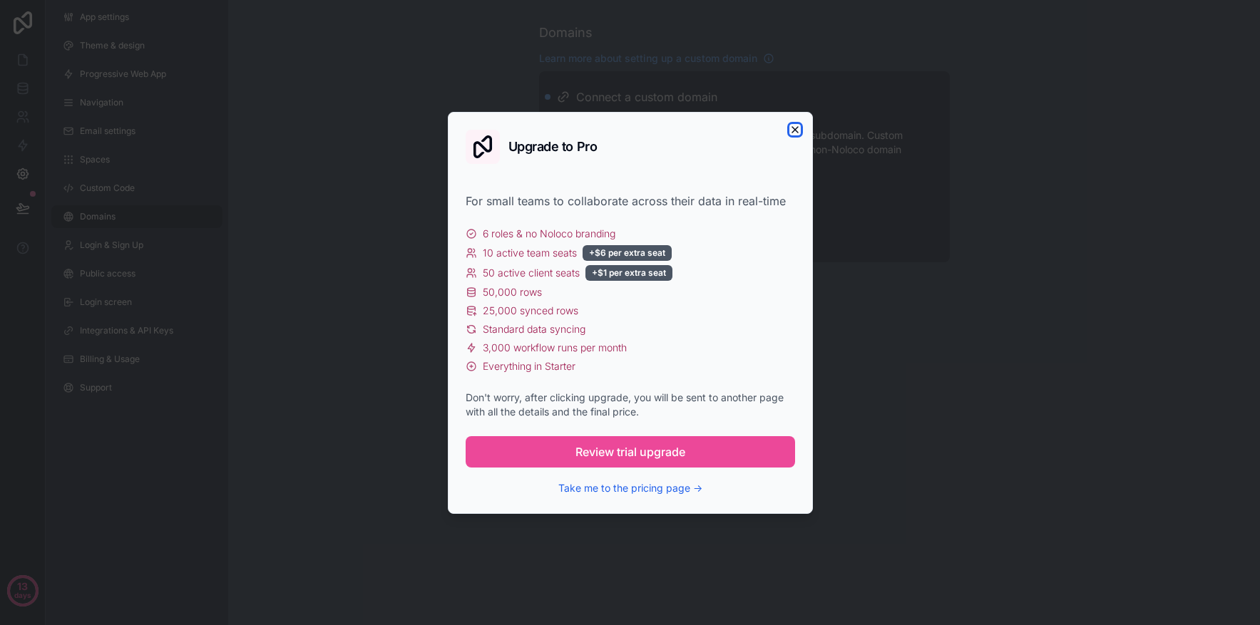
click at [797, 130] on icon "button" at bounding box center [794, 129] width 11 height 11
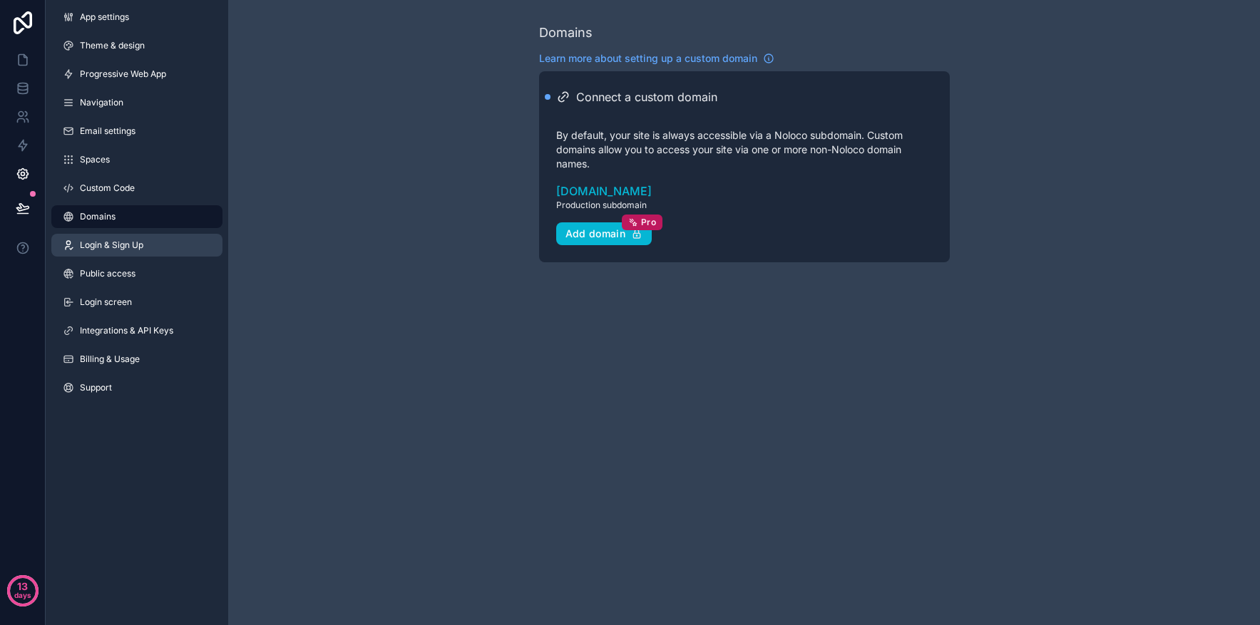
click at [110, 249] on span "Login & Sign Up" at bounding box center [111, 245] width 63 height 11
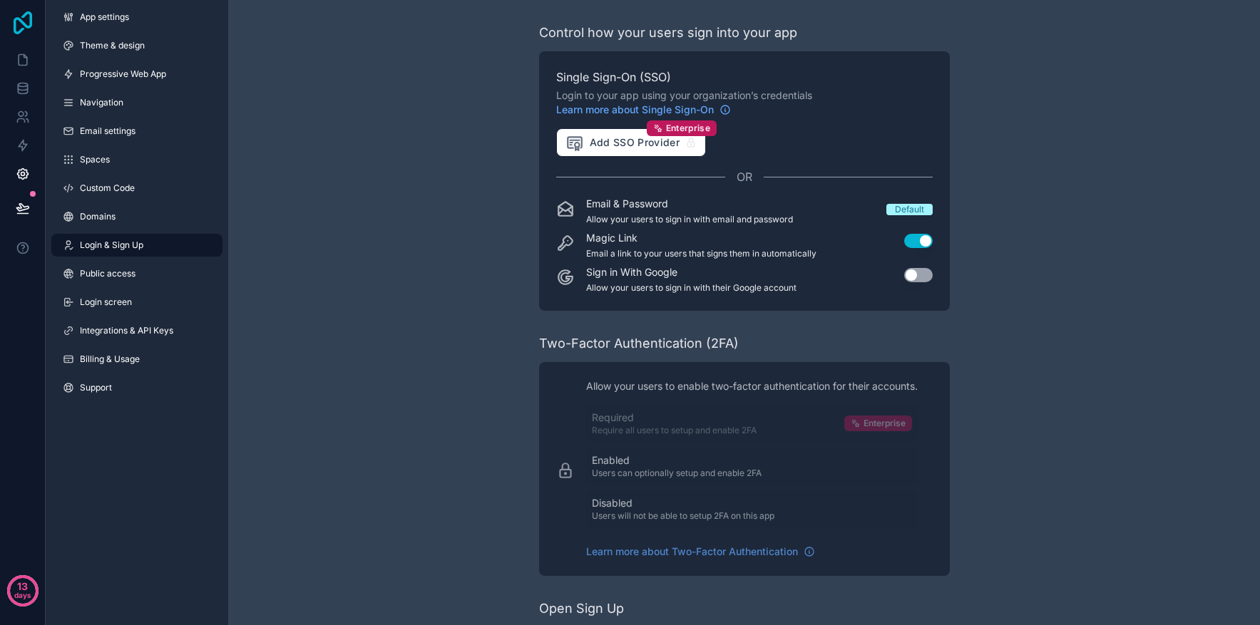
click at [29, 21] on icon at bounding box center [23, 22] width 19 height 23
